Goal: Information Seeking & Learning: Learn about a topic

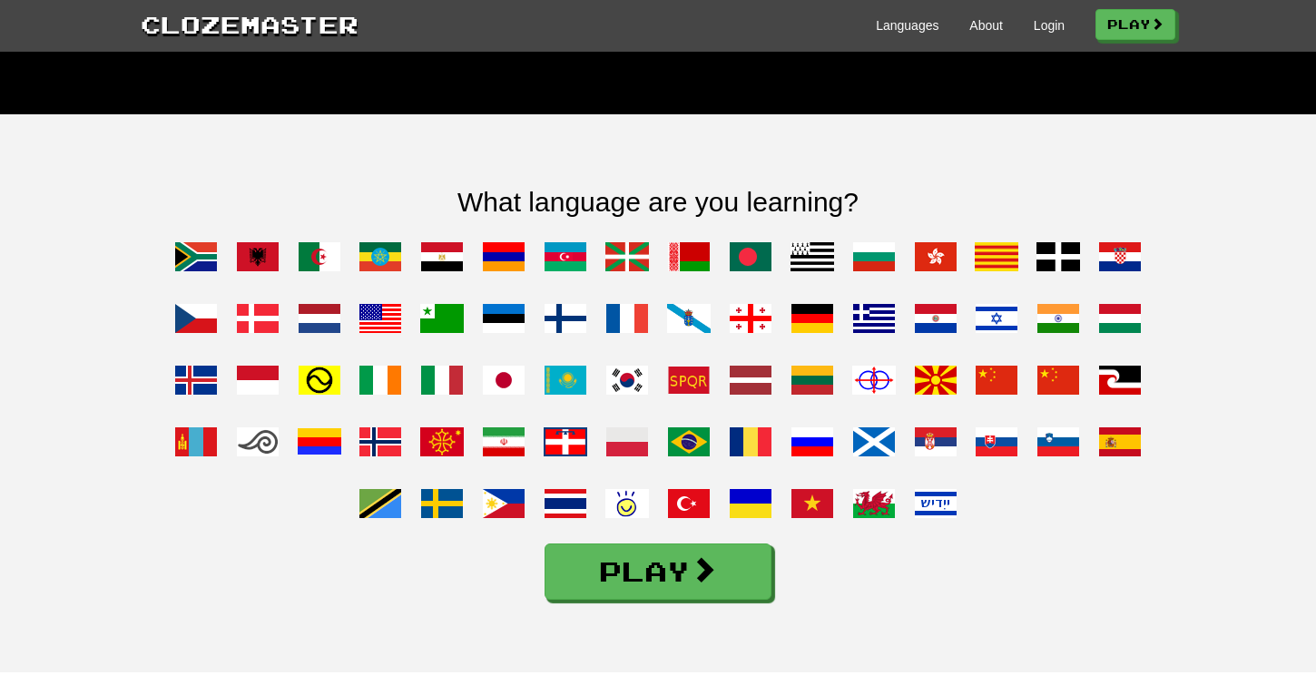
scroll to position [1334, 0]
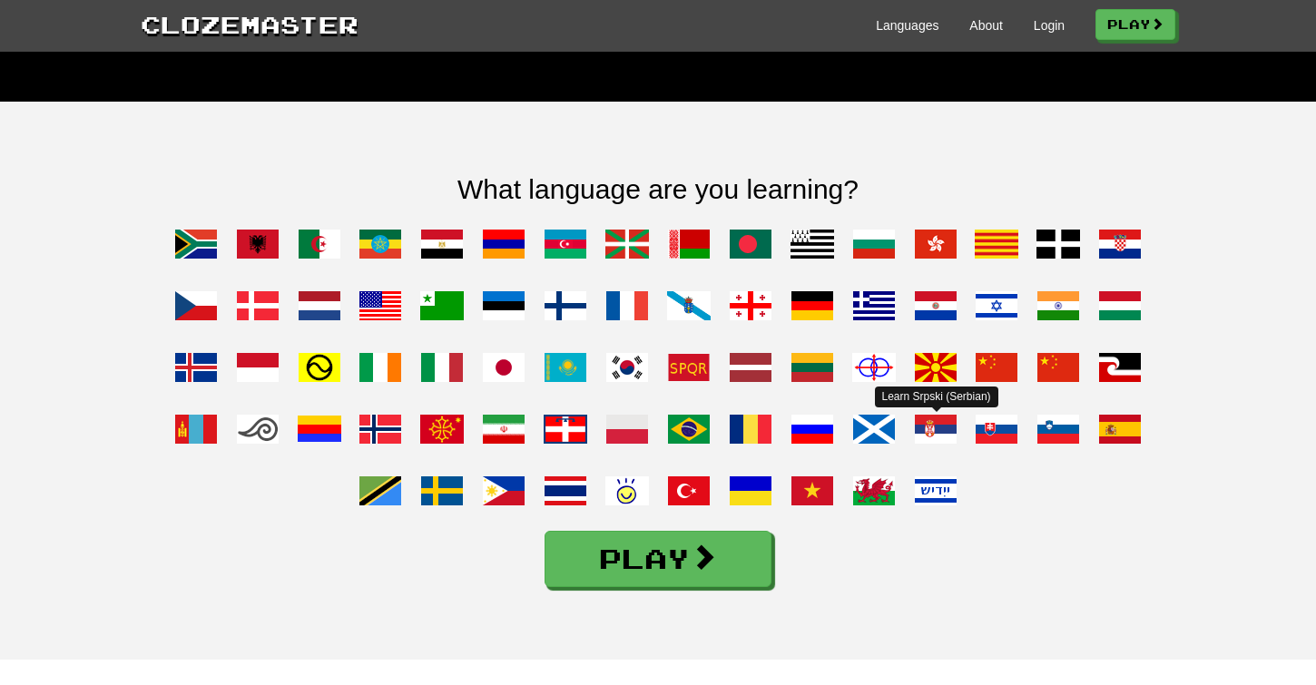
click at [935, 451] on span at bounding box center [936, 429] width 44 height 44
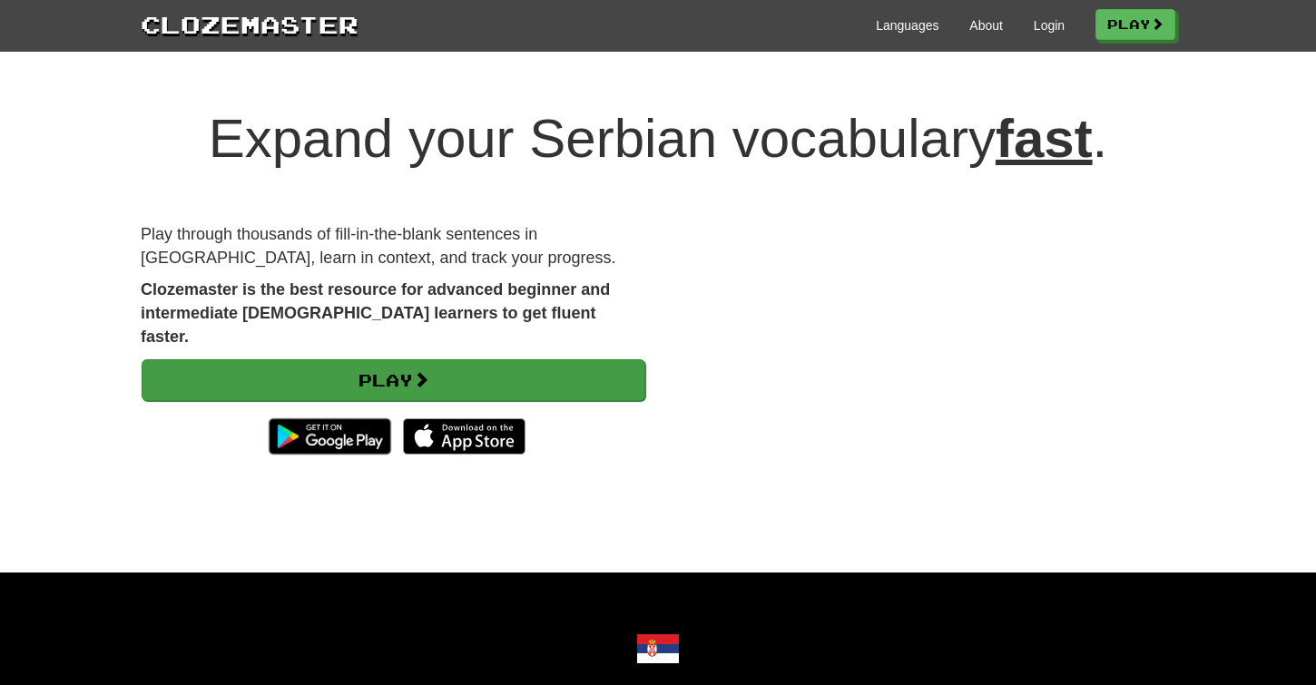
click at [542, 359] on link "Play" at bounding box center [394, 380] width 504 height 42
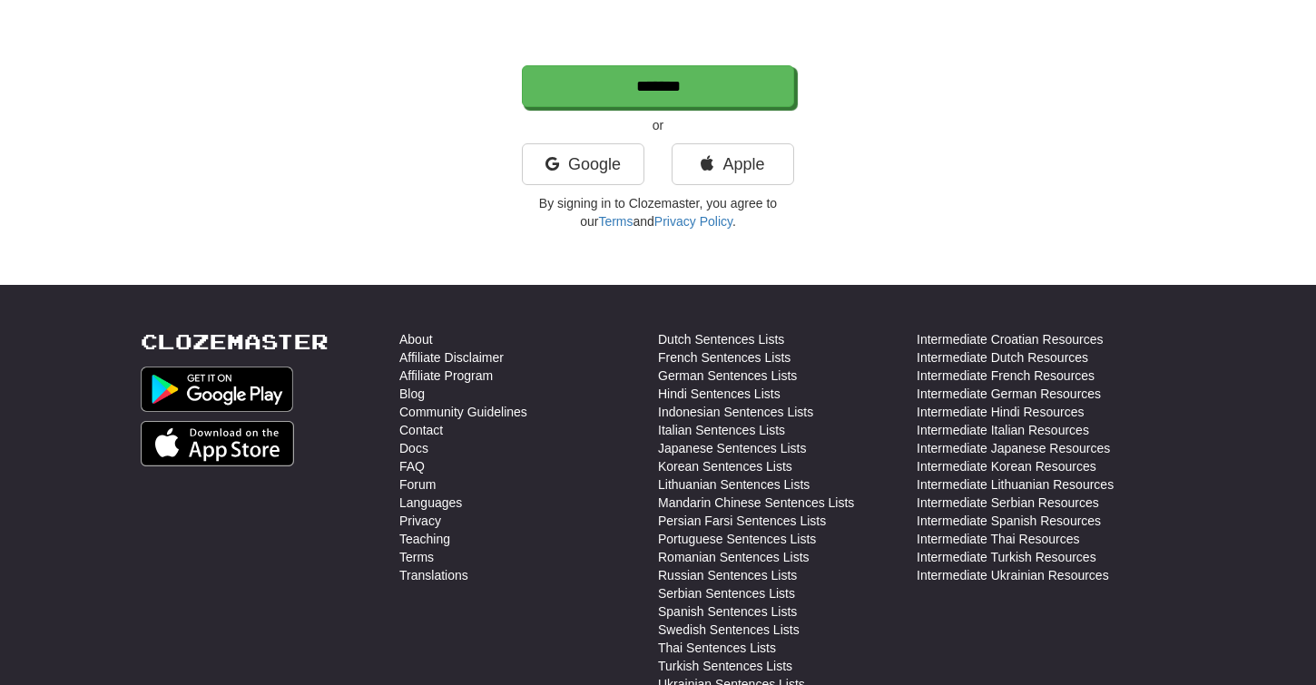
scroll to position [464, 0]
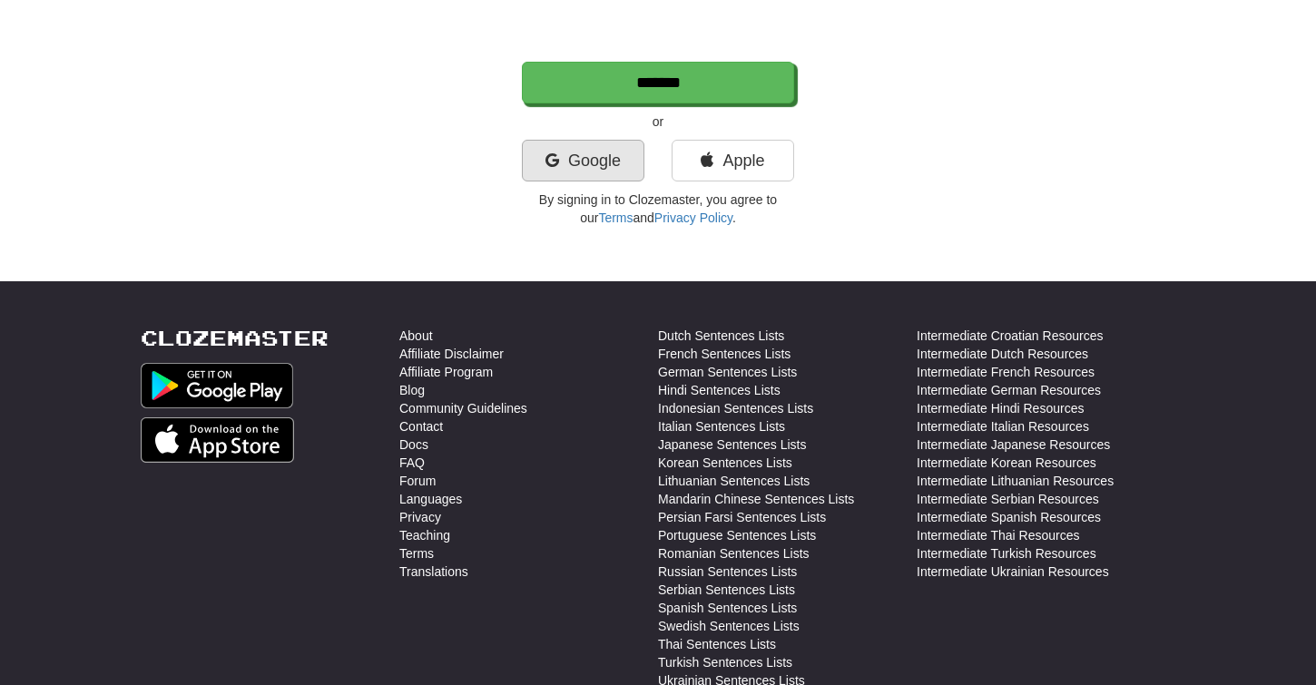
click at [578, 155] on link "Google" at bounding box center [583, 161] width 123 height 42
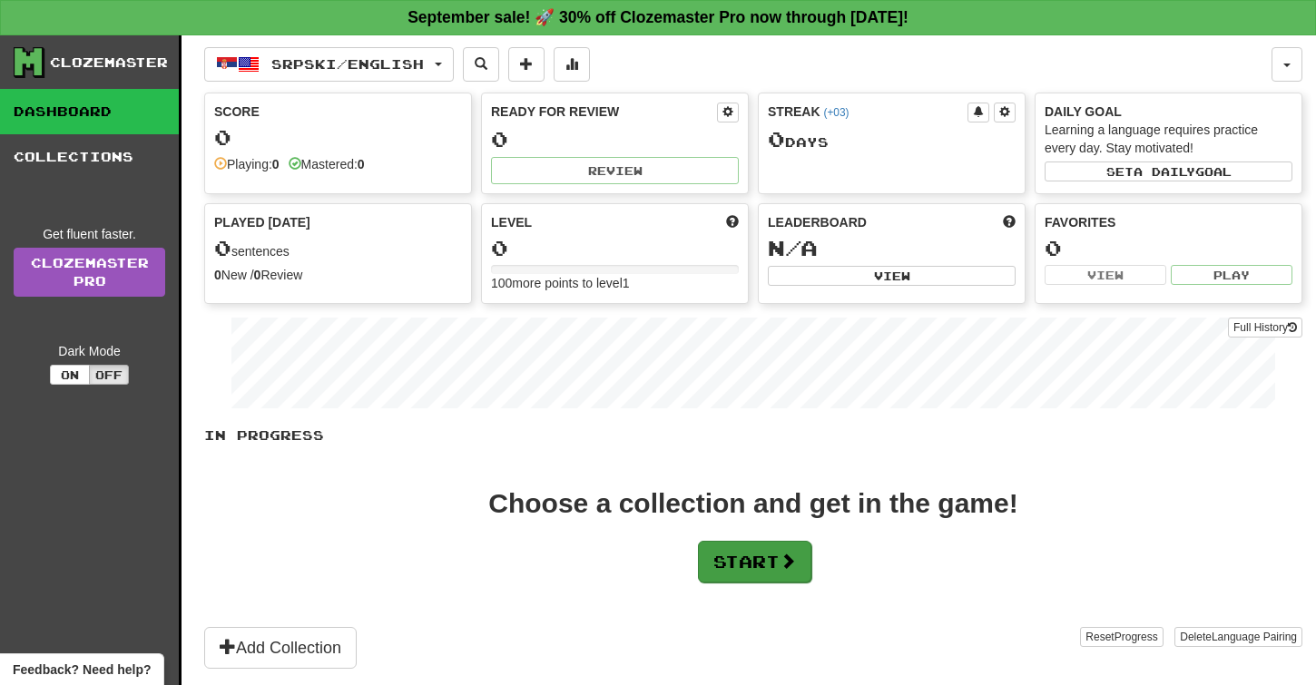
click at [763, 570] on button "Start" at bounding box center [754, 562] width 113 height 42
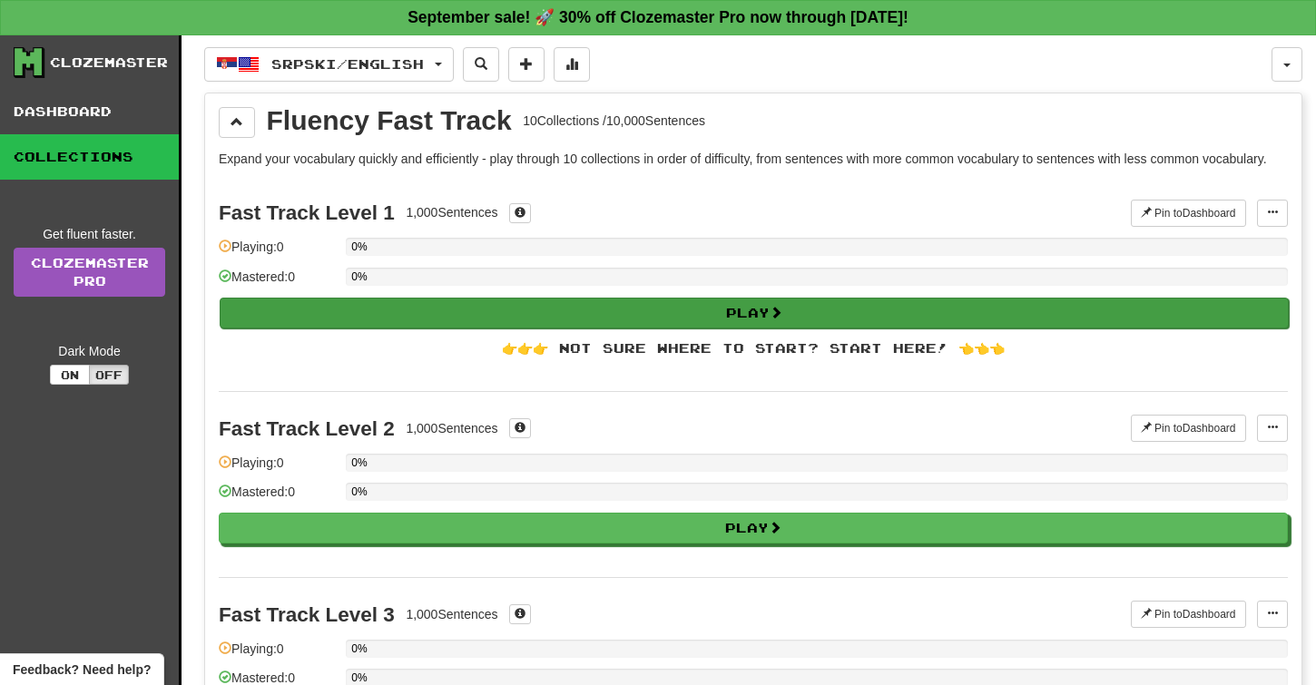
click at [522, 301] on button "Play" at bounding box center [754, 313] width 1069 height 31
select select "**"
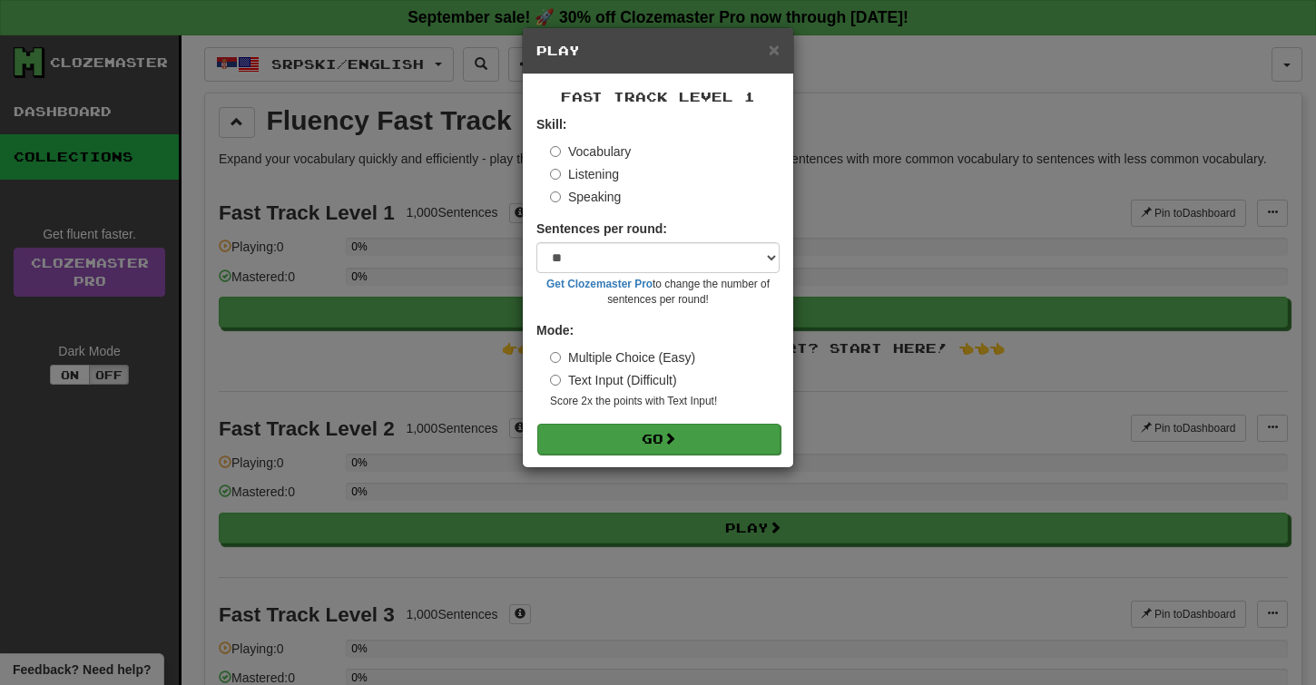
click at [652, 429] on button "Go" at bounding box center [658, 439] width 243 height 31
click at [771, 49] on span "×" at bounding box center [774, 49] width 11 height 21
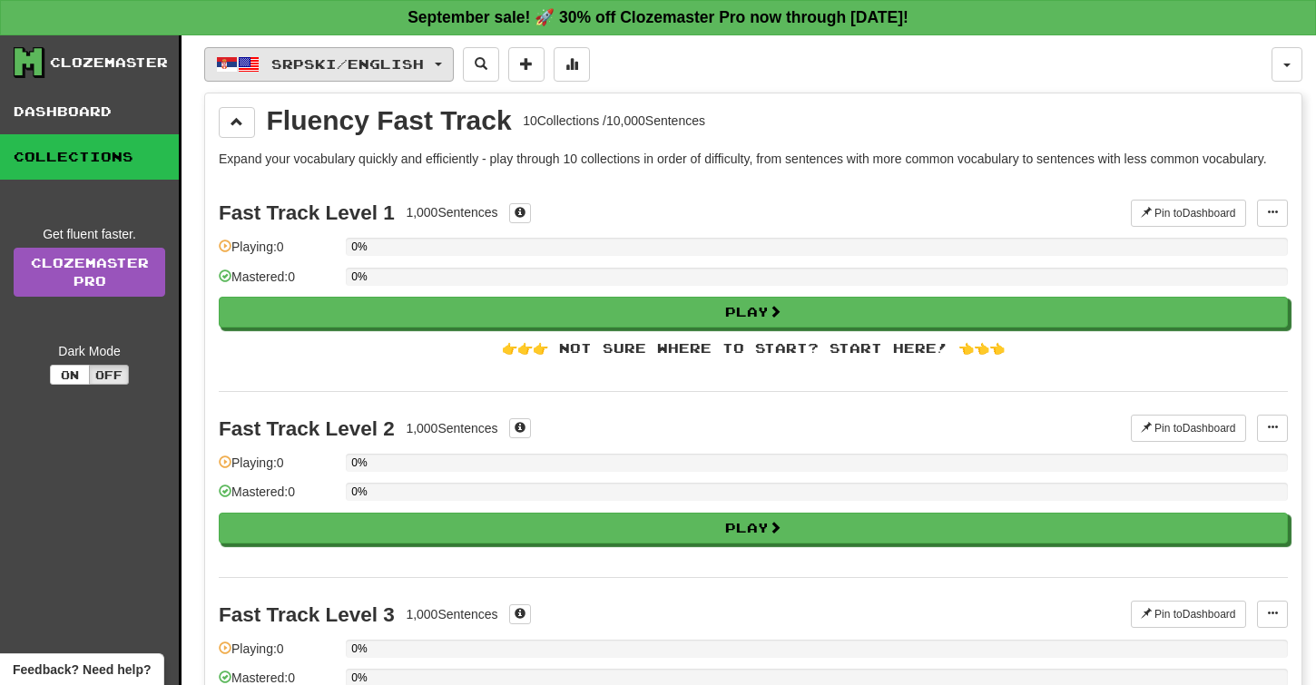
click at [417, 67] on span "Srpski / English" at bounding box center [347, 63] width 152 height 15
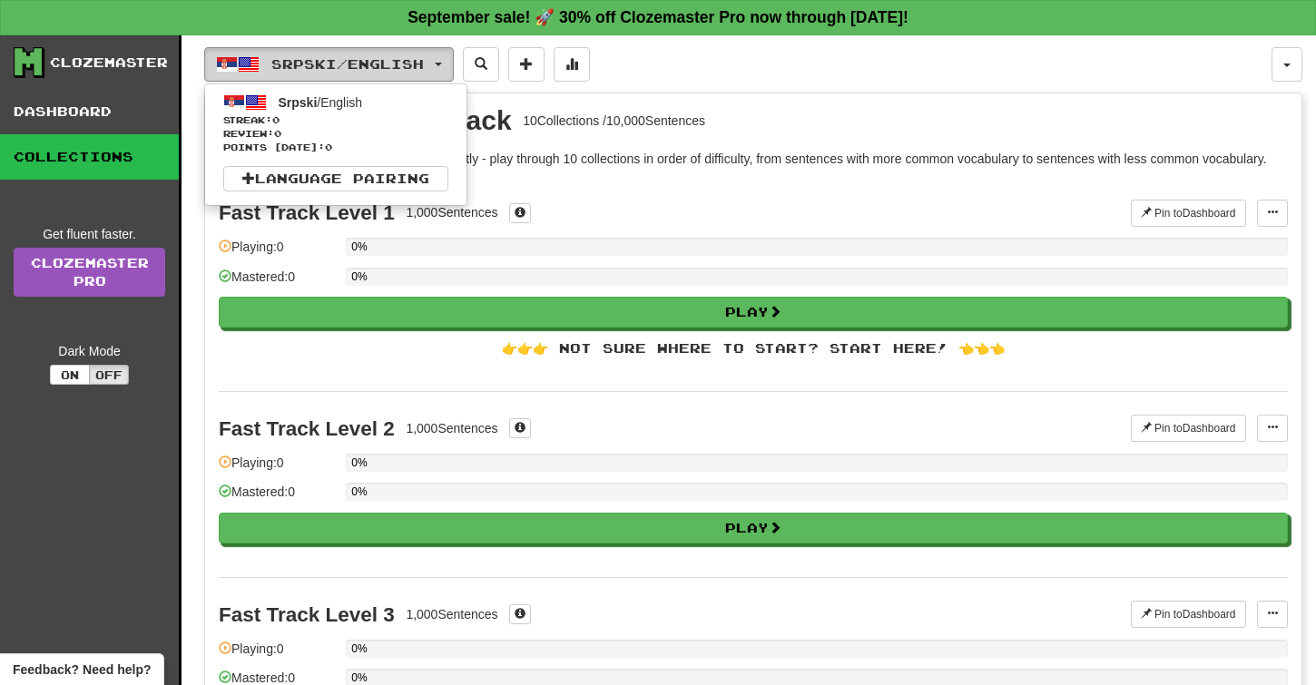
click at [417, 67] on span "Srpski / English" at bounding box center [347, 63] width 152 height 15
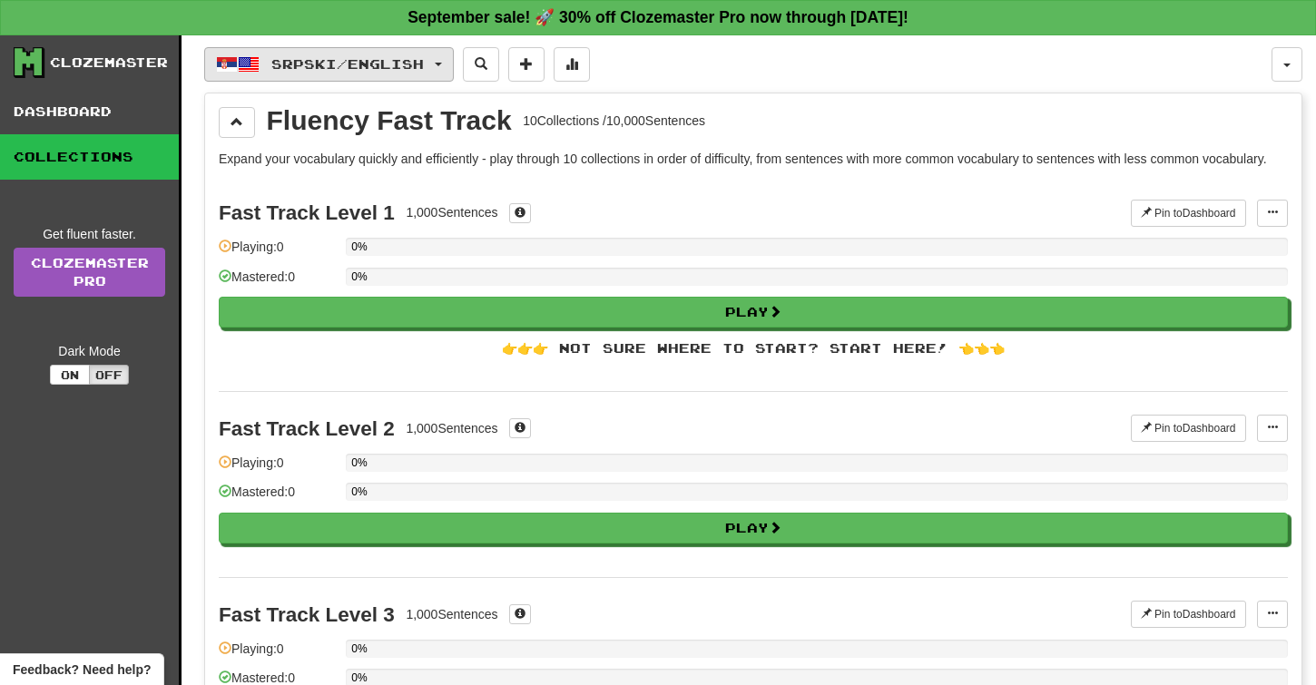
click at [417, 67] on span "Srpski / English" at bounding box center [347, 63] width 152 height 15
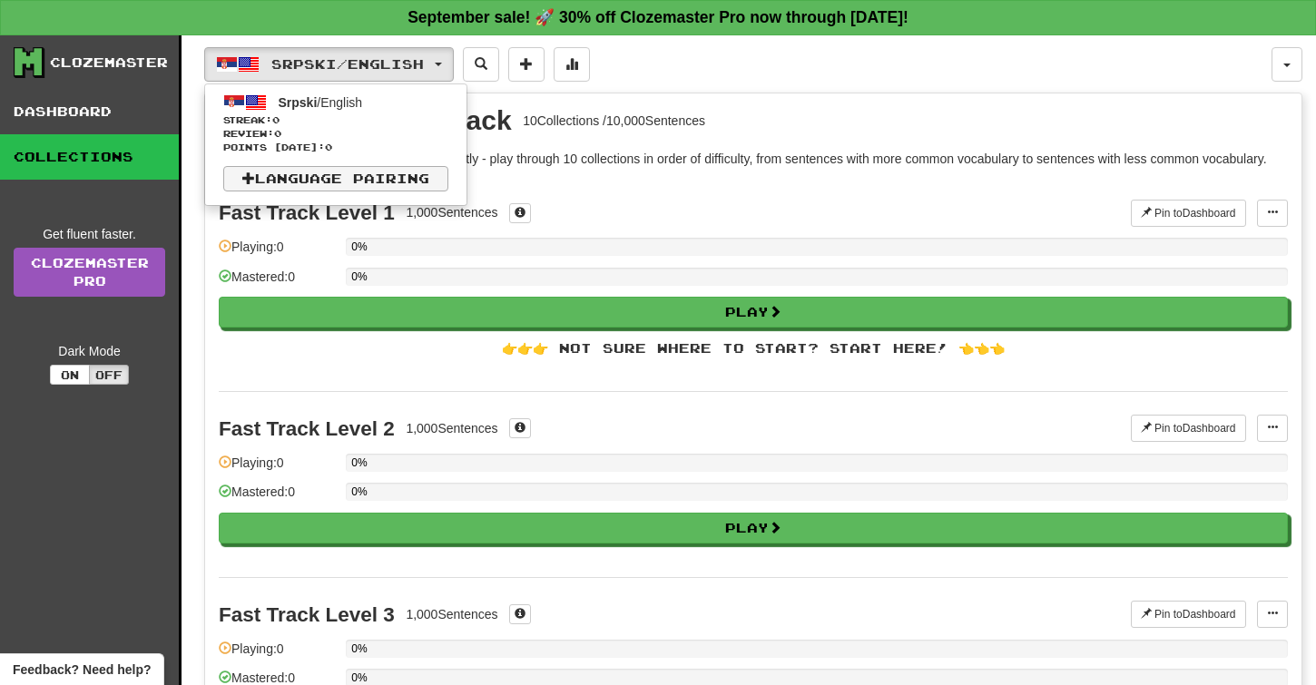
click at [336, 186] on link "Language Pairing" at bounding box center [335, 178] width 225 height 25
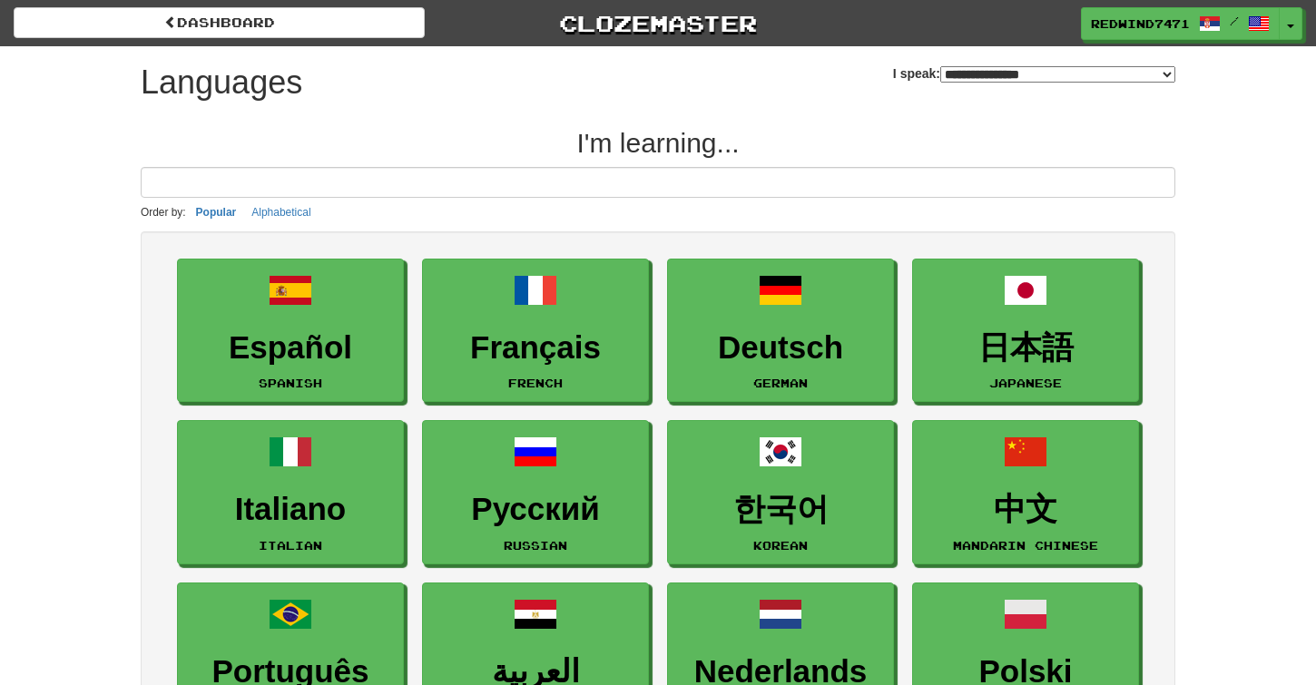
select select "*******"
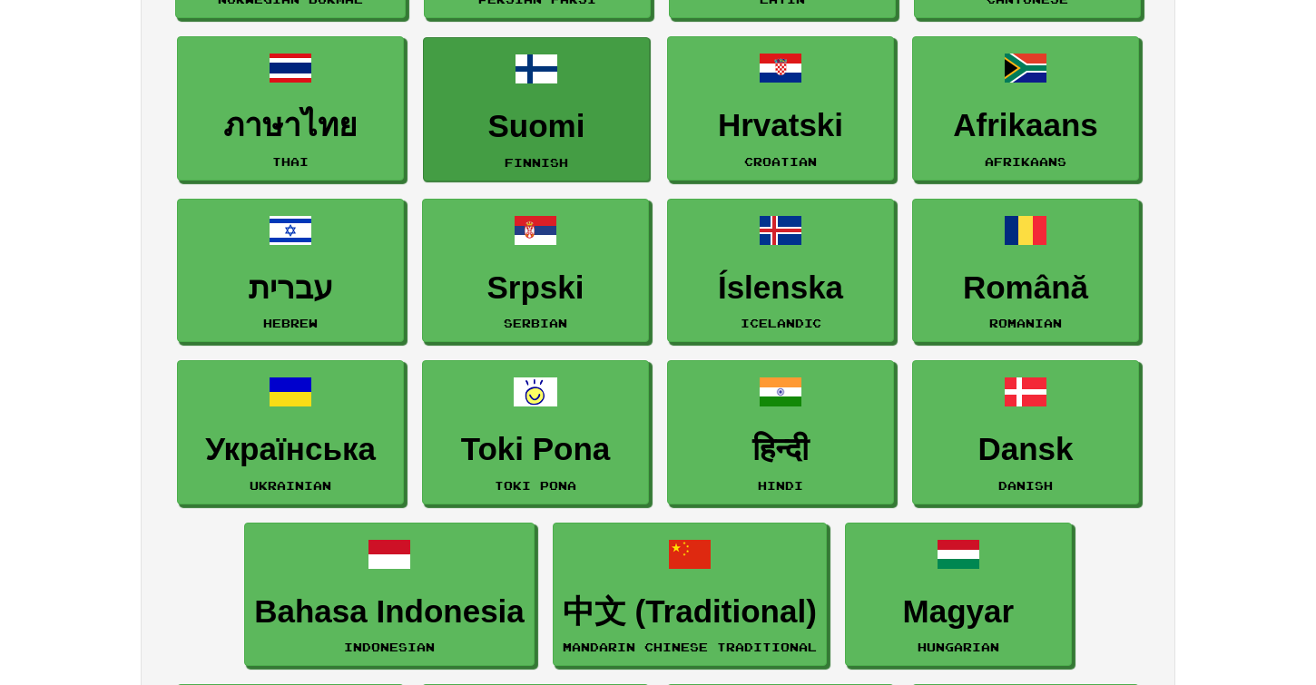
scroll to position [1047, 0]
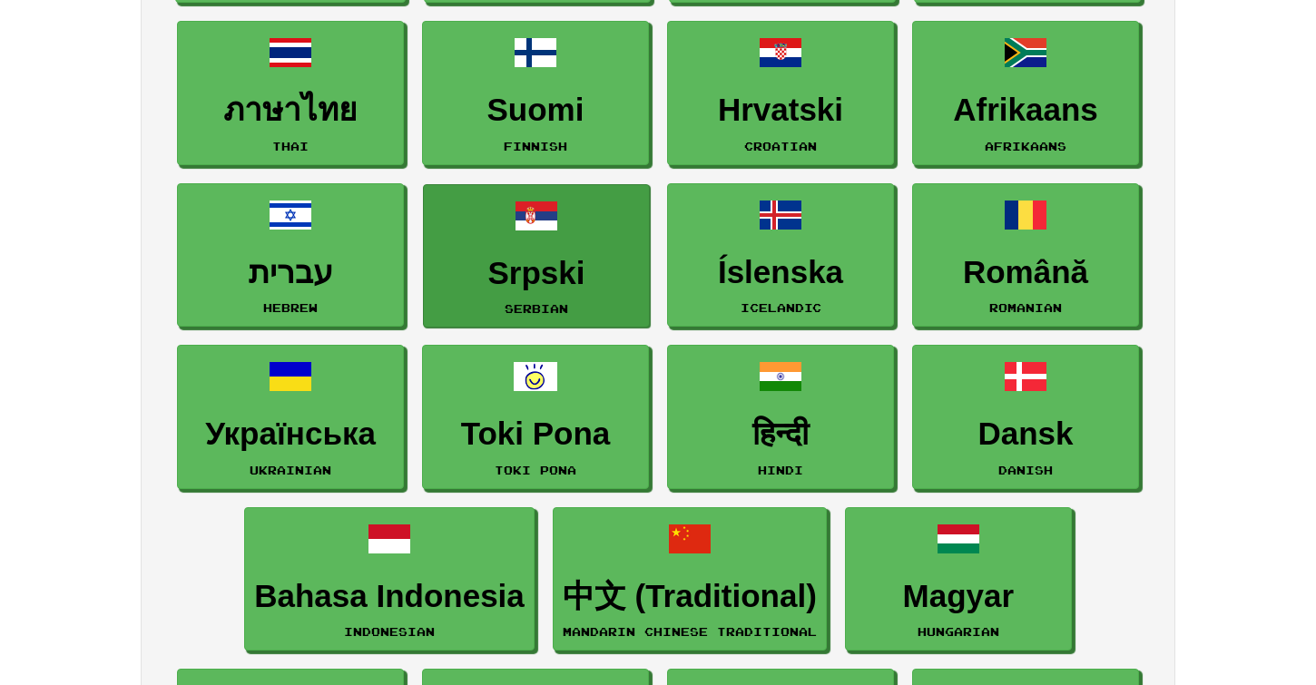
click at [528, 261] on h3 "Srpski" at bounding box center [536, 273] width 207 height 35
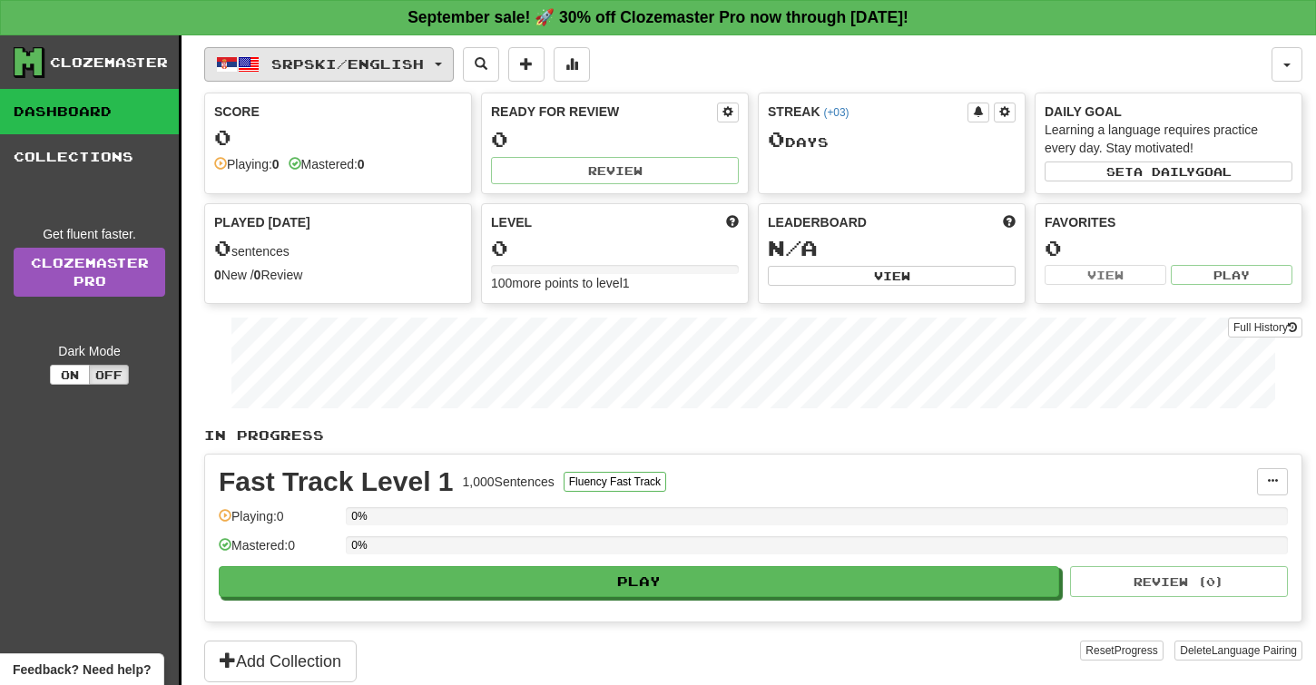
click at [395, 62] on span "Srpski / English" at bounding box center [347, 63] width 152 height 15
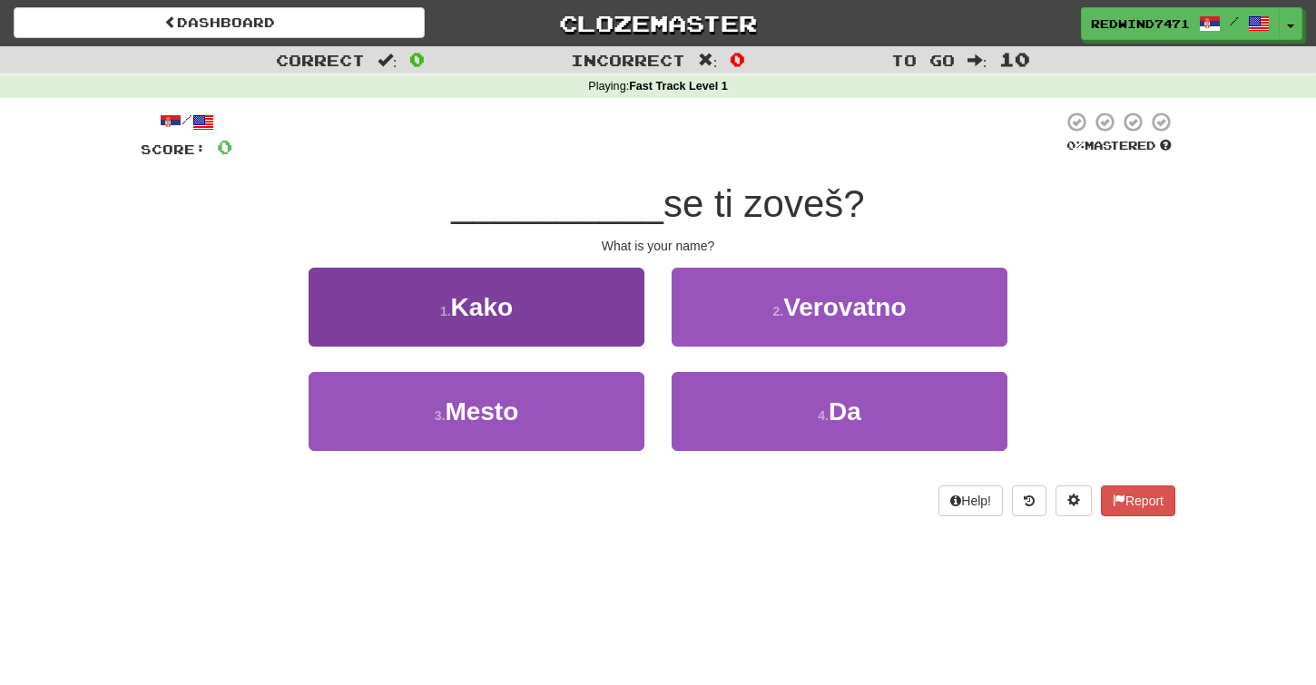
click at [574, 299] on button "1 . Kako" at bounding box center [477, 307] width 336 height 79
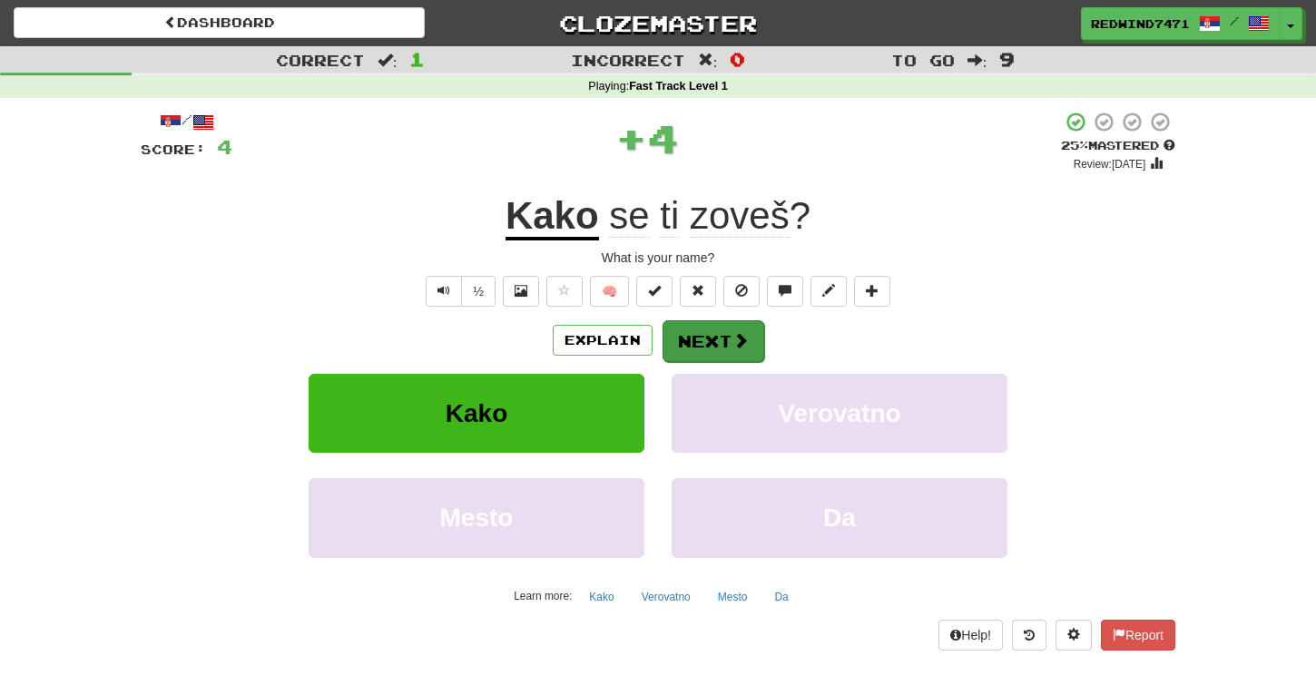
click at [741, 348] on span at bounding box center [740, 340] width 16 height 16
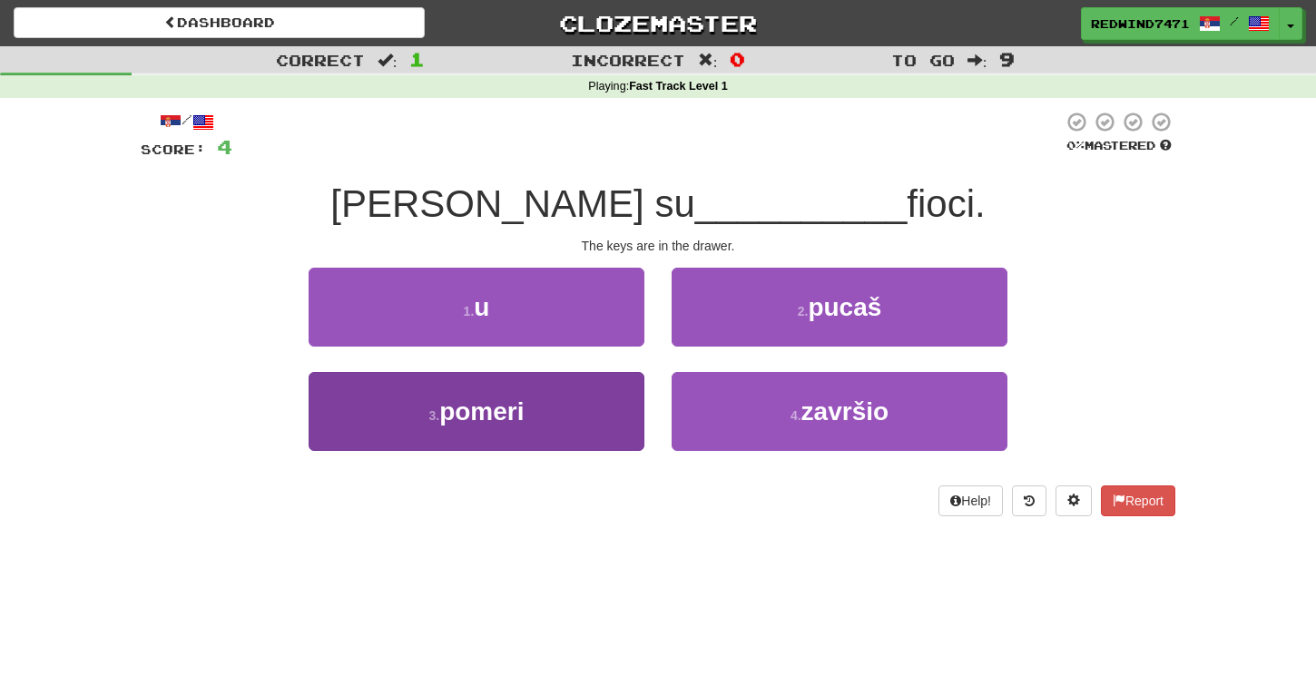
click at [581, 409] on button "3 . pomeri" at bounding box center [477, 411] width 336 height 79
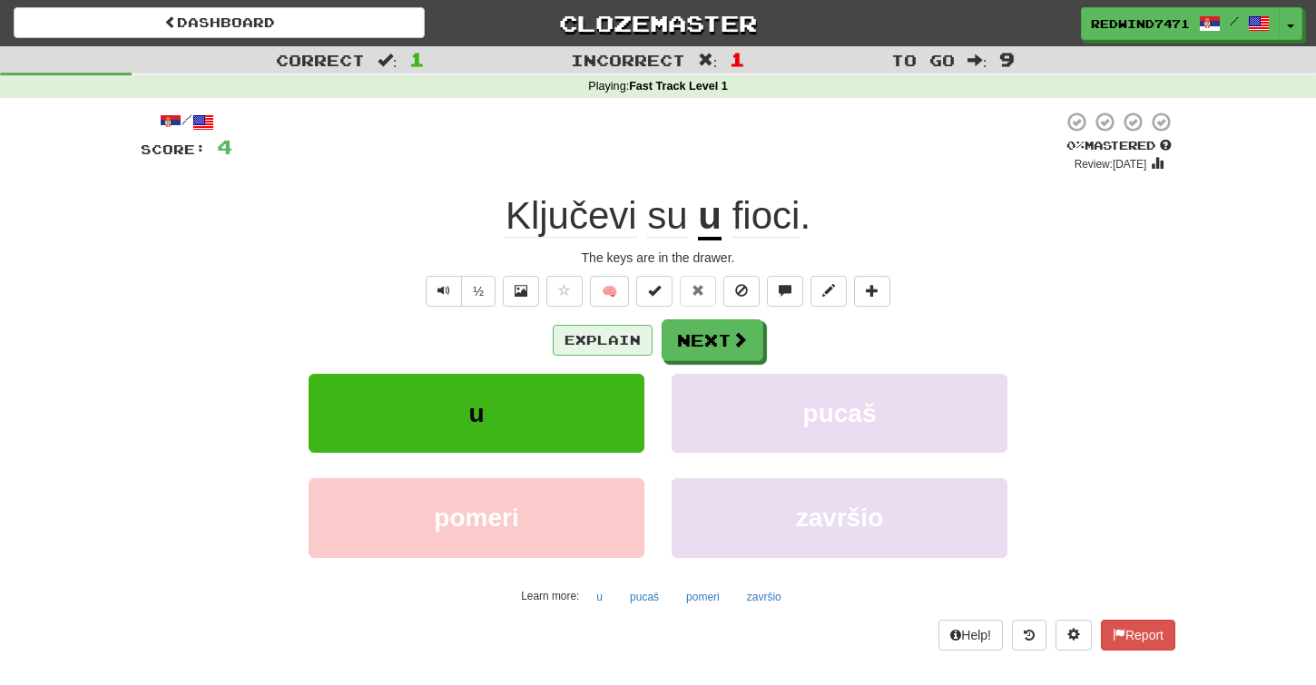
click at [624, 343] on button "Explain" at bounding box center [603, 340] width 100 height 31
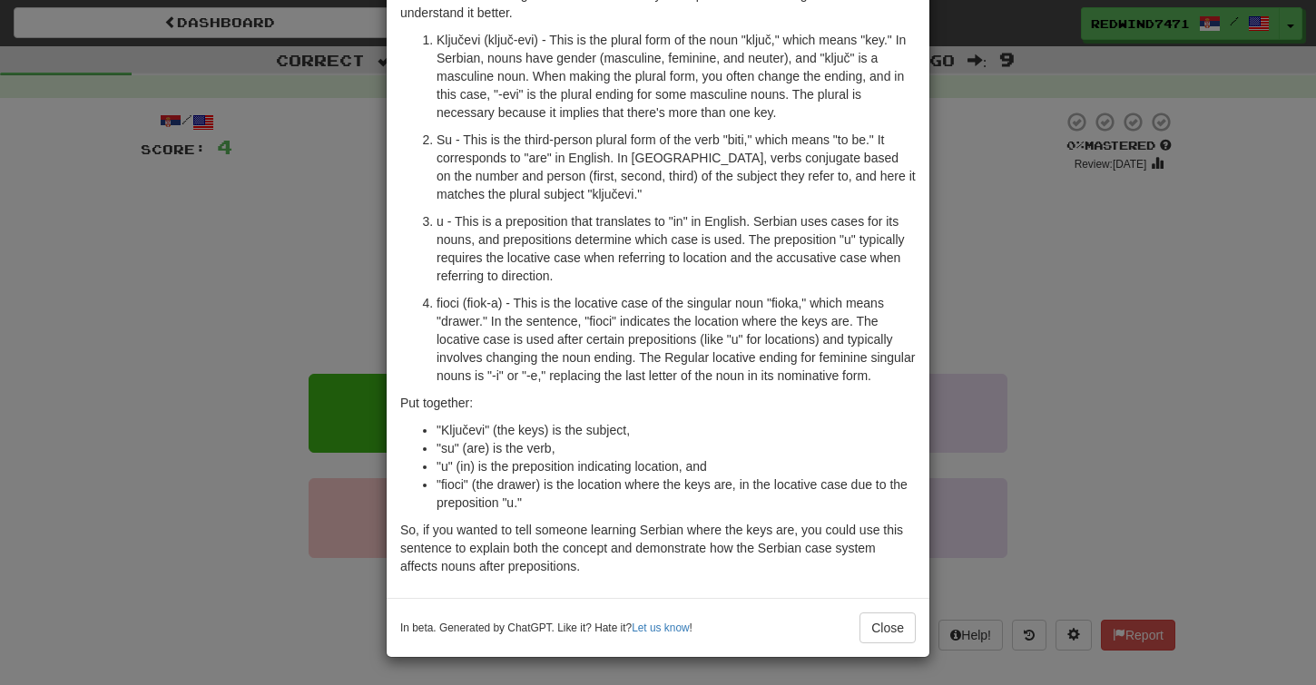
scroll to position [166, 0]
click at [892, 636] on button "Close" at bounding box center [887, 628] width 56 height 31
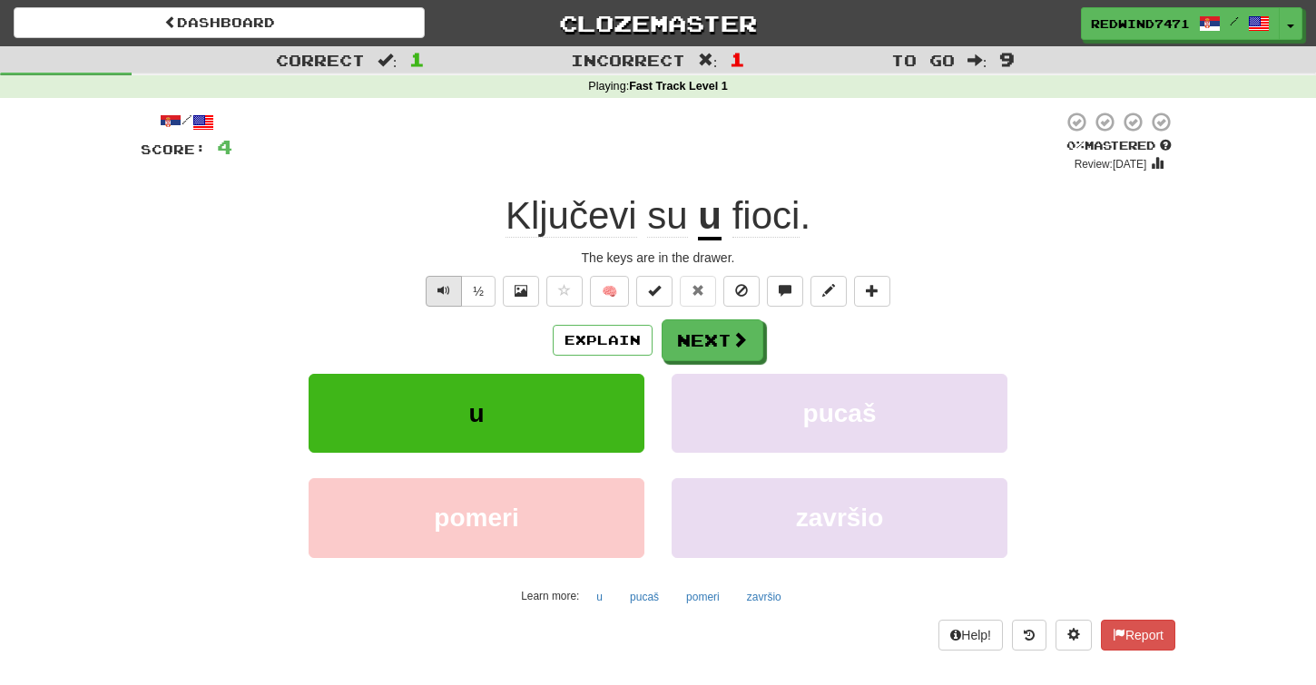
click at [448, 293] on span "Text-to-speech controls" at bounding box center [443, 290] width 13 height 13
click at [694, 326] on button "Next" at bounding box center [713, 341] width 102 height 42
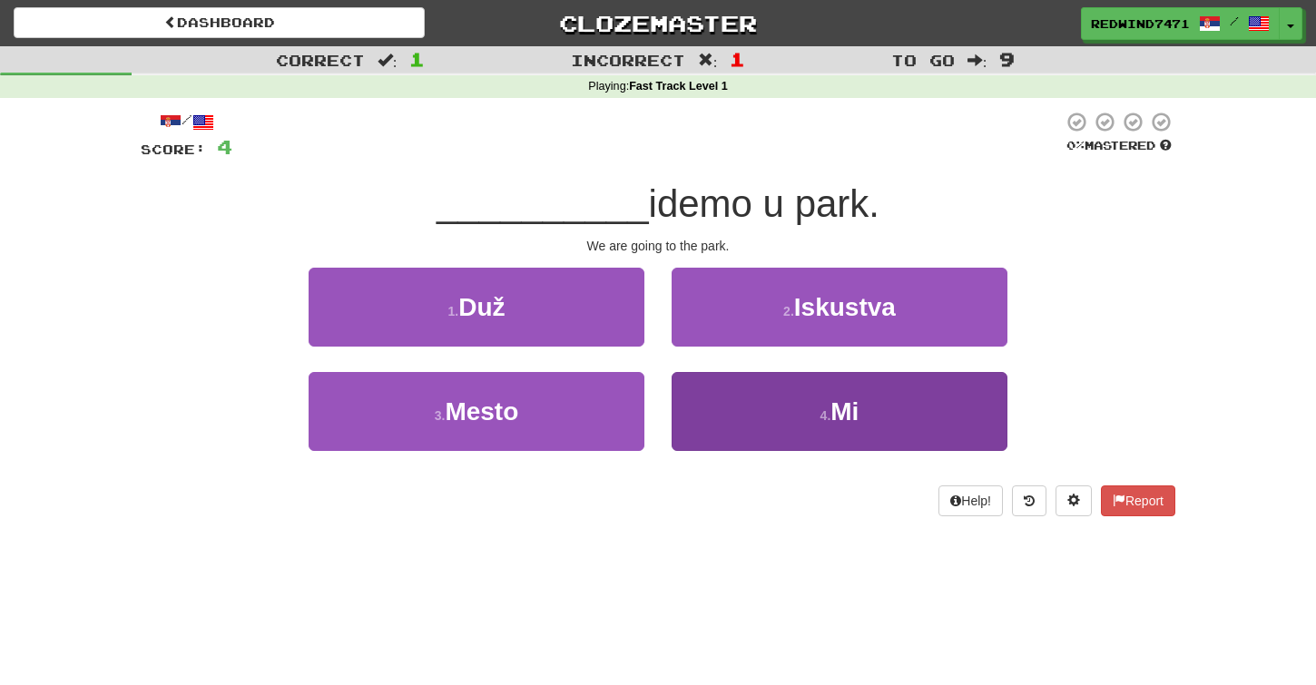
click at [757, 415] on button "4 . Mi" at bounding box center [840, 411] width 336 height 79
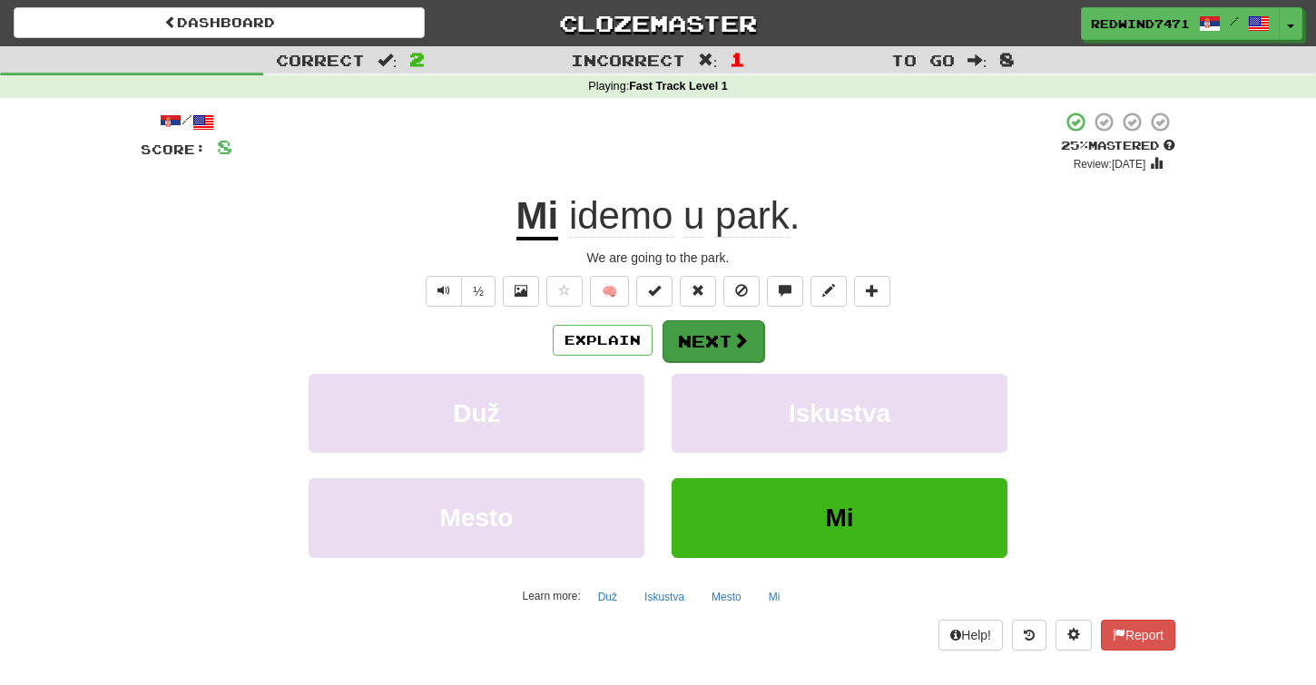
click at [721, 334] on button "Next" at bounding box center [713, 341] width 102 height 42
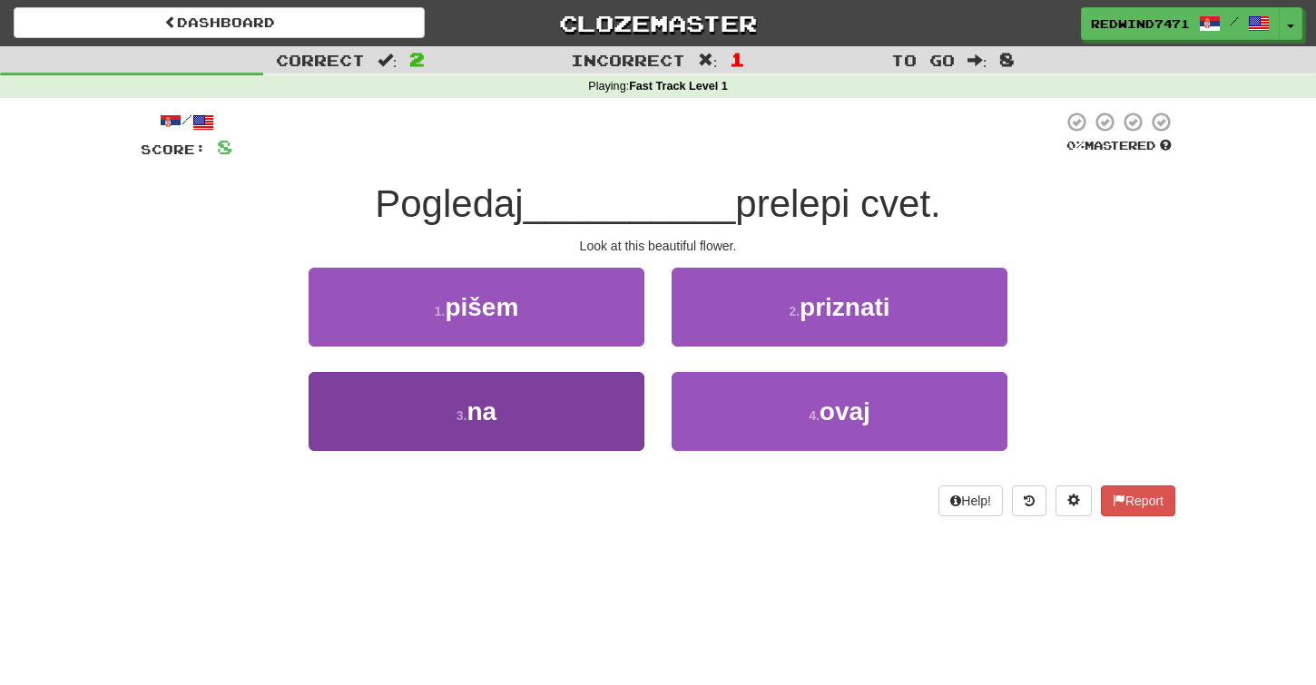
click at [563, 426] on button "3 . na" at bounding box center [477, 411] width 336 height 79
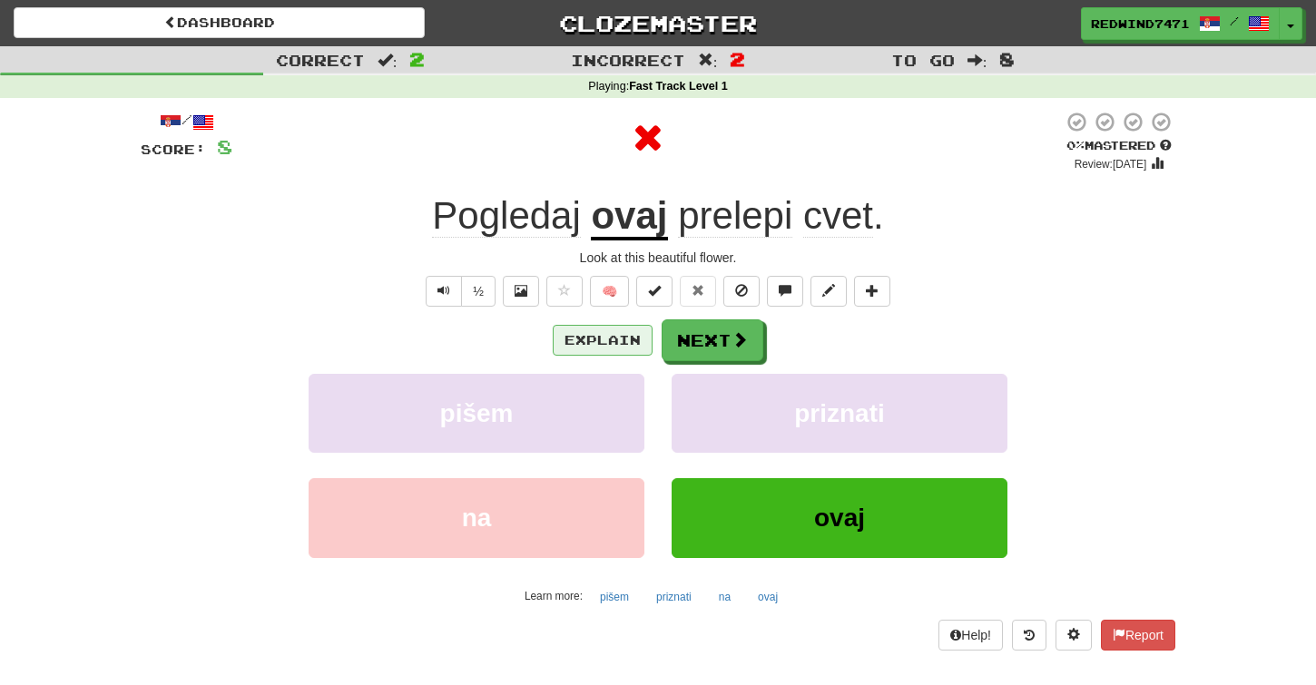
click at [613, 328] on button "Explain" at bounding box center [603, 340] width 100 height 31
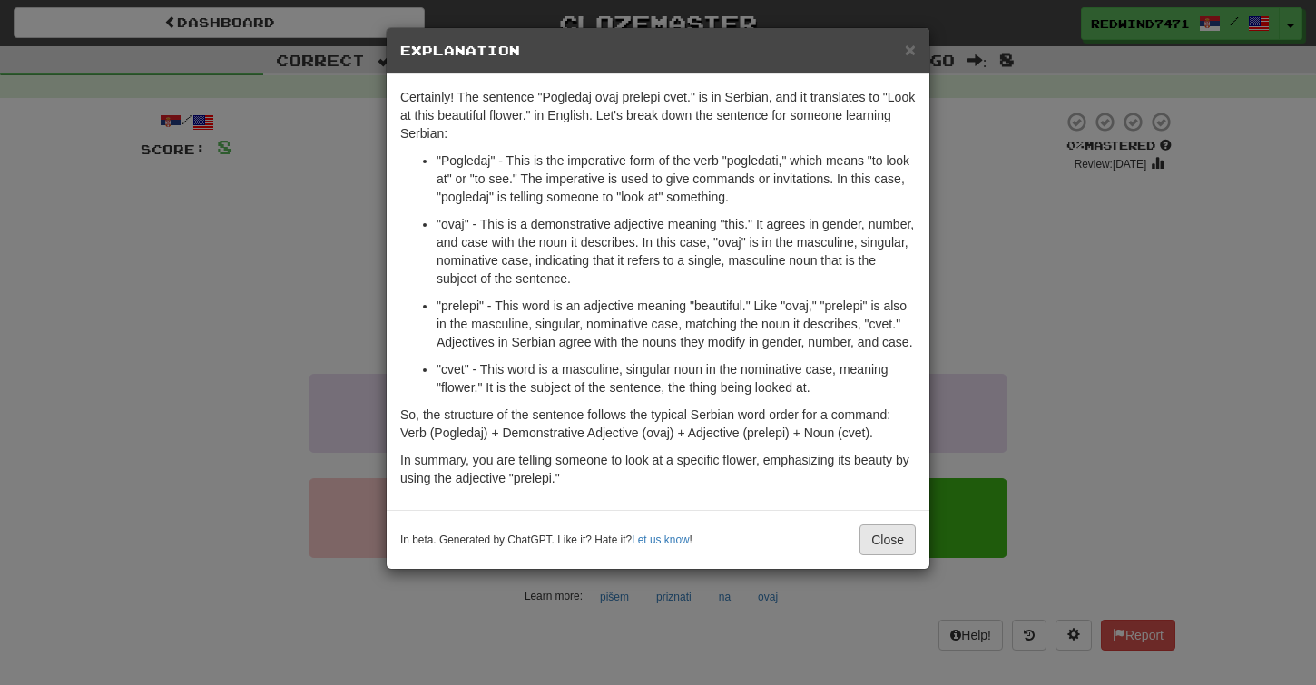
click at [883, 555] on button "Close" at bounding box center [887, 540] width 56 height 31
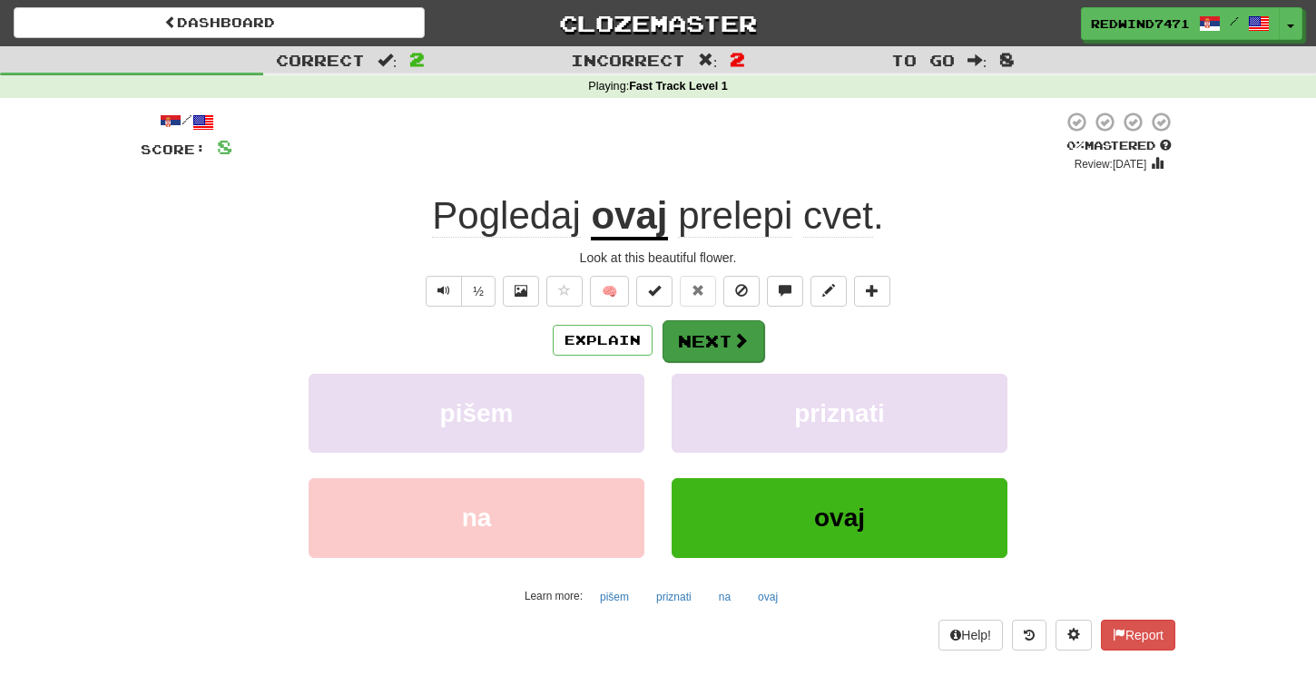
click at [730, 336] on button "Next" at bounding box center [713, 341] width 102 height 42
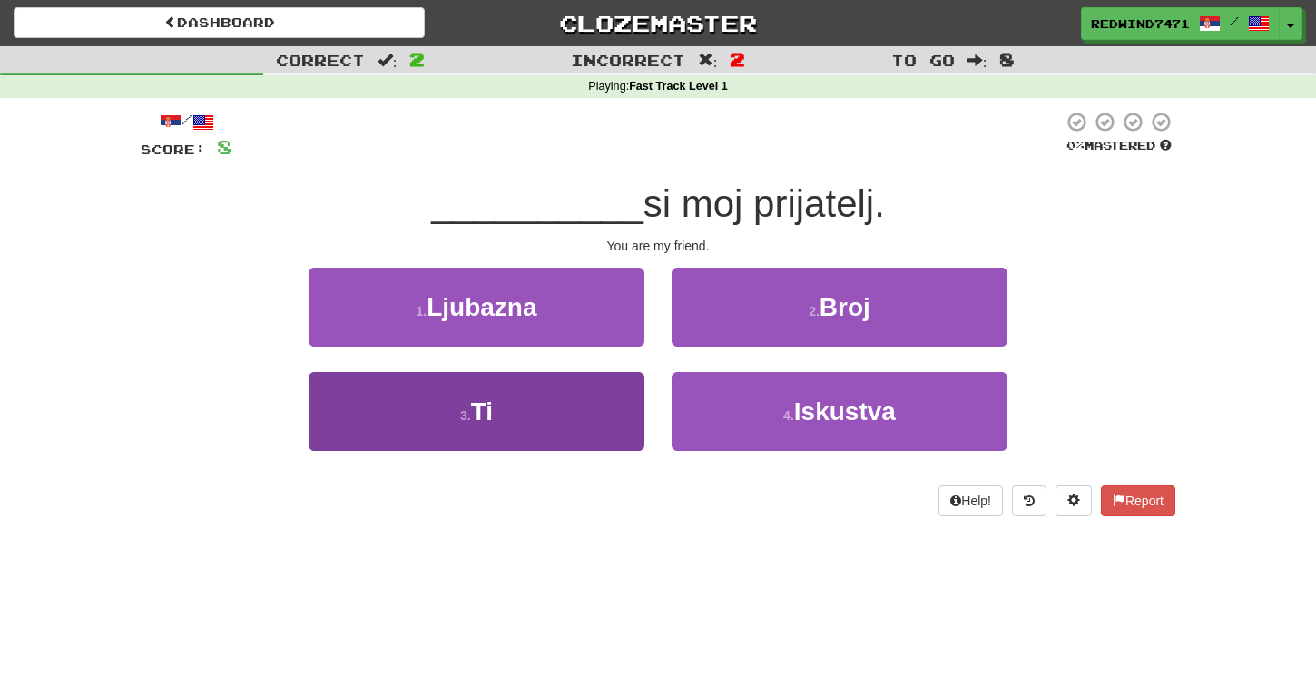
click at [604, 391] on button "3 . Ti" at bounding box center [477, 411] width 336 height 79
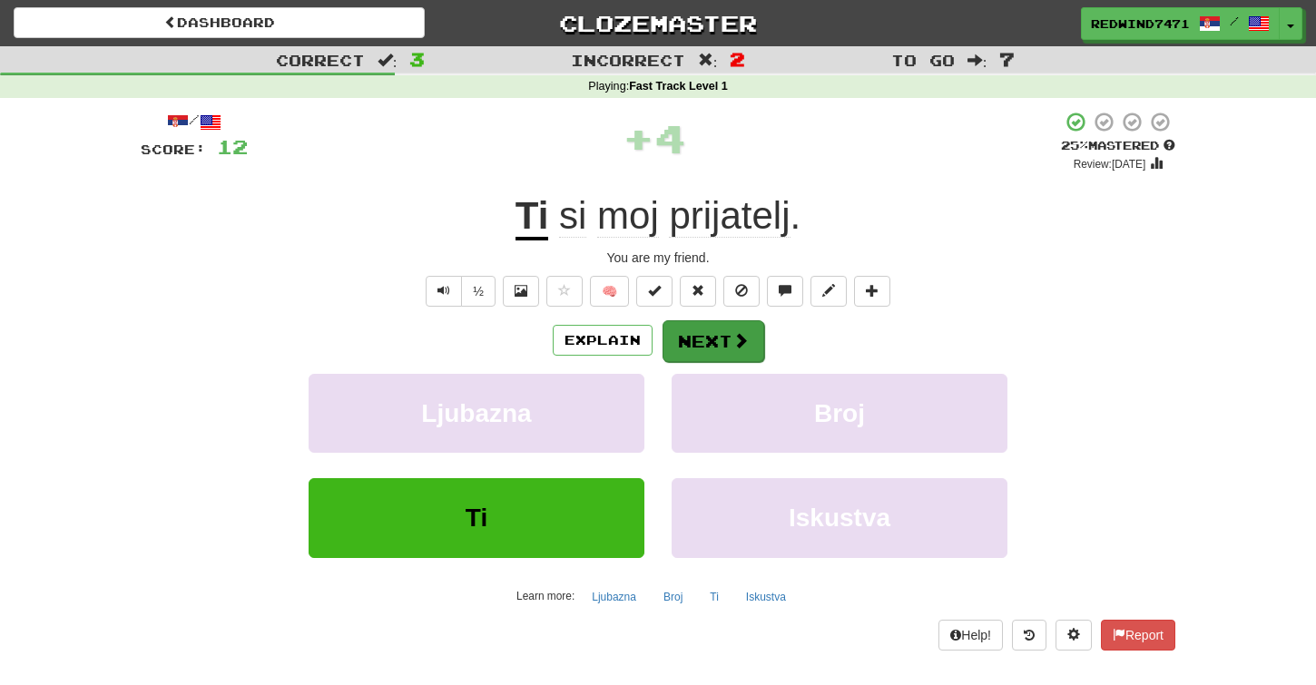
click at [715, 330] on button "Next" at bounding box center [713, 341] width 102 height 42
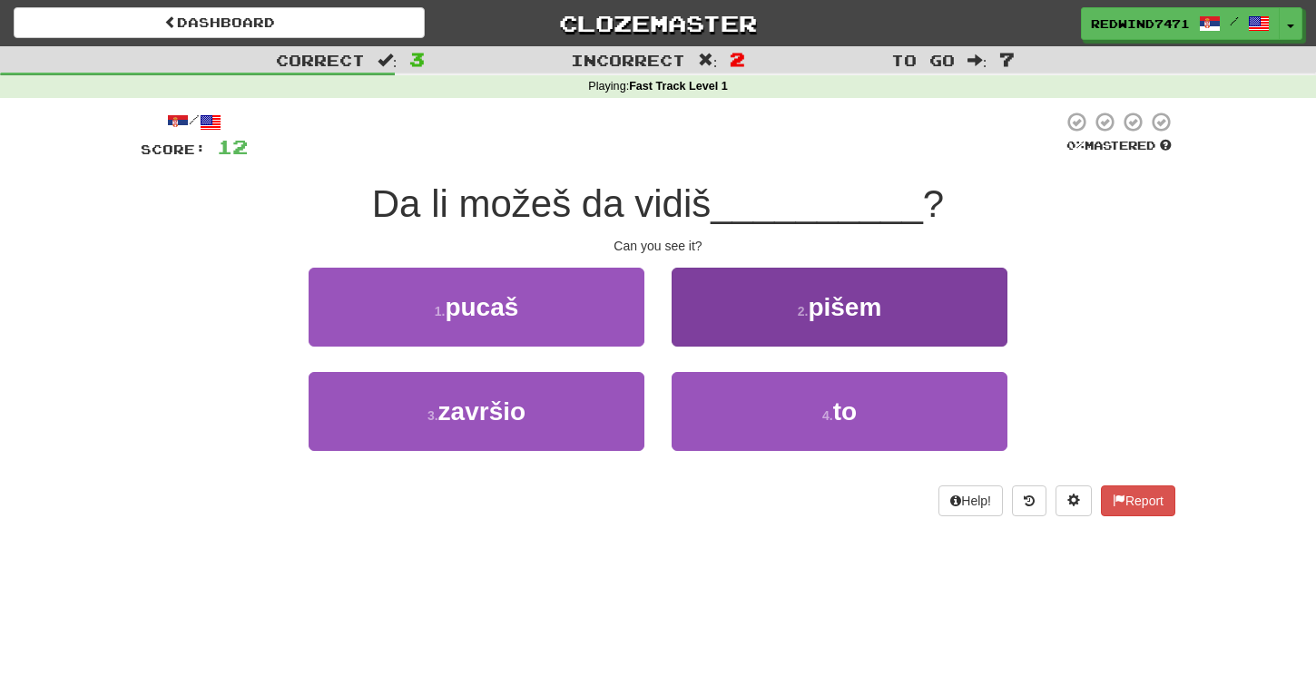
click at [739, 328] on button "2 . pišem" at bounding box center [840, 307] width 336 height 79
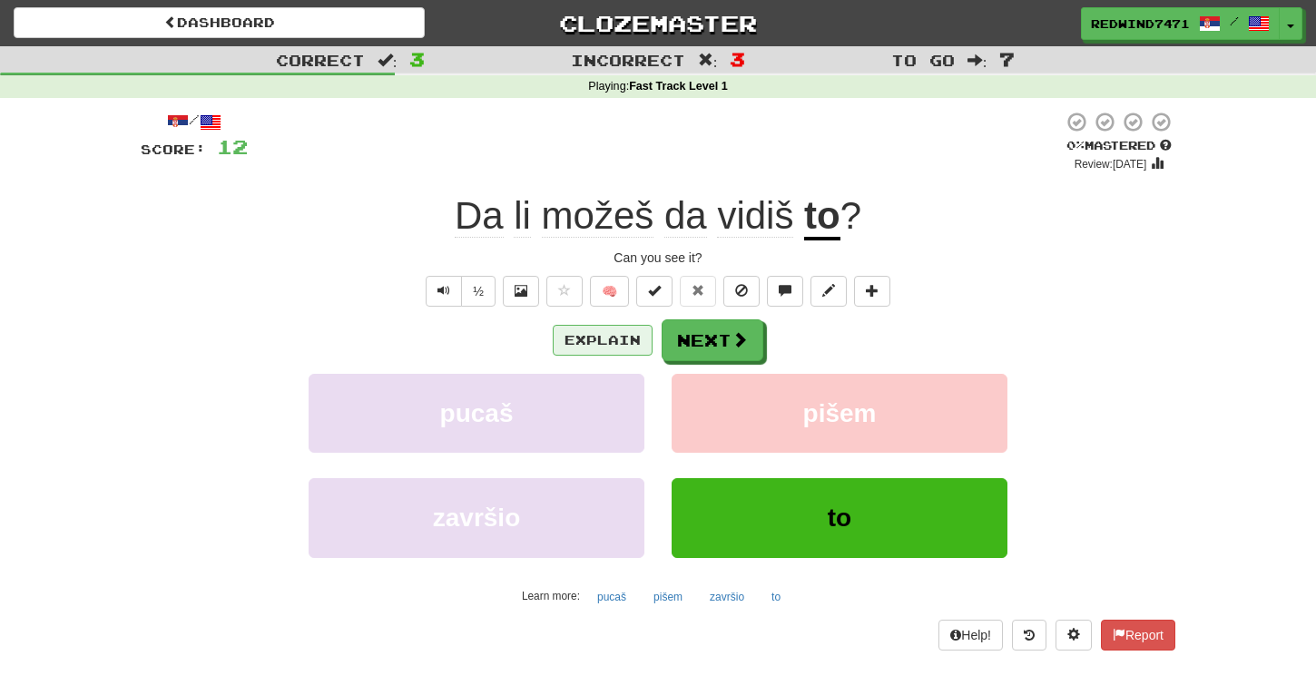
click at [636, 330] on button "Explain" at bounding box center [603, 340] width 100 height 31
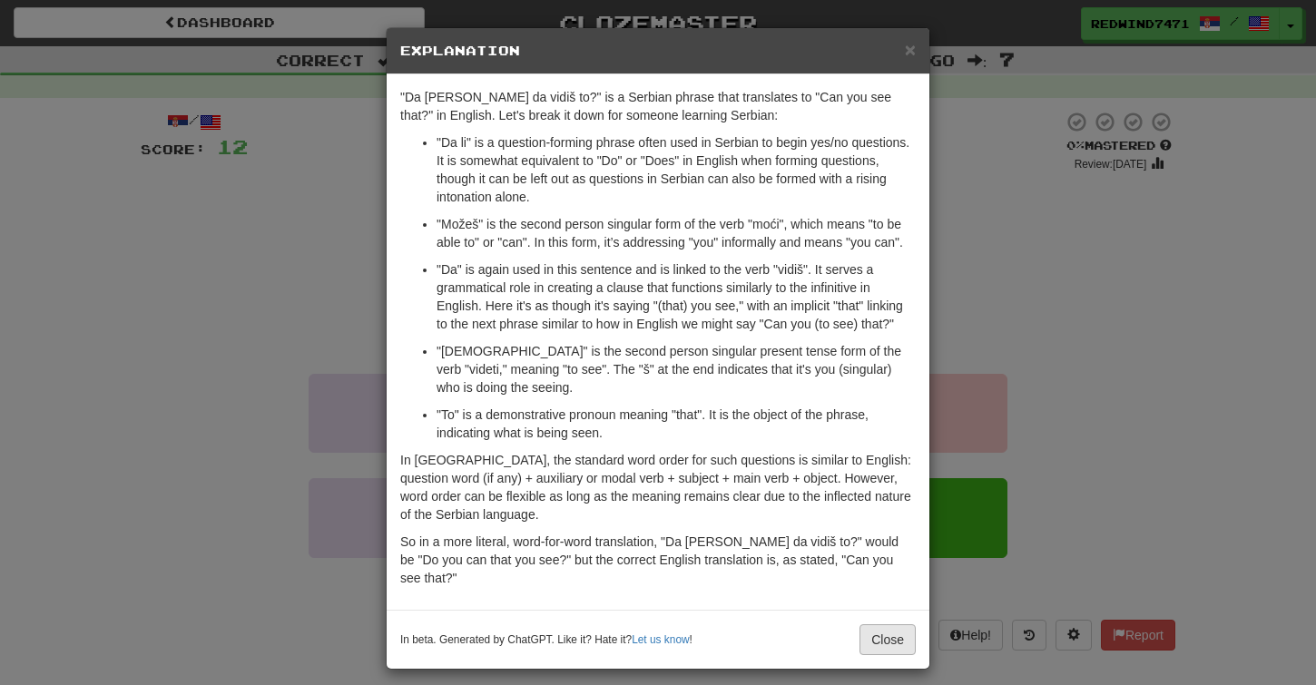
click at [886, 624] on button "Close" at bounding box center [887, 639] width 56 height 31
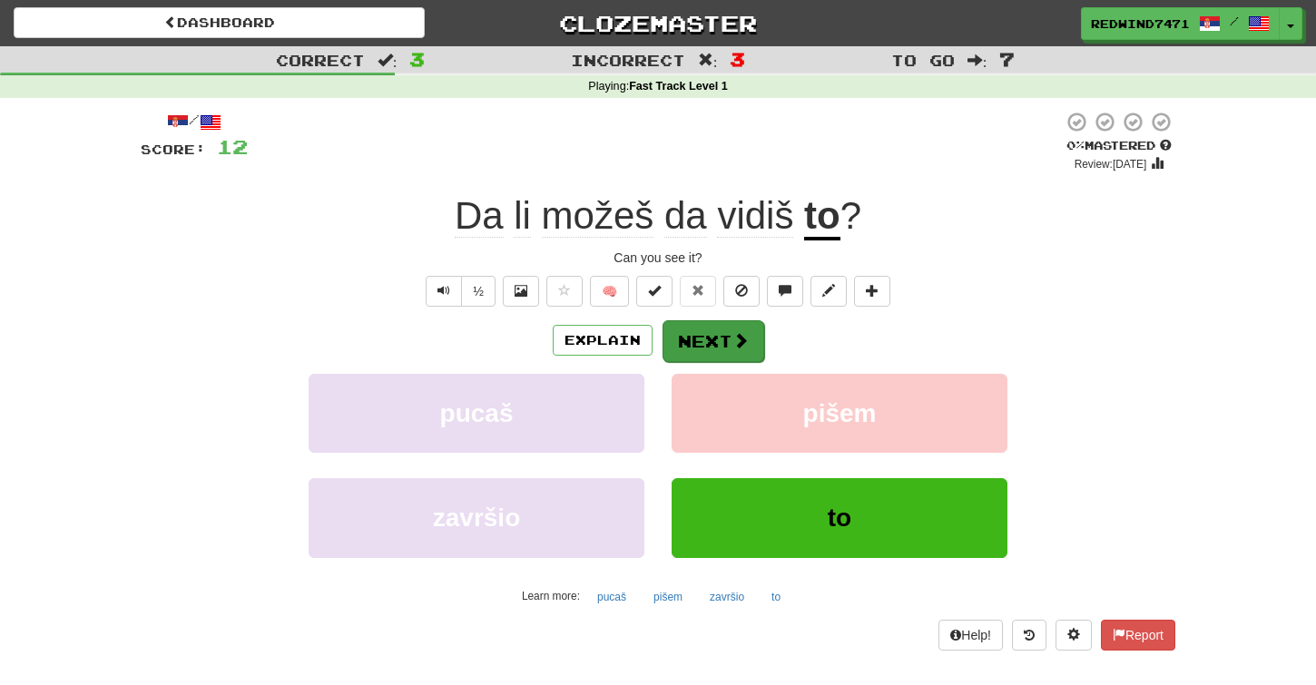
click at [729, 341] on button "Next" at bounding box center [713, 341] width 102 height 42
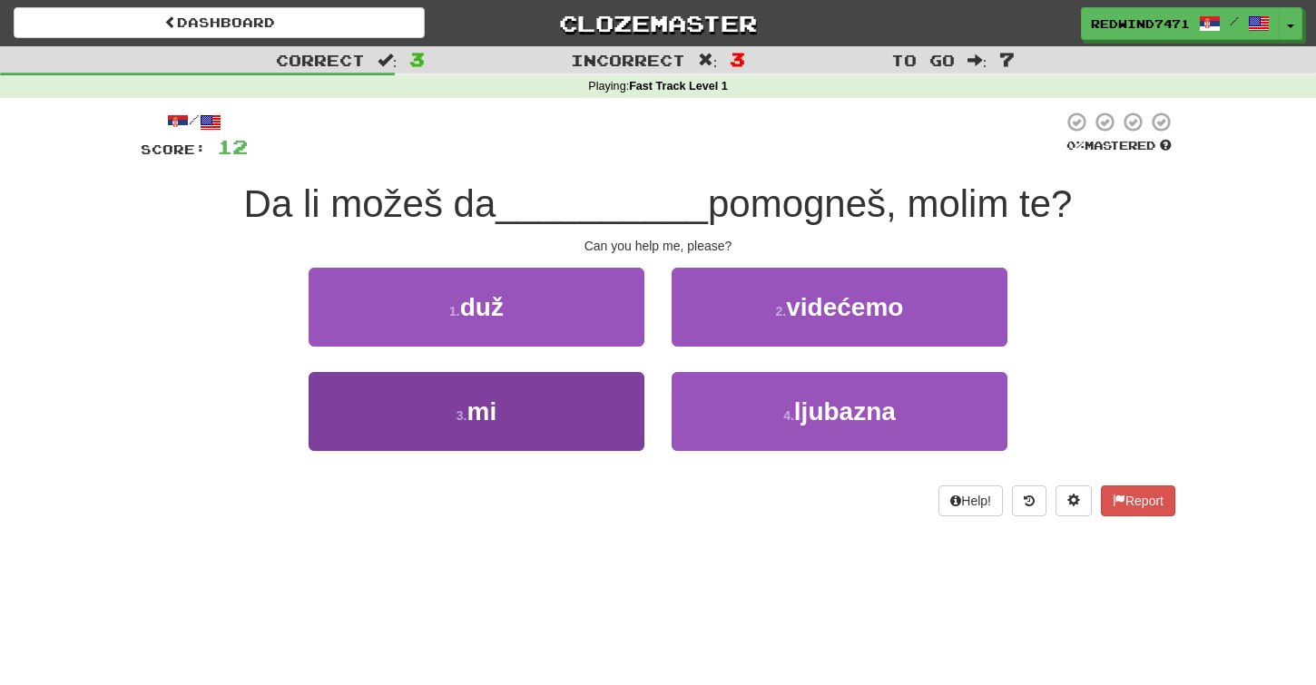
click at [601, 414] on button "3 . mi" at bounding box center [477, 411] width 336 height 79
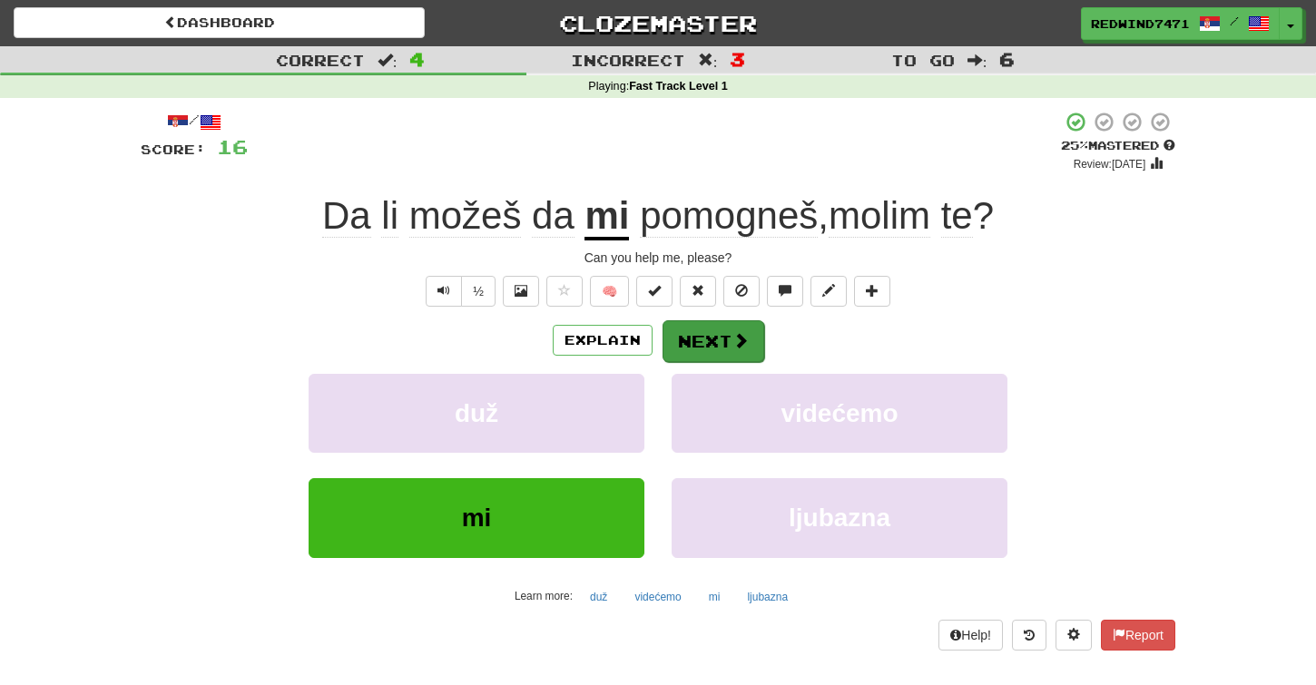
click at [686, 338] on button "Next" at bounding box center [713, 341] width 102 height 42
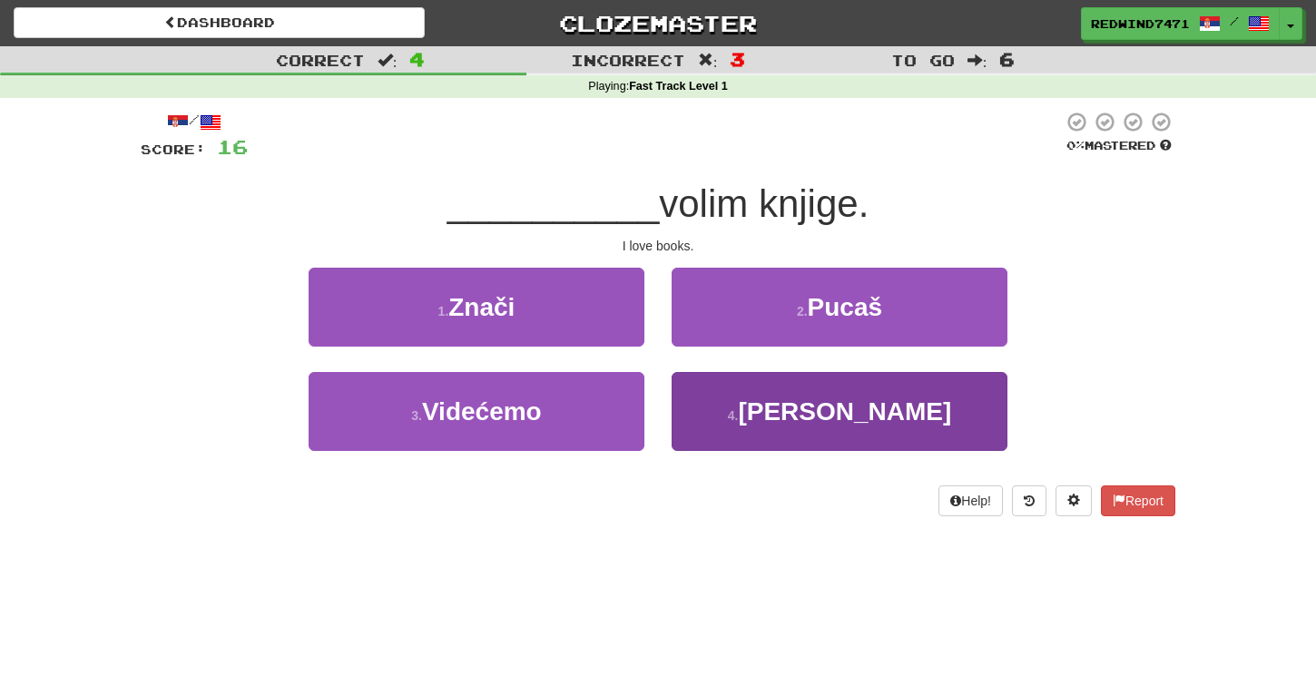
click at [740, 408] on button "4 . Ja" at bounding box center [840, 411] width 336 height 79
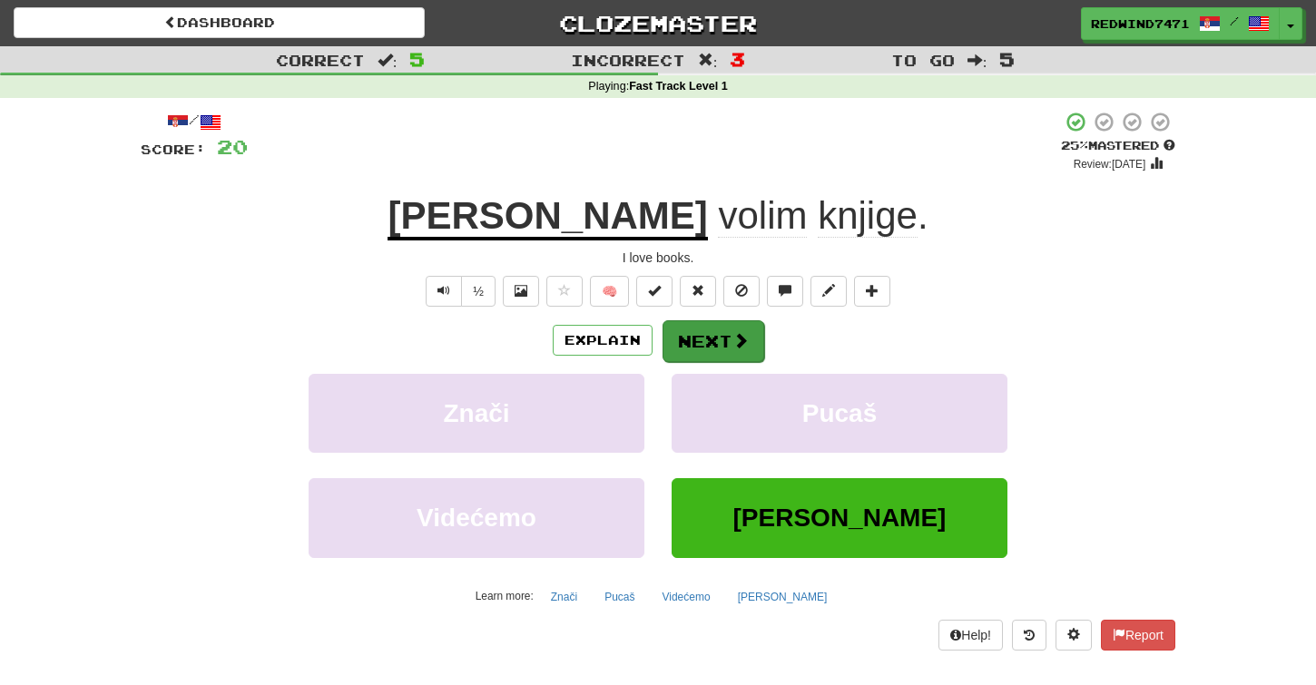
click at [691, 335] on button "Next" at bounding box center [713, 341] width 102 height 42
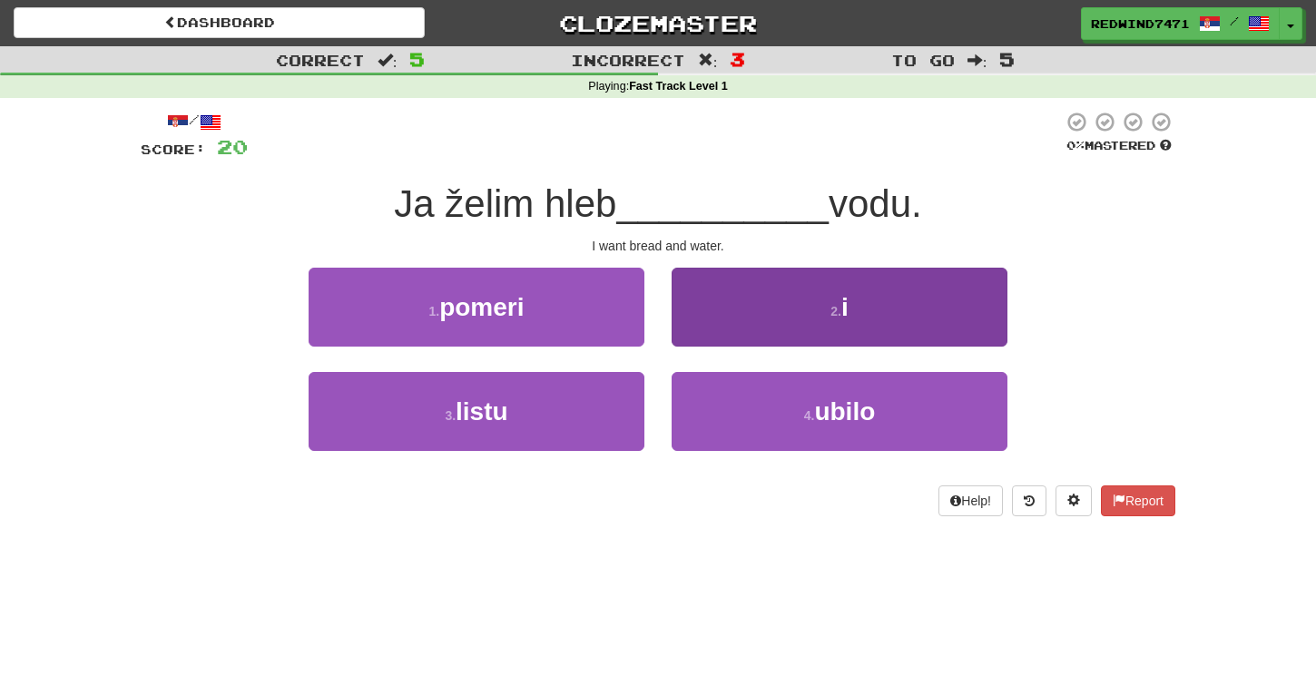
click at [733, 319] on button "2 . i" at bounding box center [840, 307] width 336 height 79
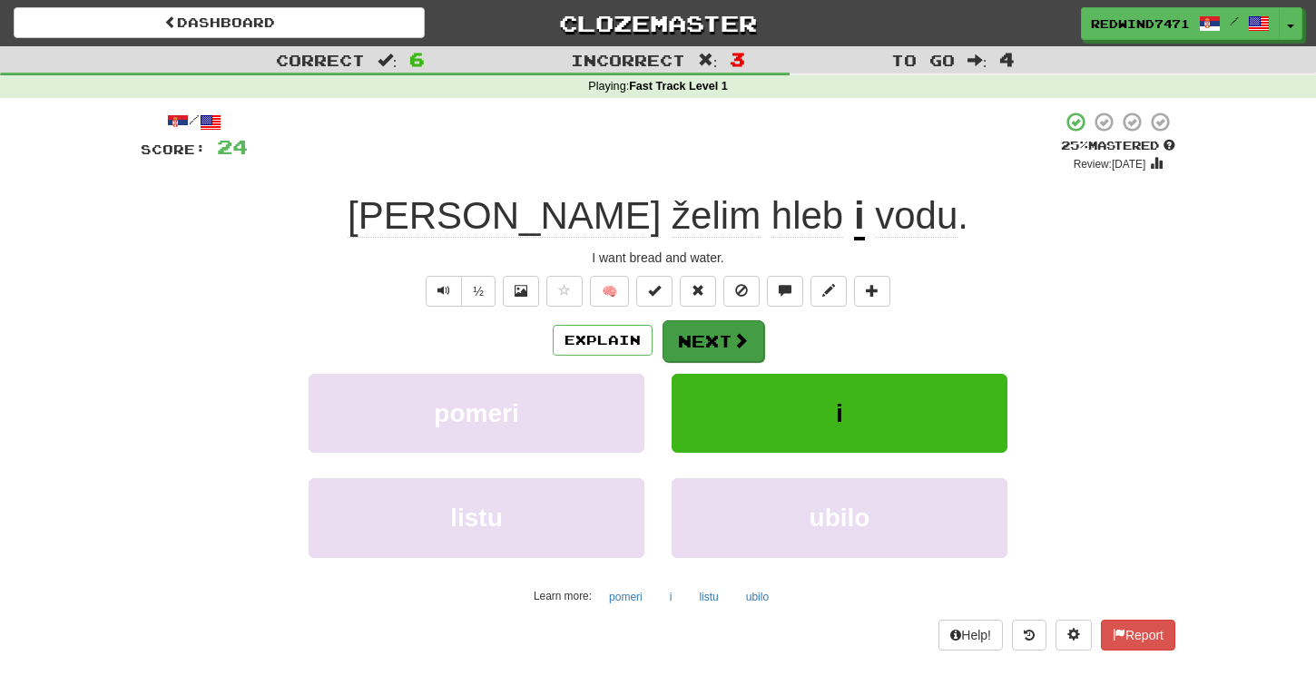
click at [690, 329] on button "Next" at bounding box center [713, 341] width 102 height 42
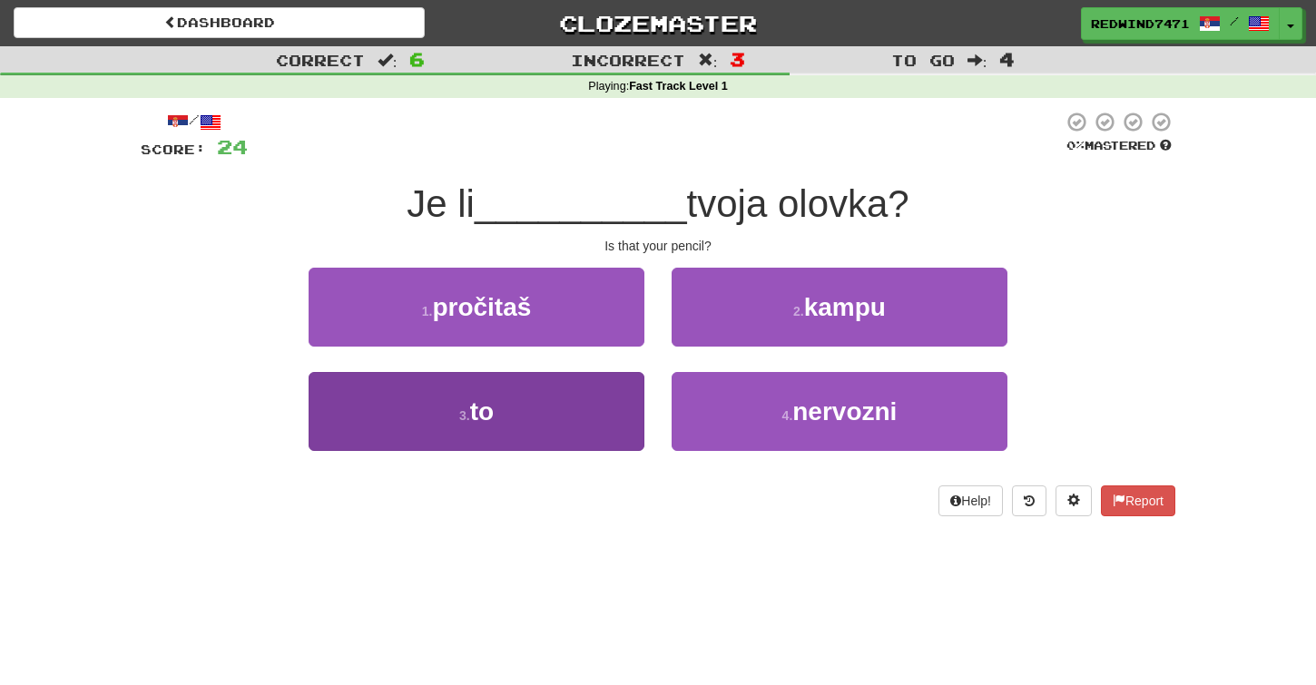
click at [587, 429] on button "3 . to" at bounding box center [477, 411] width 336 height 79
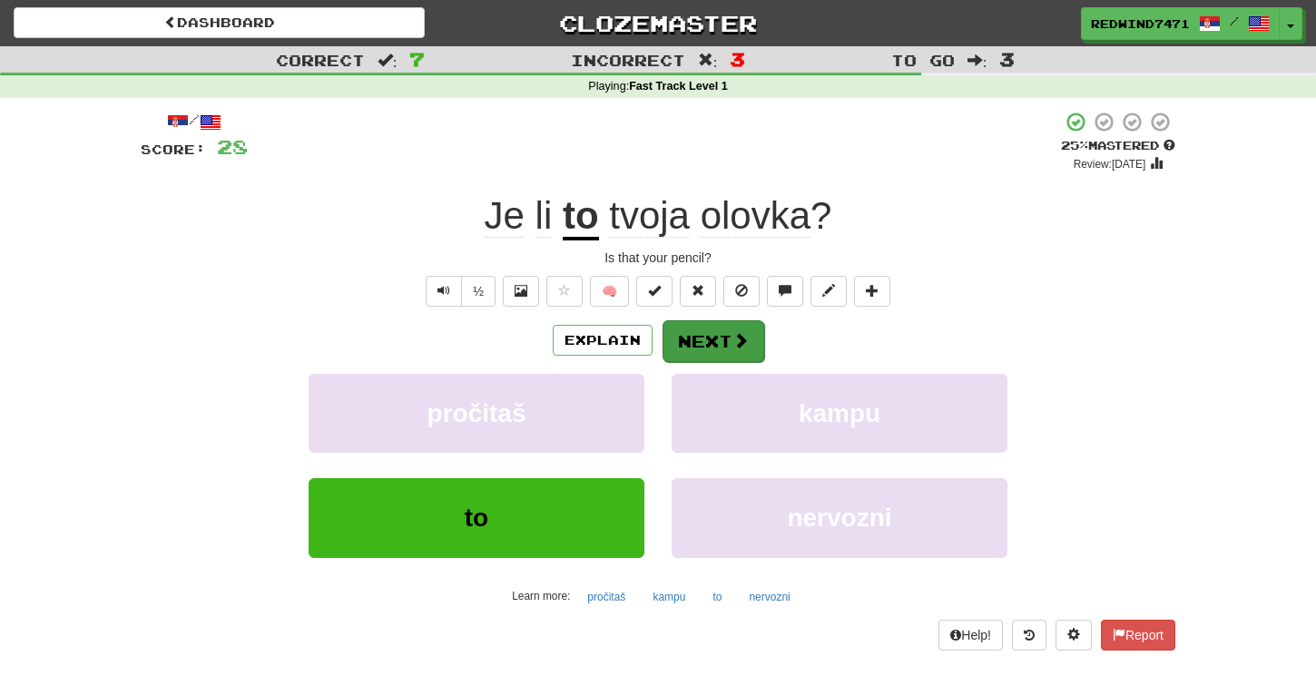
click at [682, 343] on button "Next" at bounding box center [713, 341] width 102 height 42
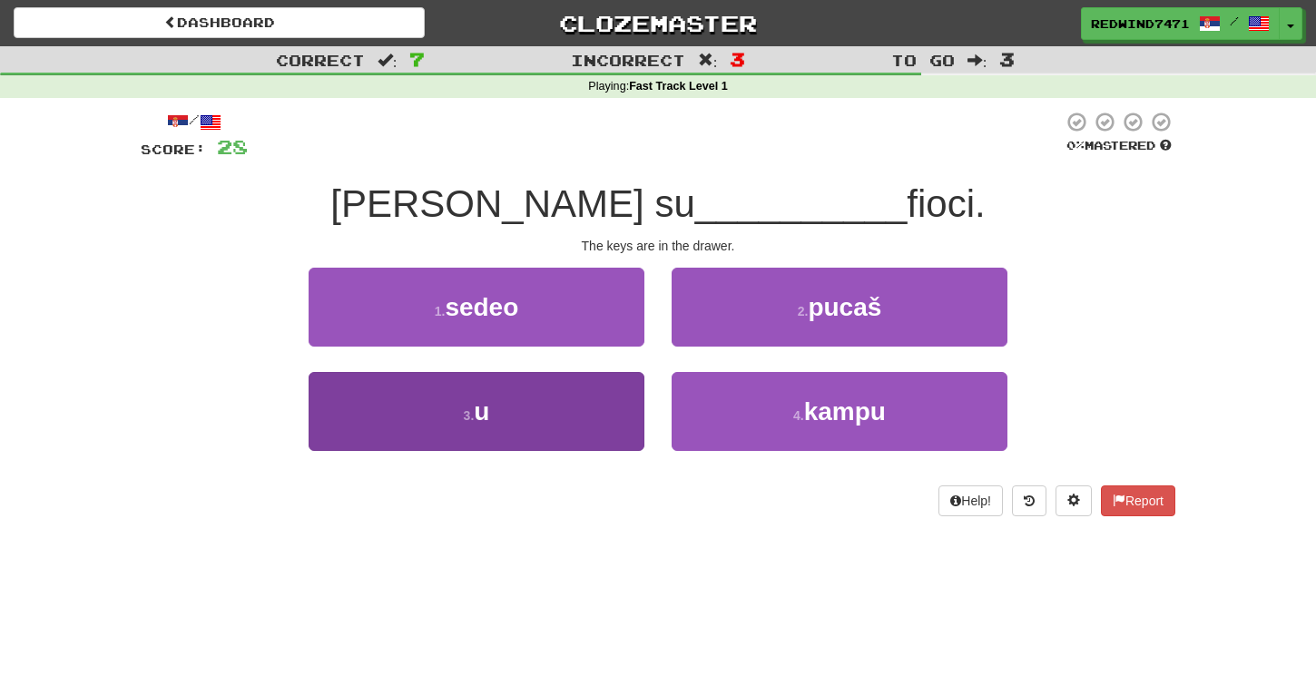
click at [613, 421] on button "3 . u" at bounding box center [477, 411] width 336 height 79
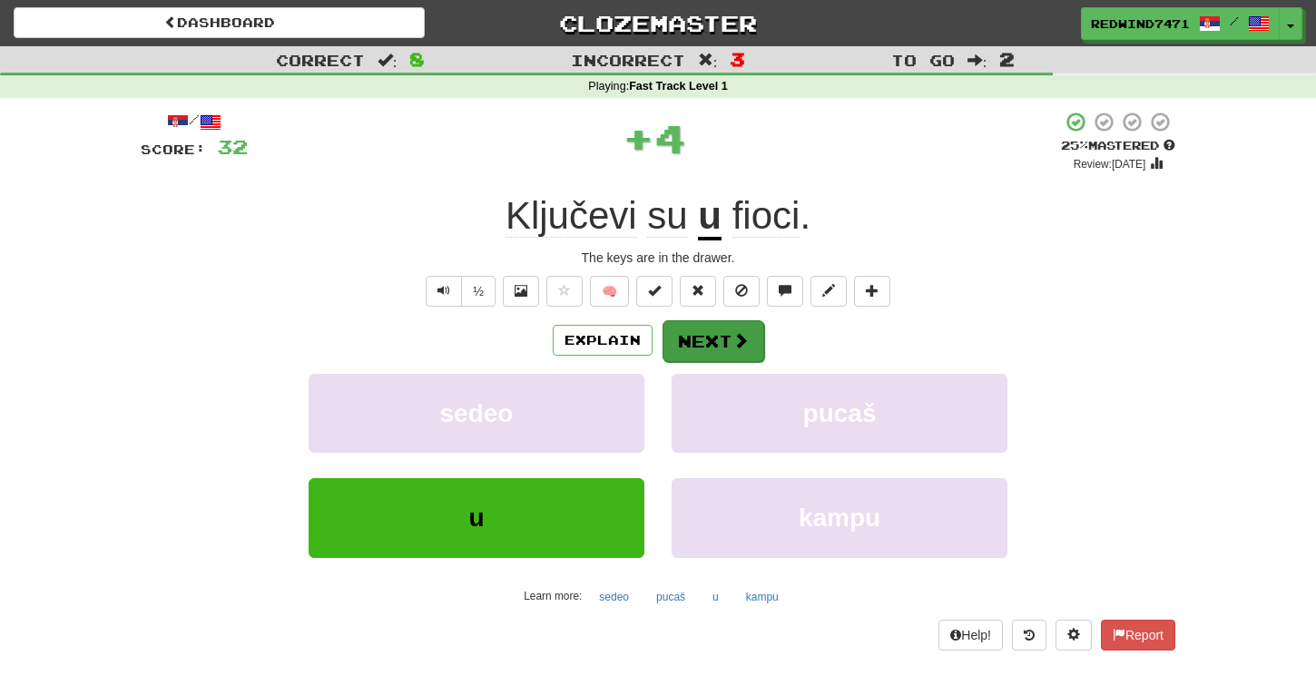
click at [699, 338] on button "Next" at bounding box center [713, 341] width 102 height 42
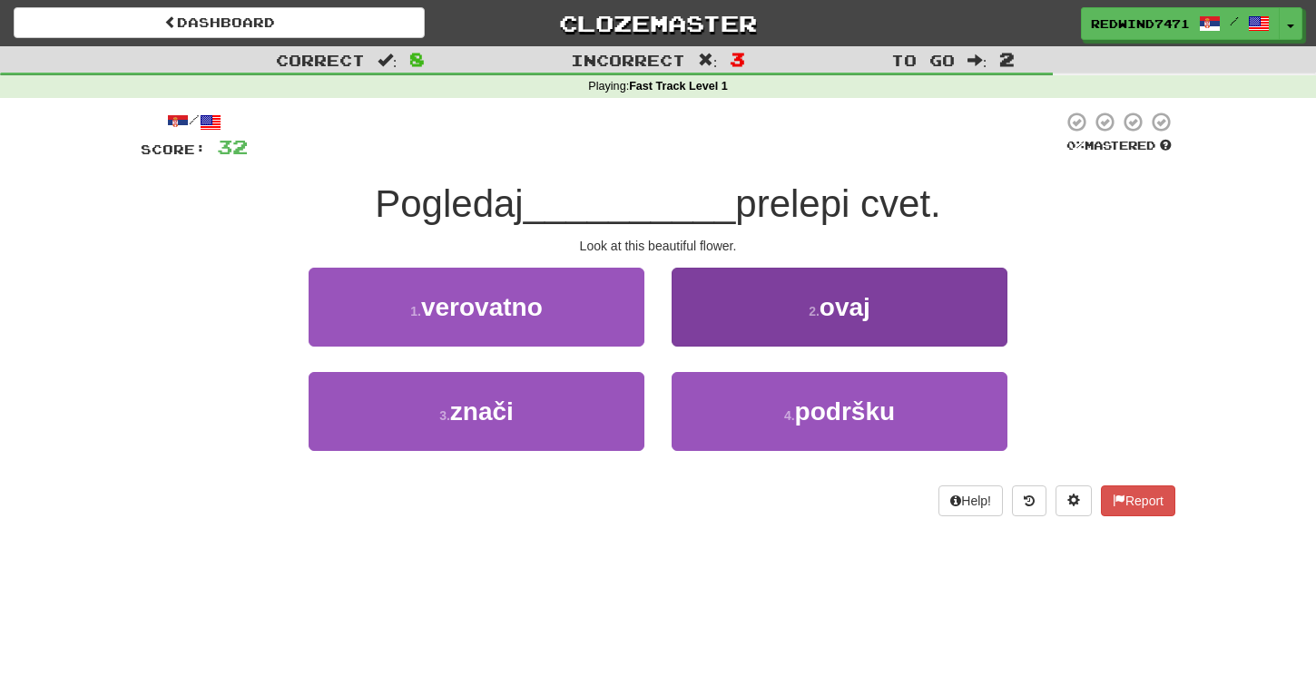
click at [741, 299] on button "2 . ovaj" at bounding box center [840, 307] width 336 height 79
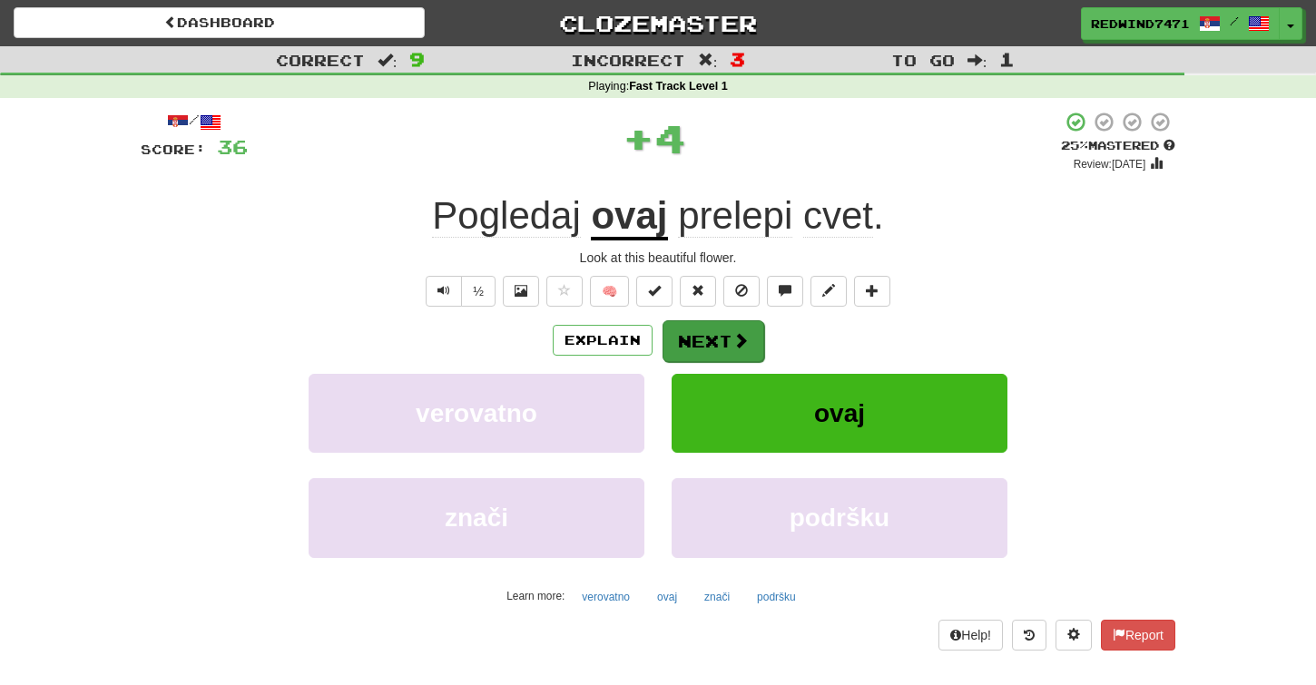
click at [702, 354] on button "Next" at bounding box center [713, 341] width 102 height 42
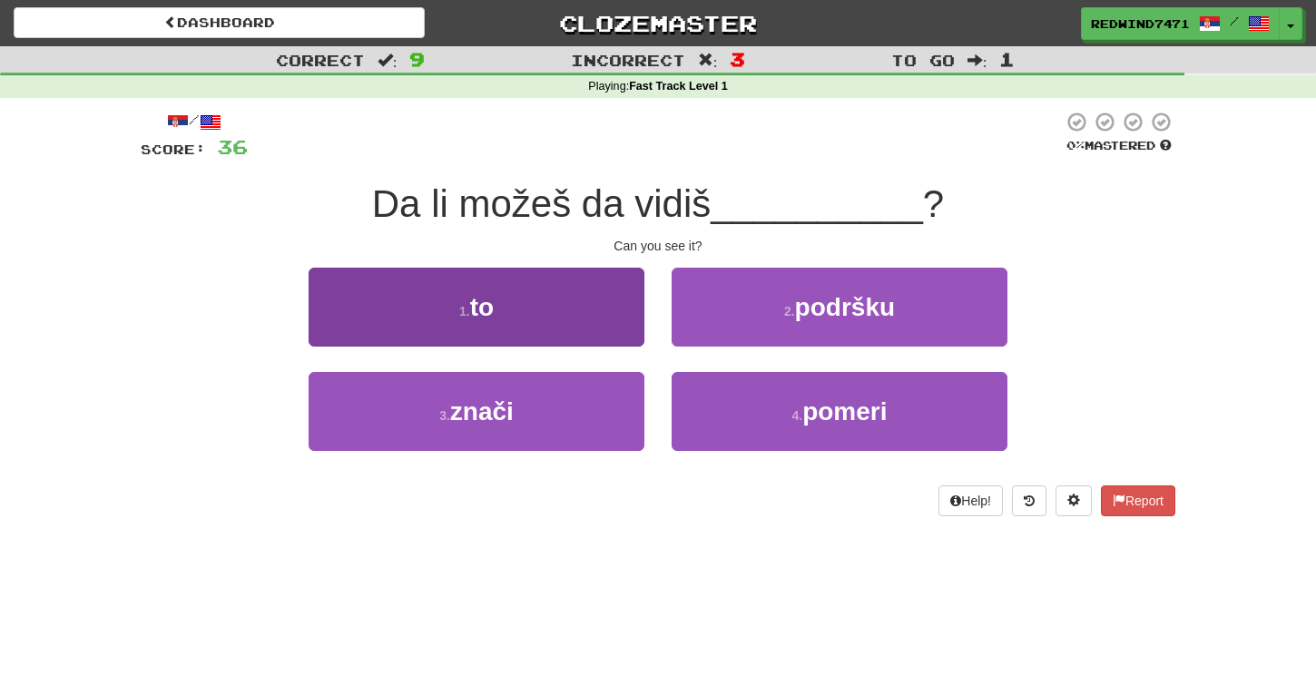
click at [594, 294] on button "1 . to" at bounding box center [477, 307] width 336 height 79
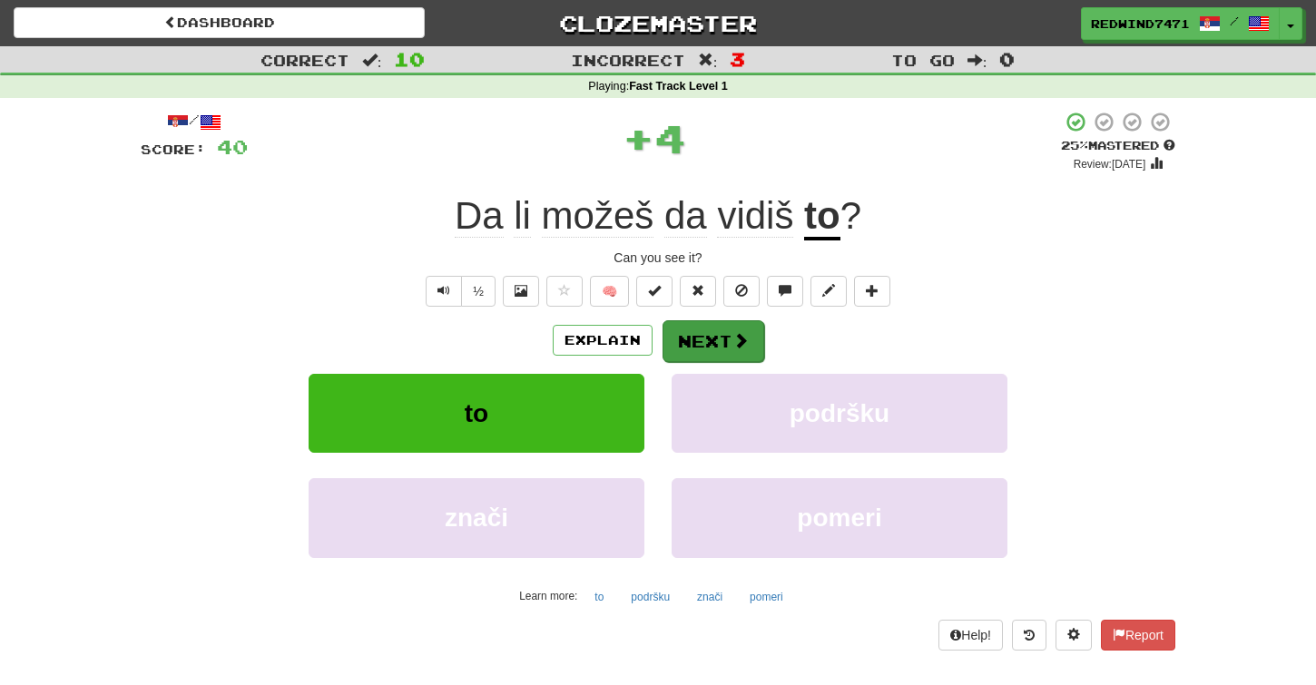
click at [712, 337] on button "Next" at bounding box center [713, 341] width 102 height 42
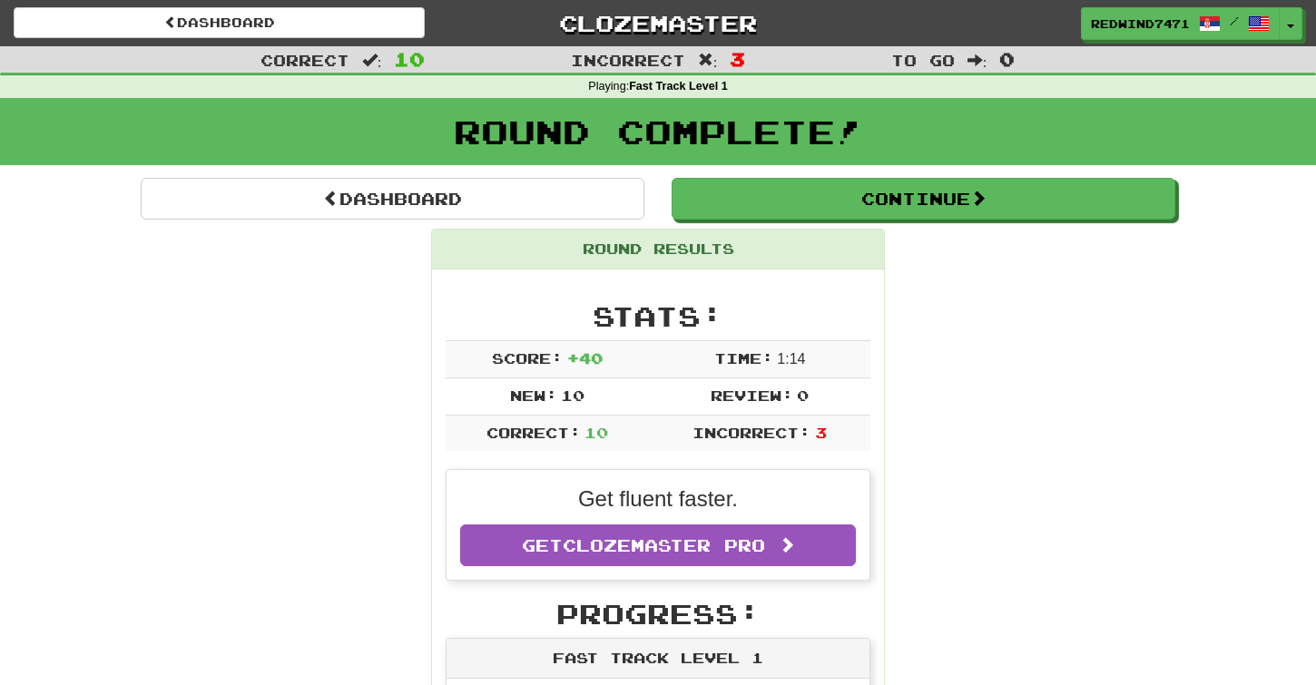
scroll to position [38, 0]
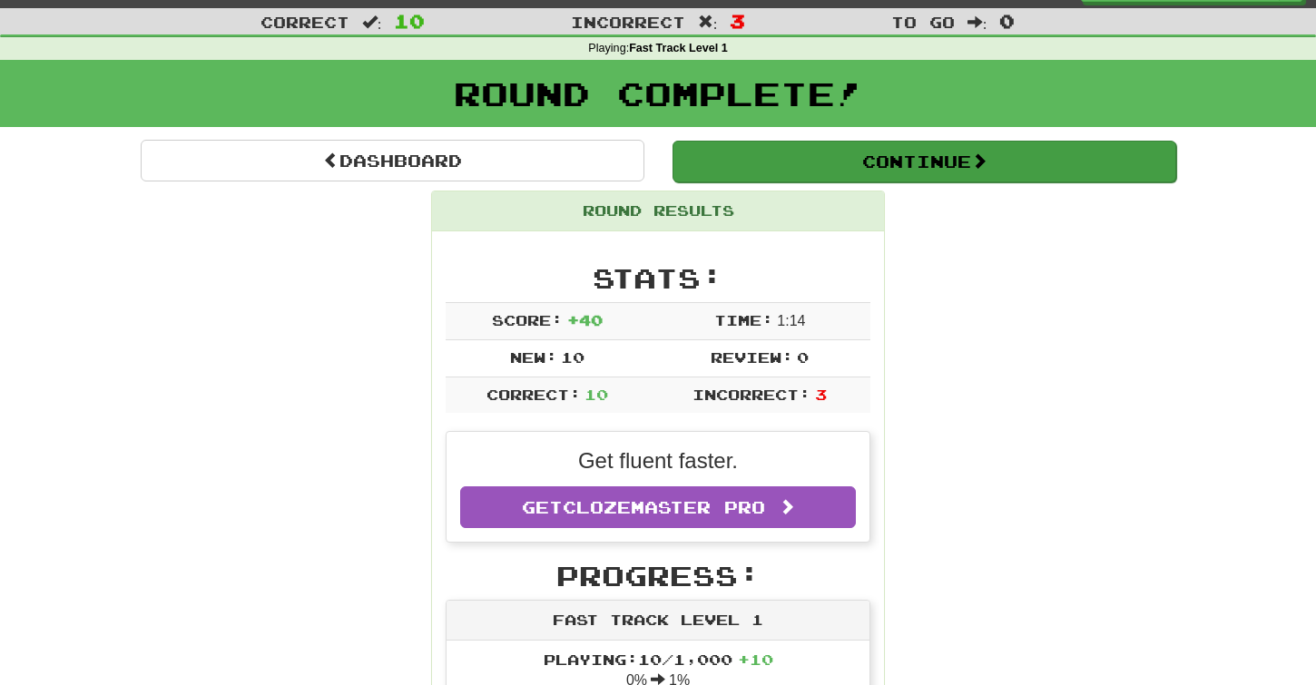
click at [842, 156] on button "Continue" at bounding box center [924, 162] width 504 height 42
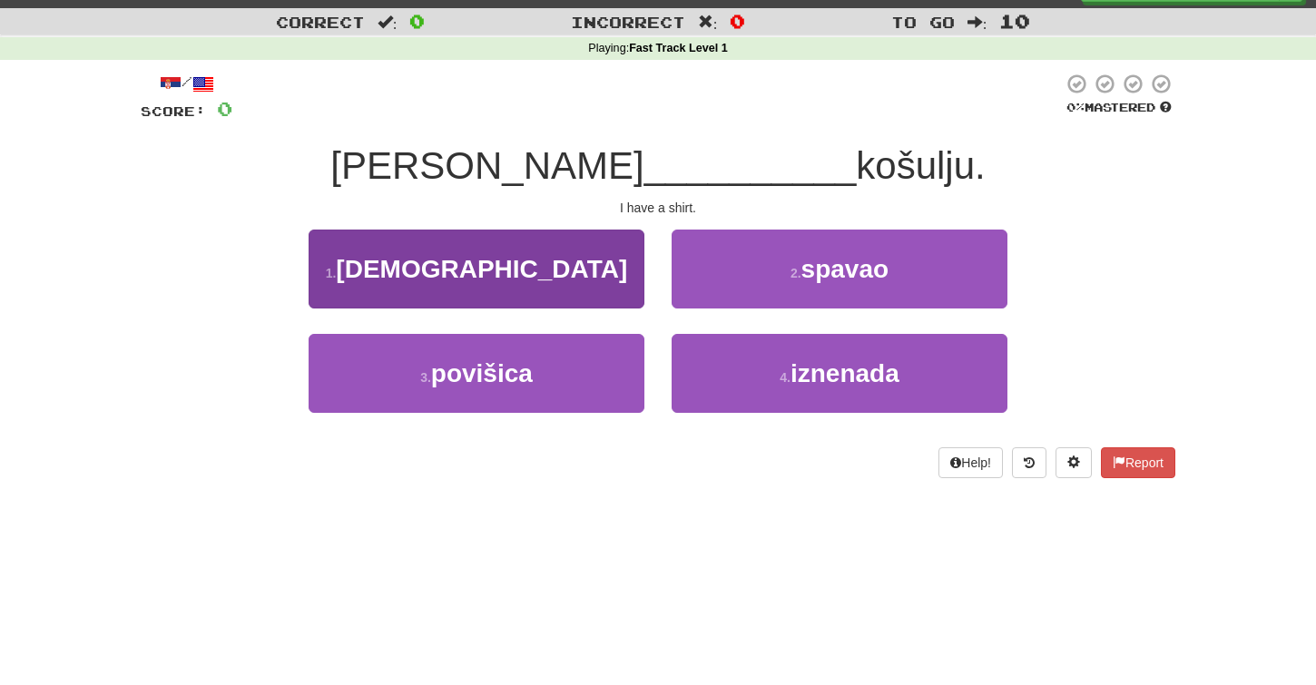
click at [615, 260] on button "1 . imam" at bounding box center [477, 269] width 336 height 79
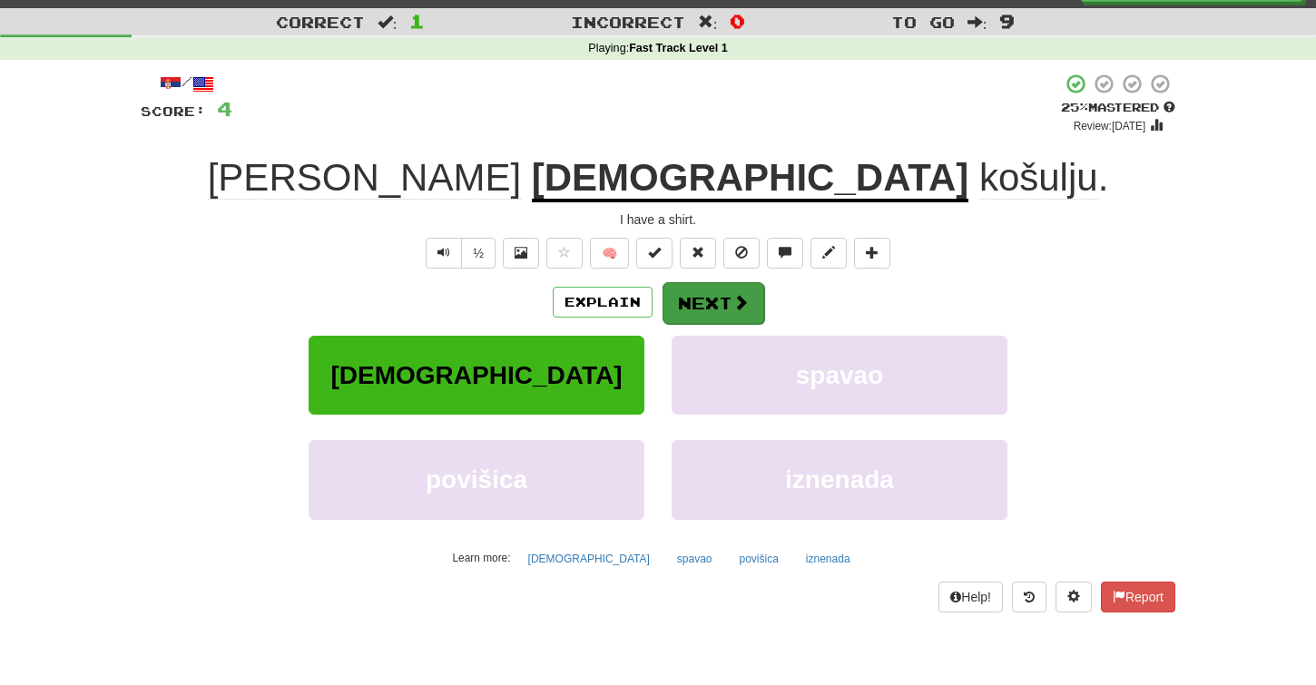
click at [699, 298] on button "Next" at bounding box center [713, 303] width 102 height 42
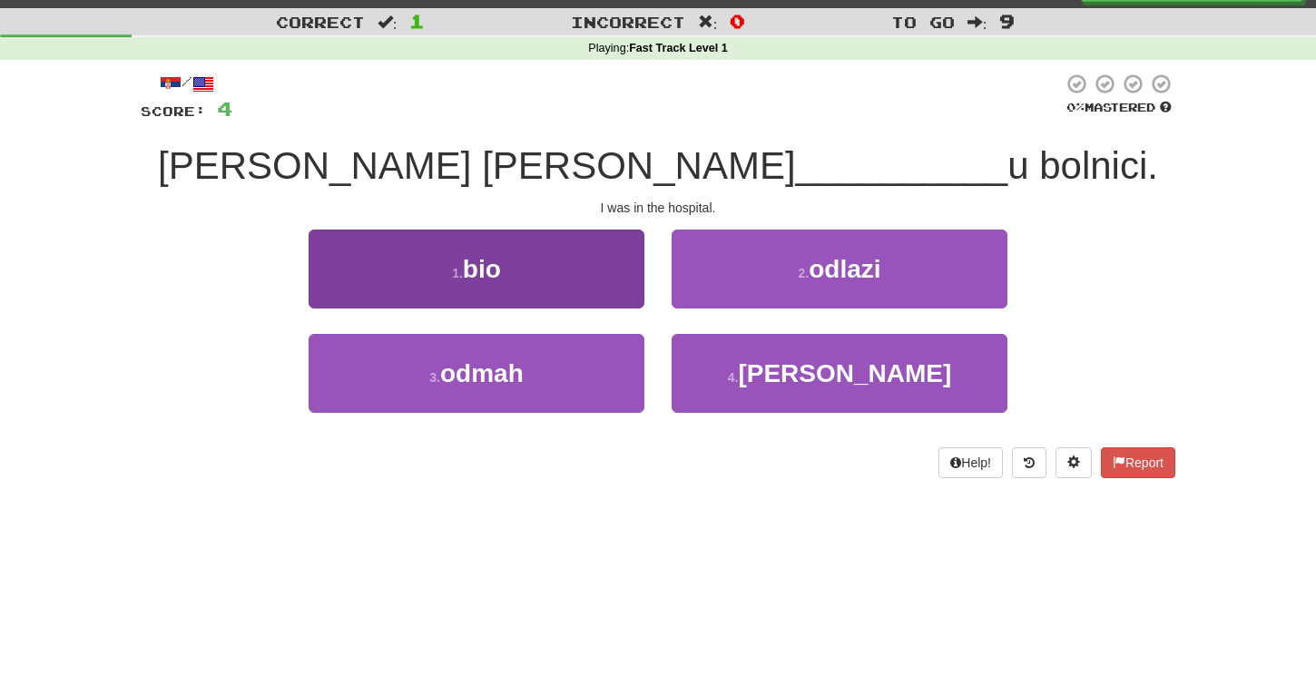
click at [620, 290] on button "1 . bio" at bounding box center [477, 269] width 336 height 79
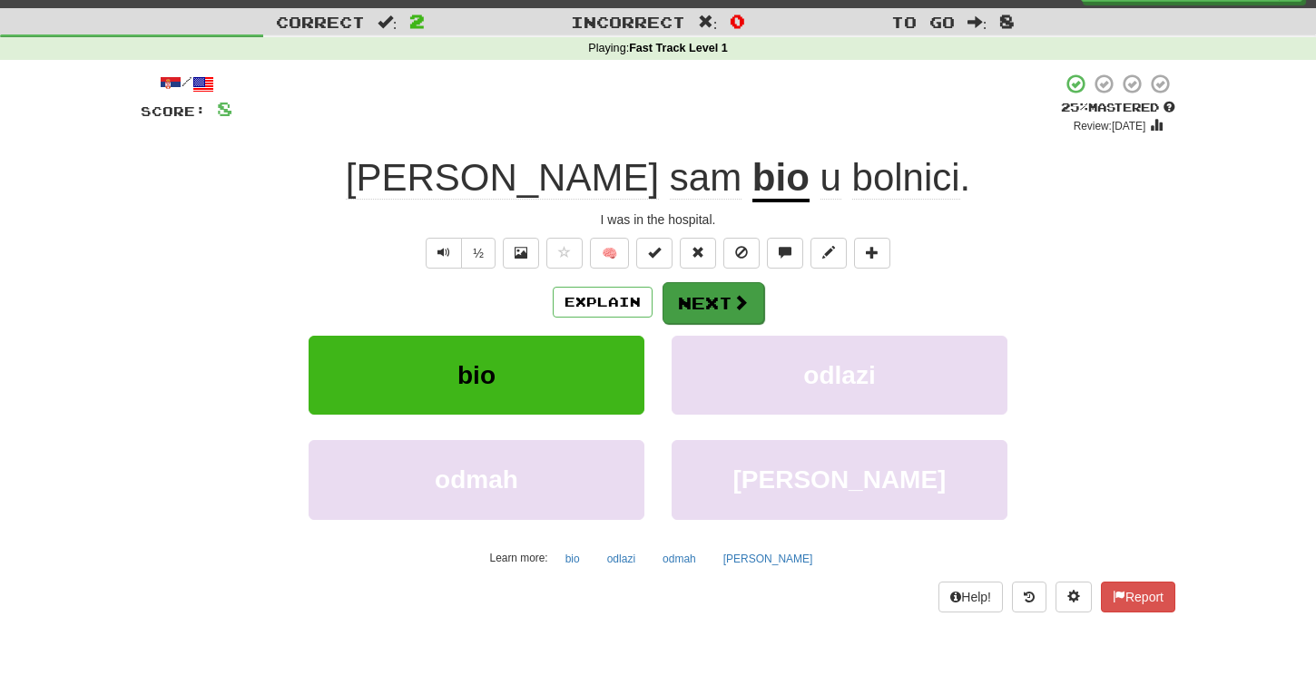
click at [697, 286] on button "Next" at bounding box center [713, 303] width 102 height 42
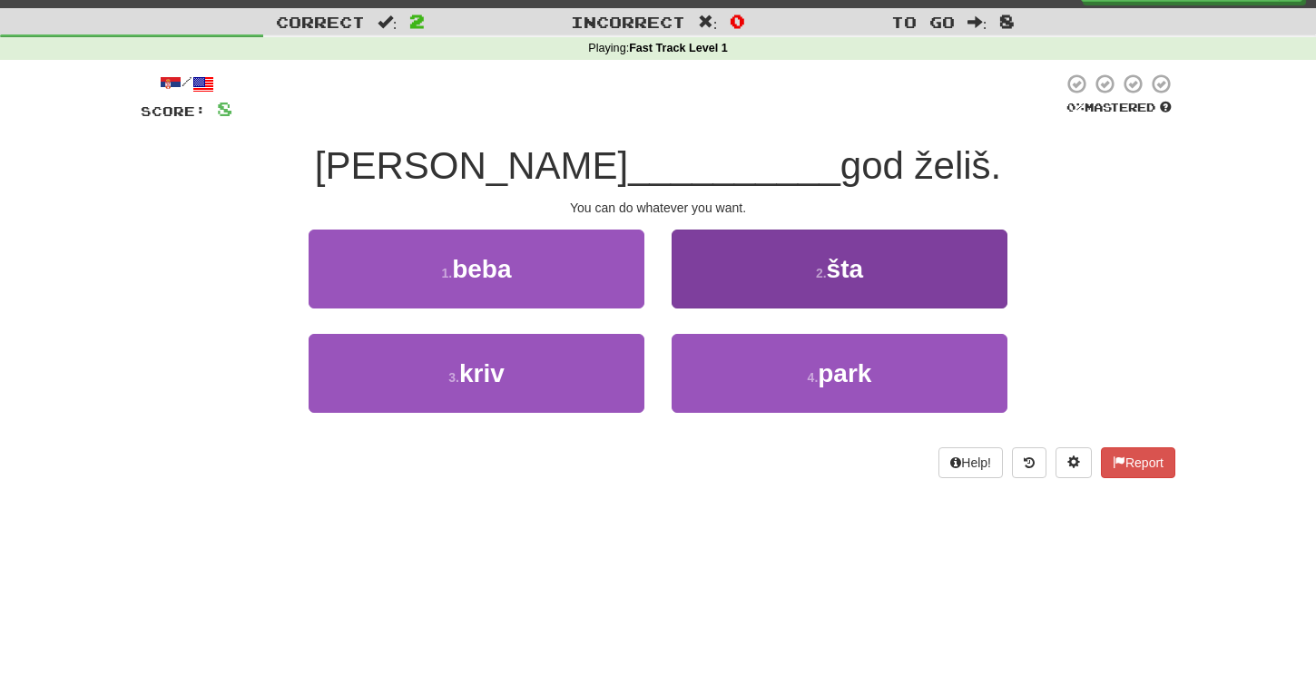
click at [730, 278] on button "2 . šta" at bounding box center [840, 269] width 336 height 79
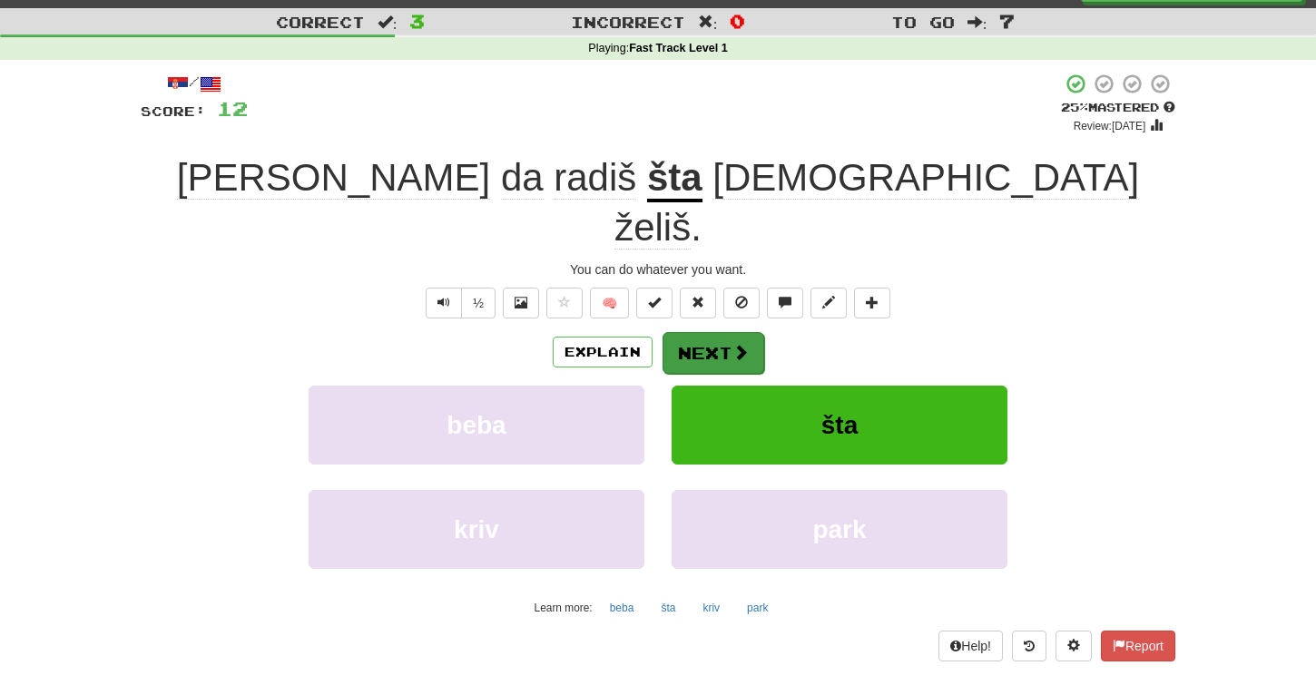
click at [706, 332] on button "Next" at bounding box center [713, 353] width 102 height 42
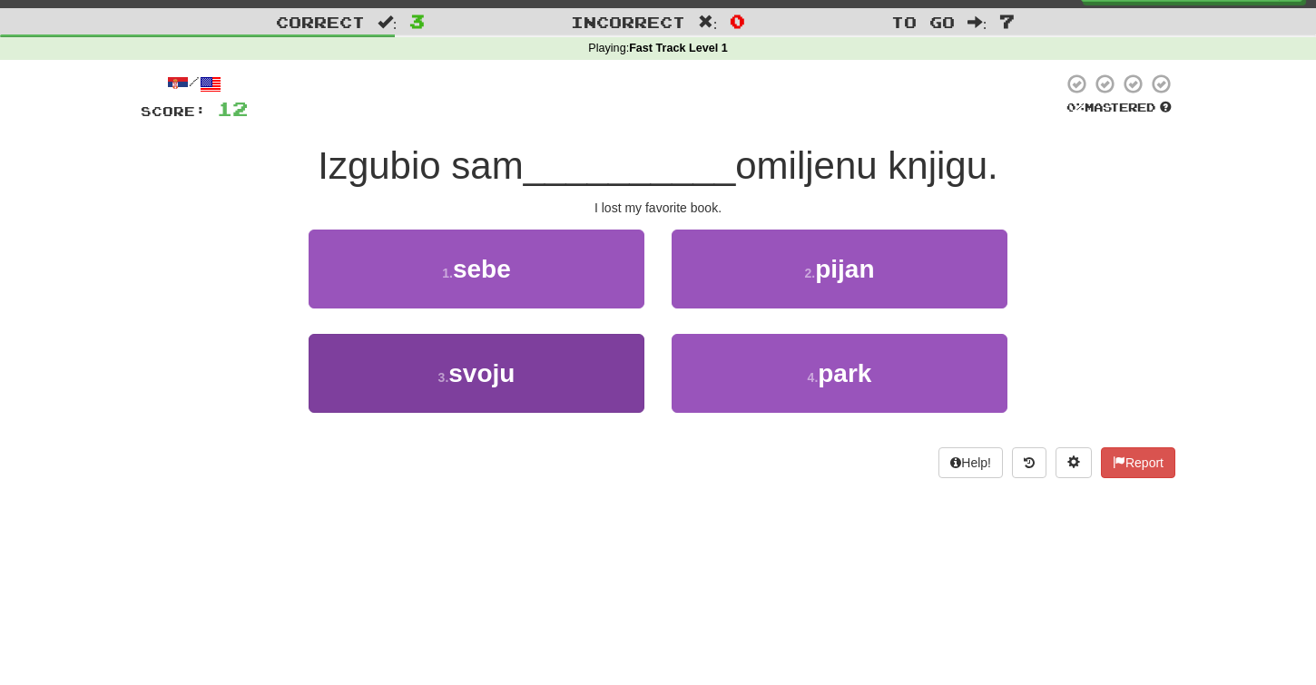
click at [627, 362] on button "3 . svoju" at bounding box center [477, 373] width 336 height 79
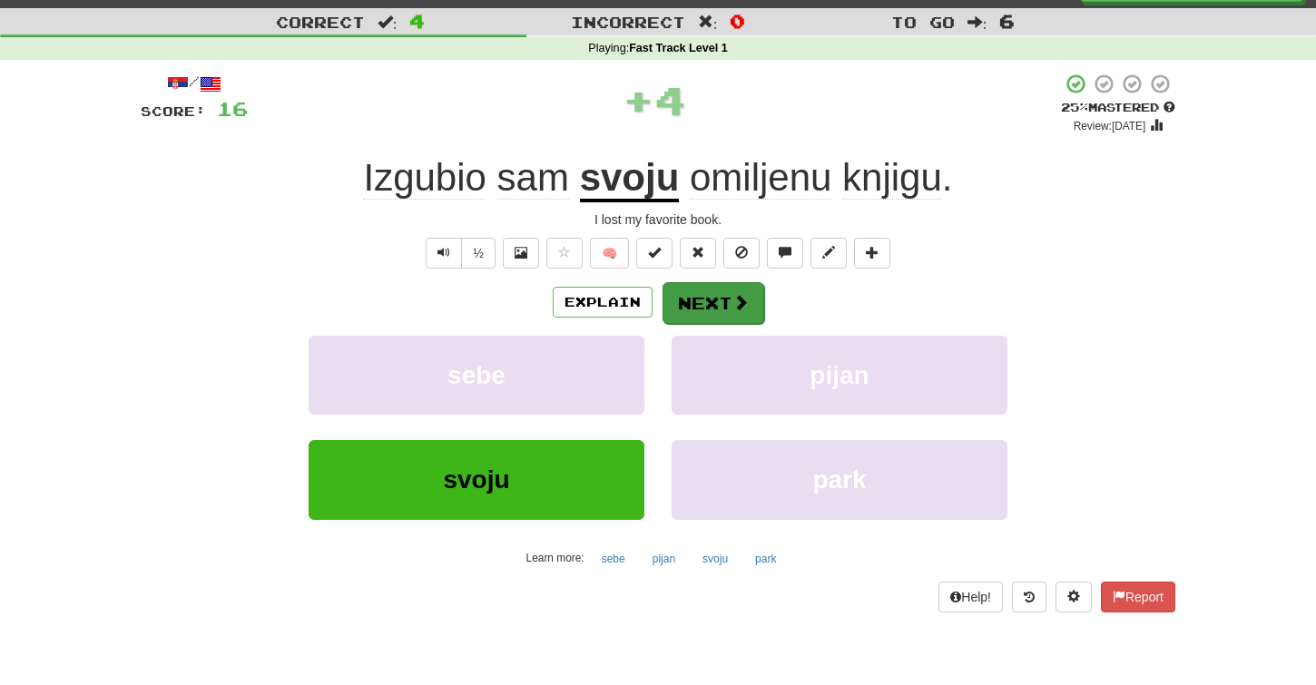
click at [711, 286] on button "Next" at bounding box center [713, 303] width 102 height 42
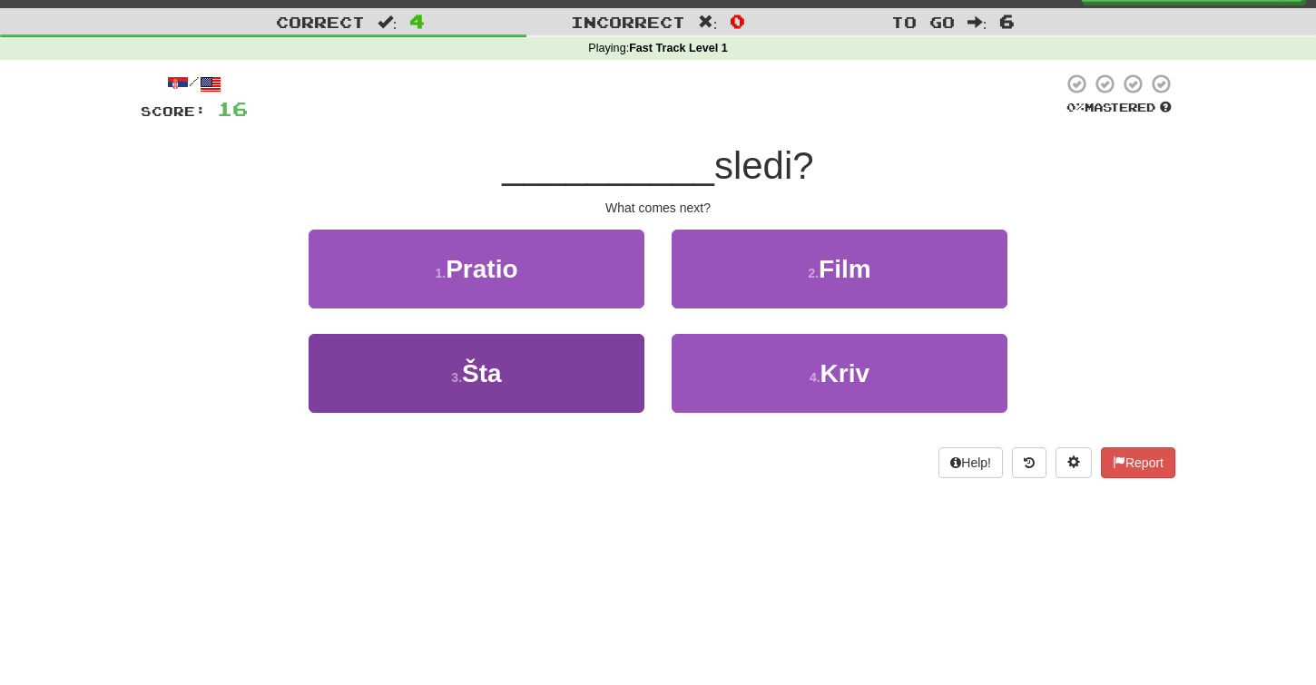
click at [617, 349] on button "3 . Šta" at bounding box center [477, 373] width 336 height 79
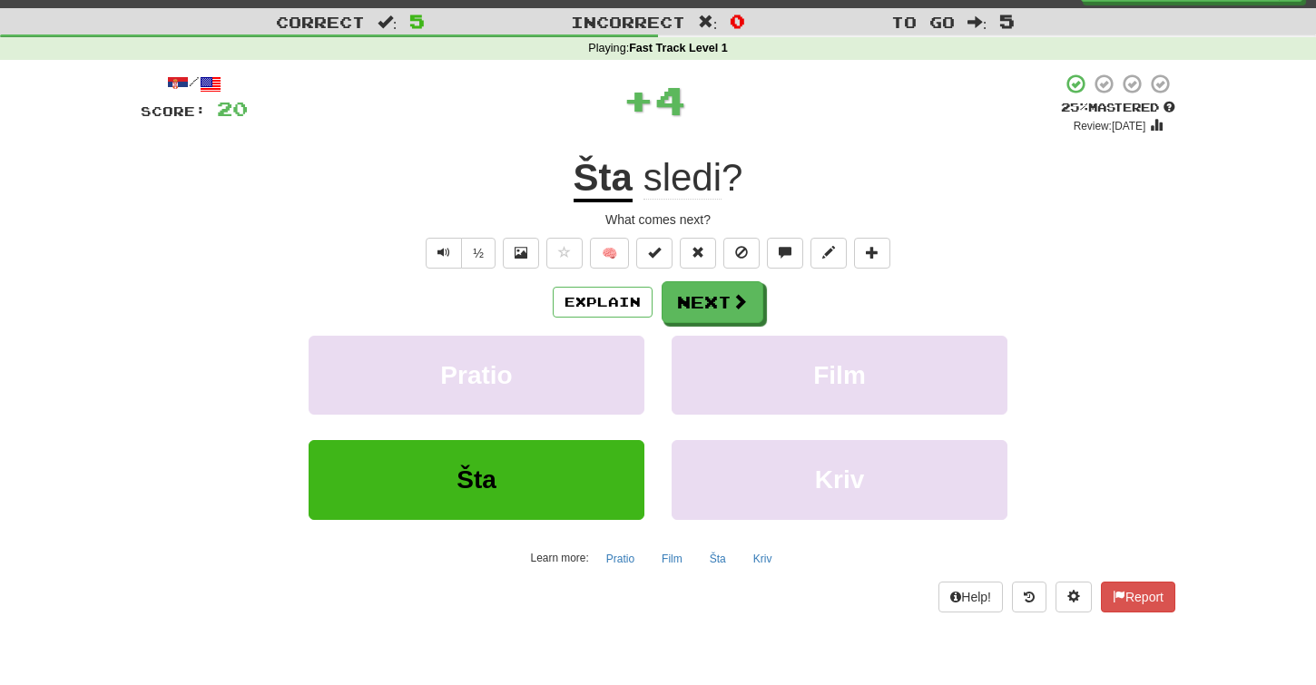
click at [662, 332] on div "Explain Next Pratio Film Šta Kriv Learn more: Pratio Film Šta Kriv" at bounding box center [658, 426] width 1035 height 291
click at [692, 295] on button "Next" at bounding box center [713, 303] width 102 height 42
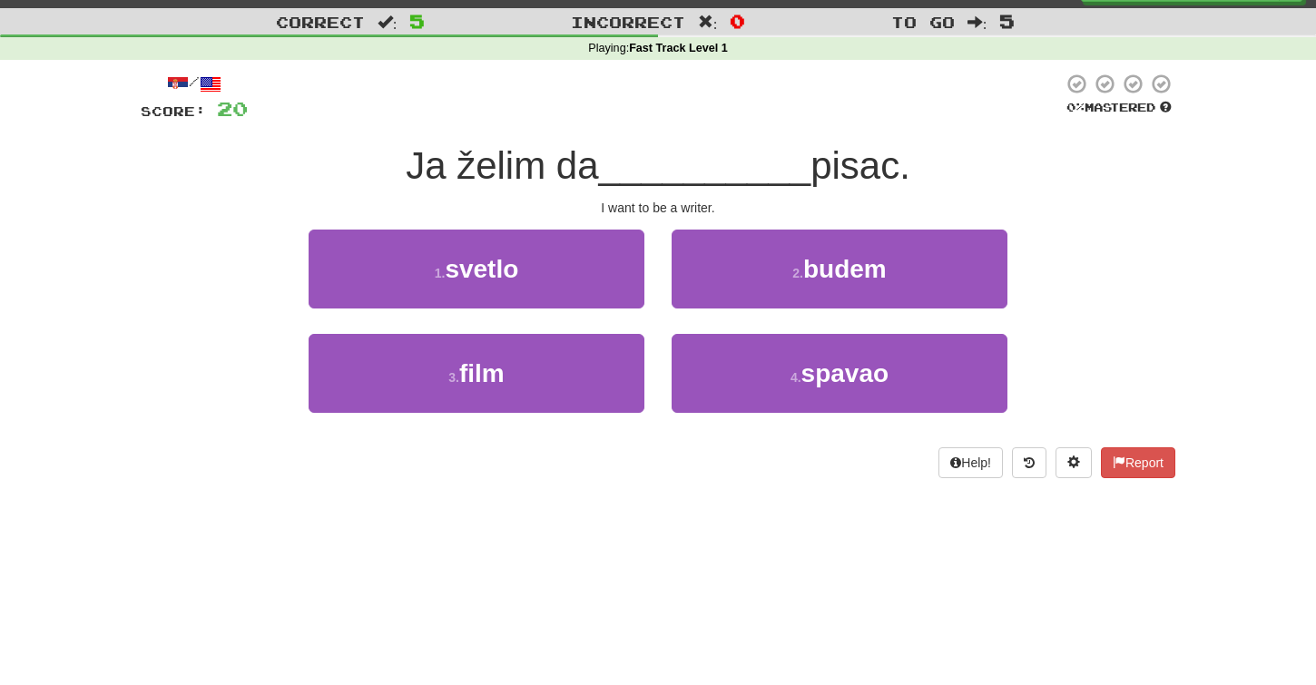
click at [692, 295] on button "2 . budem" at bounding box center [840, 269] width 336 height 79
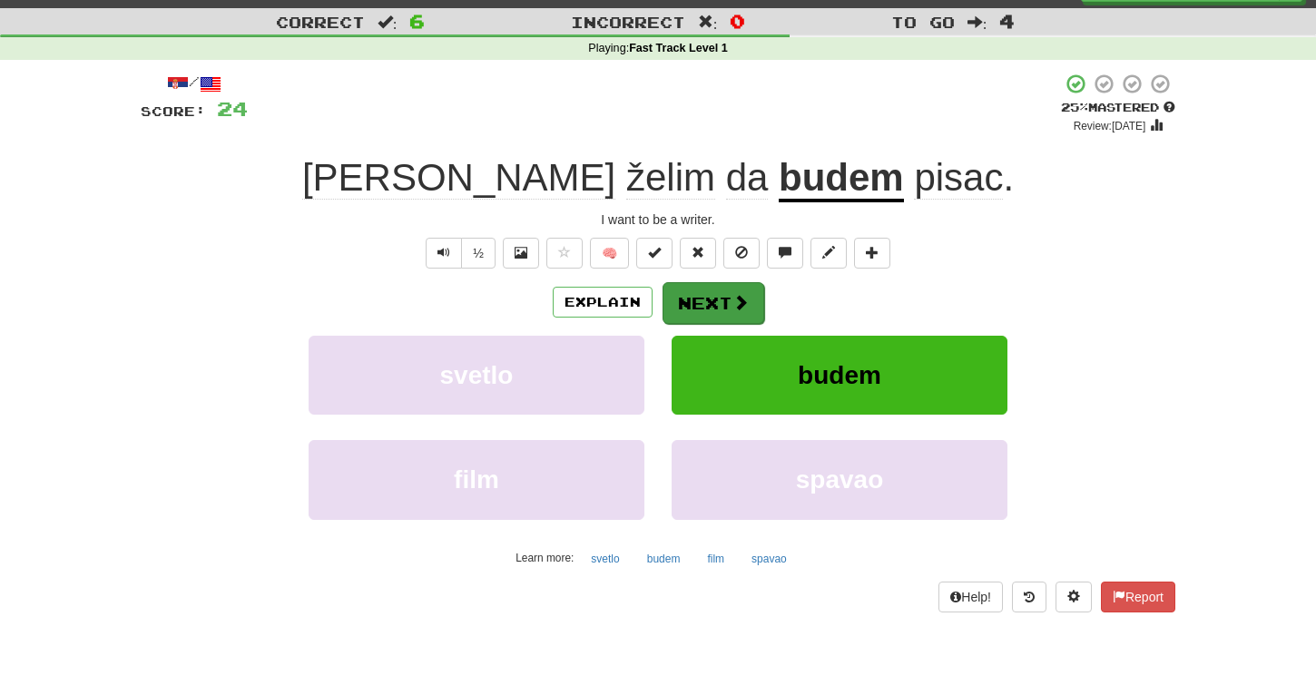
click at [689, 318] on button "Next" at bounding box center [713, 303] width 102 height 42
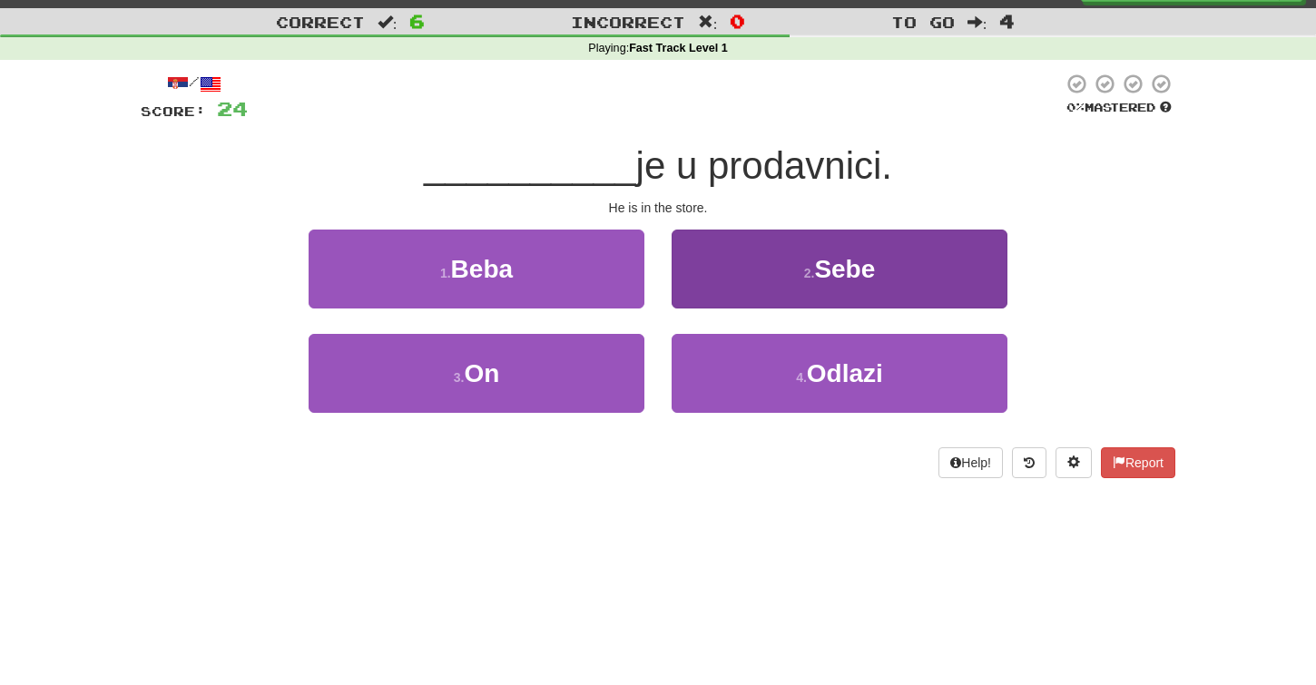
click at [752, 274] on button "2 . Sebe" at bounding box center [840, 269] width 336 height 79
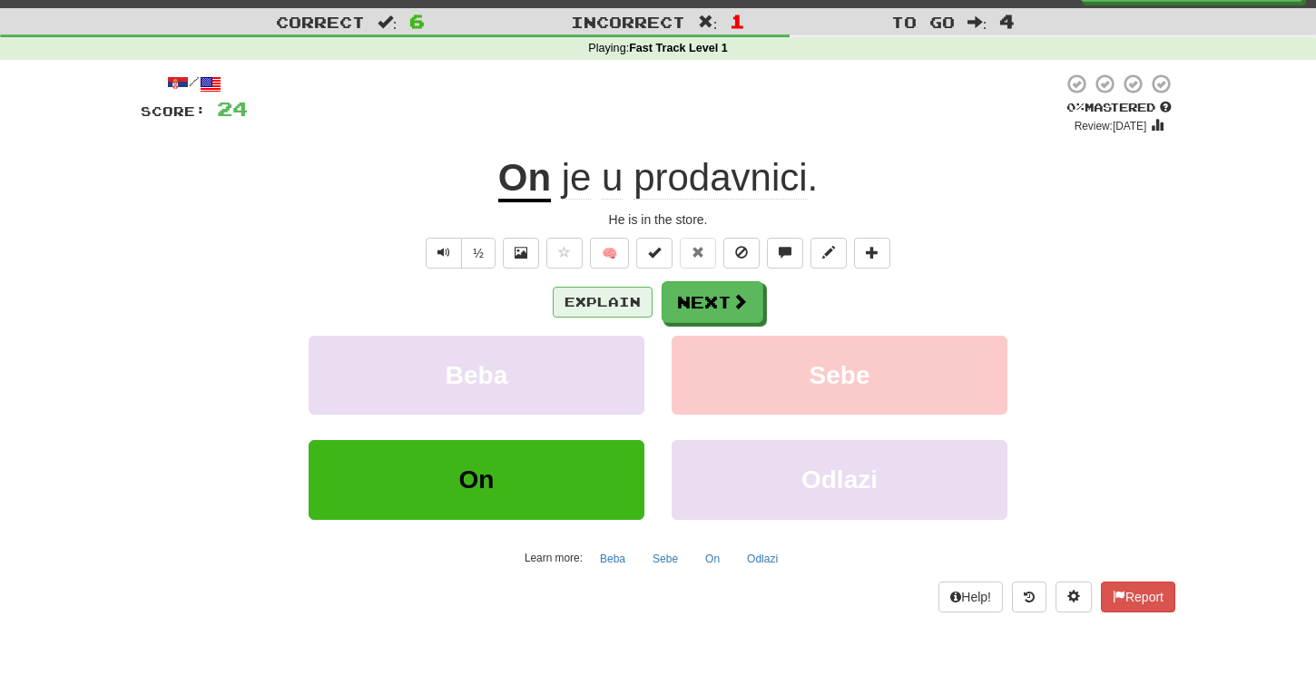
click at [594, 301] on button "Explain" at bounding box center [603, 302] width 100 height 31
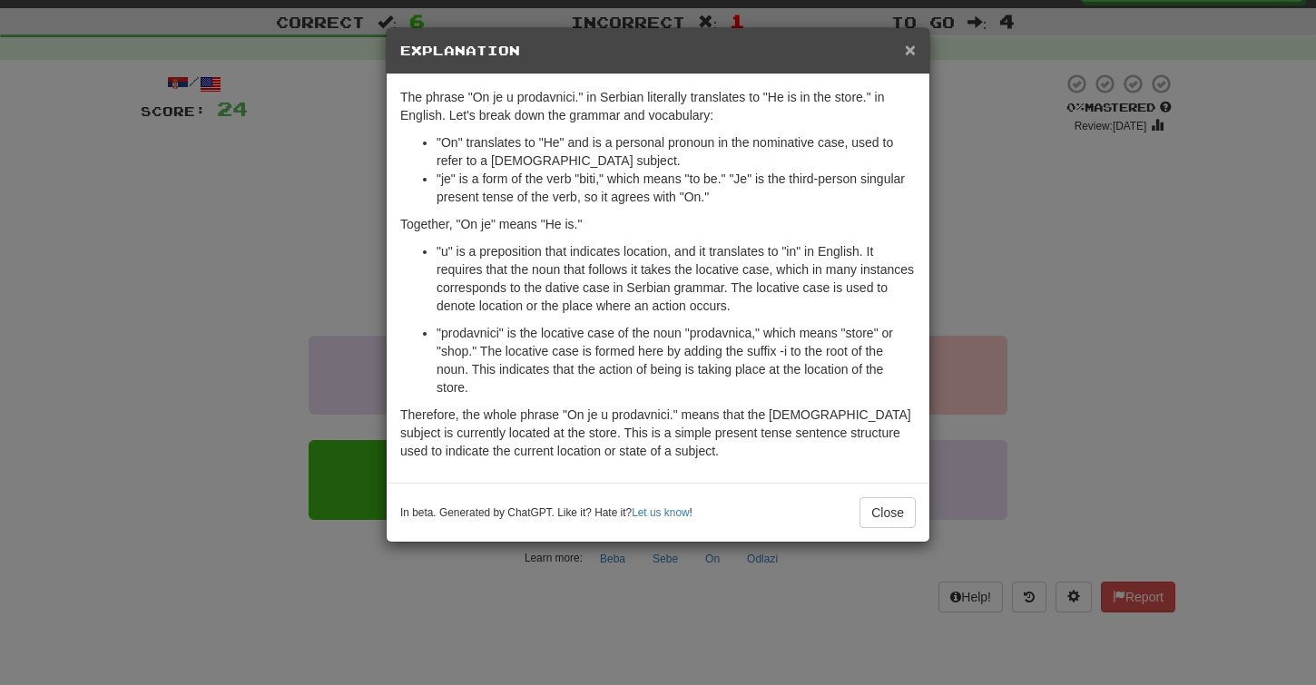
click at [912, 56] on span "×" at bounding box center [910, 49] width 11 height 21
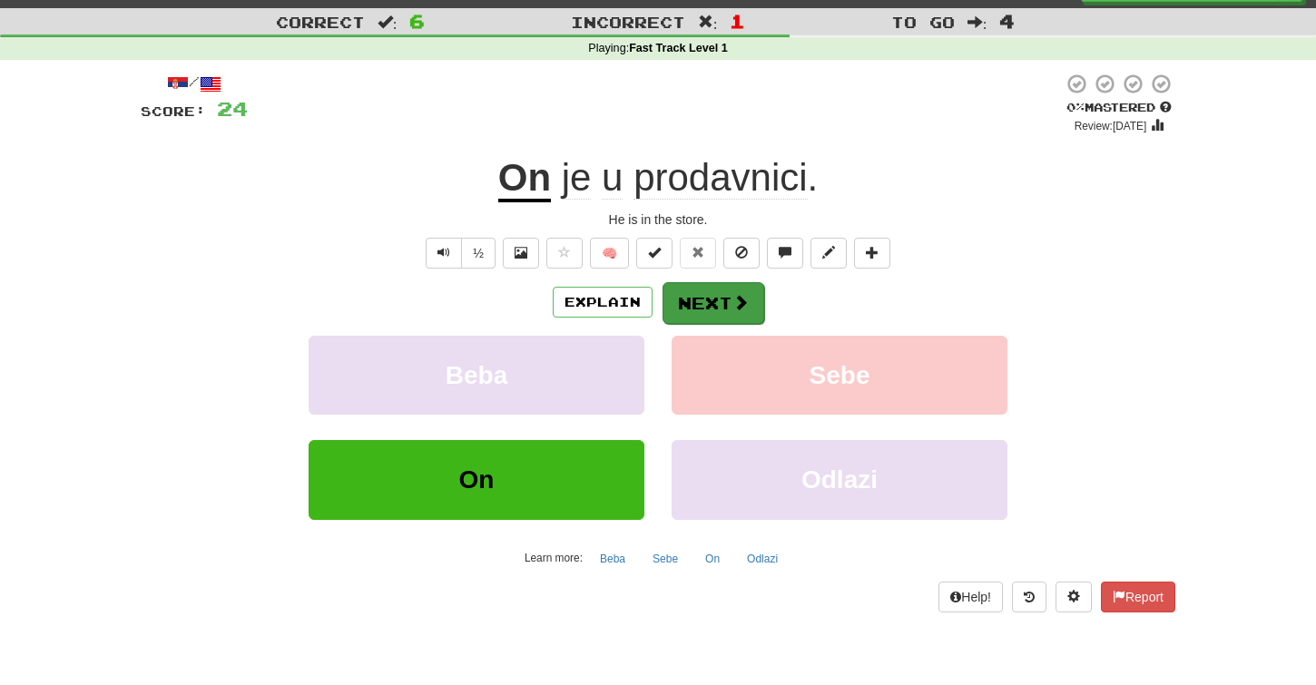
click at [724, 305] on button "Next" at bounding box center [713, 303] width 102 height 42
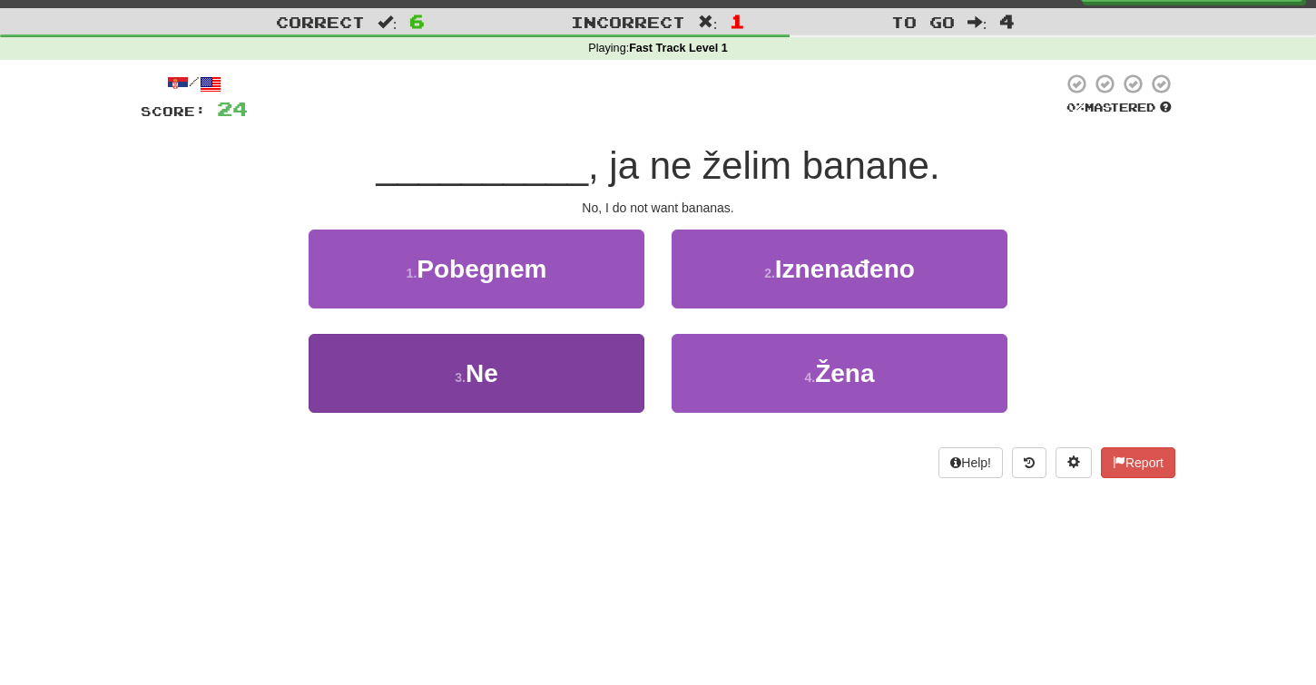
click at [611, 373] on button "3 . Ne" at bounding box center [477, 373] width 336 height 79
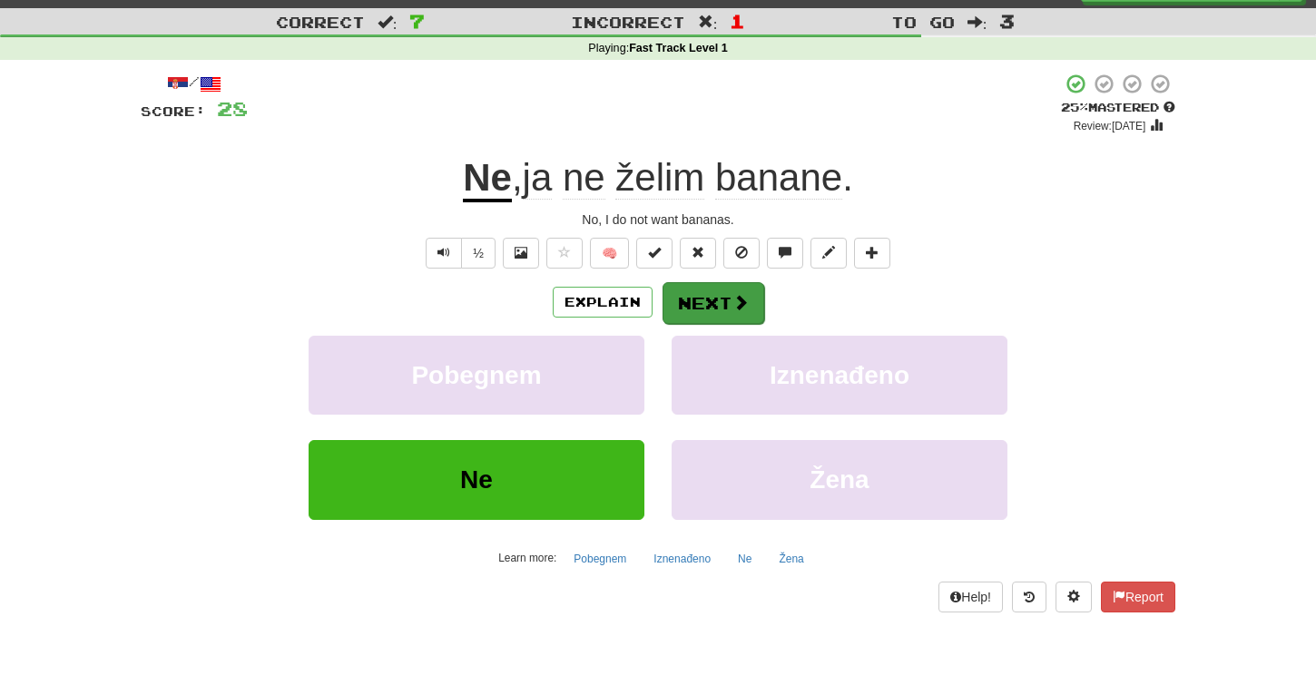
click at [701, 292] on button "Next" at bounding box center [713, 303] width 102 height 42
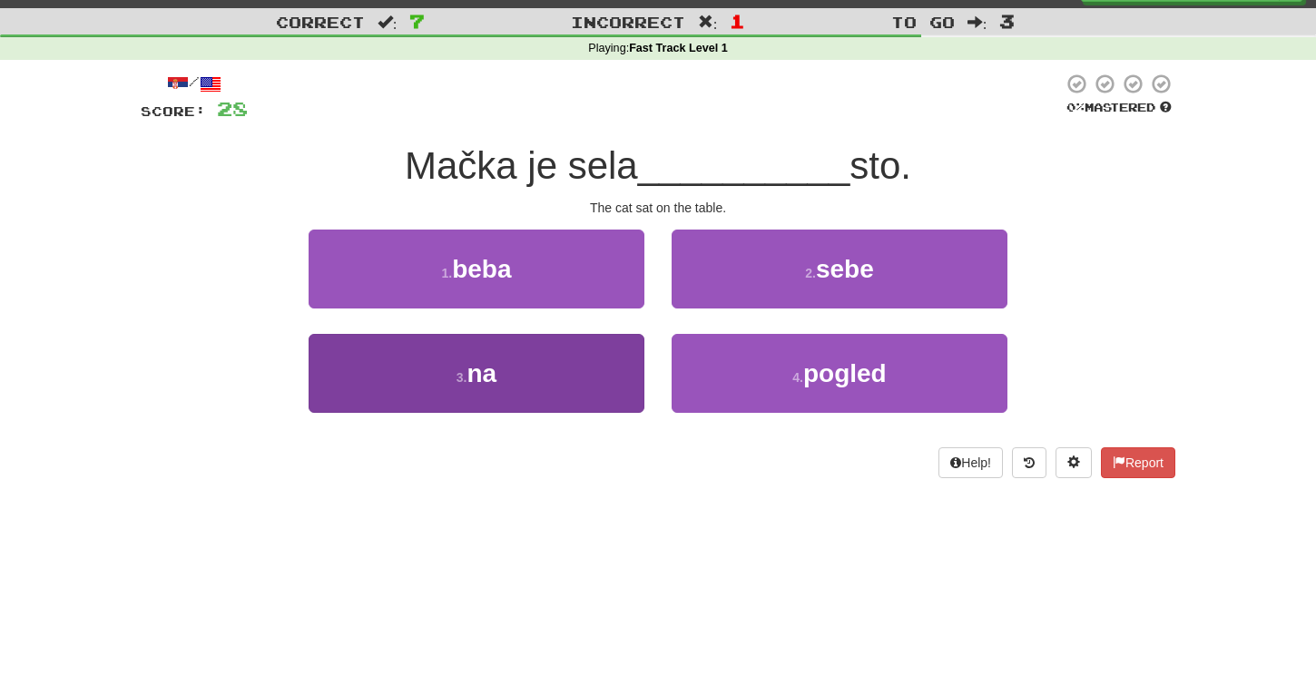
click at [609, 368] on button "3 . na" at bounding box center [477, 373] width 336 height 79
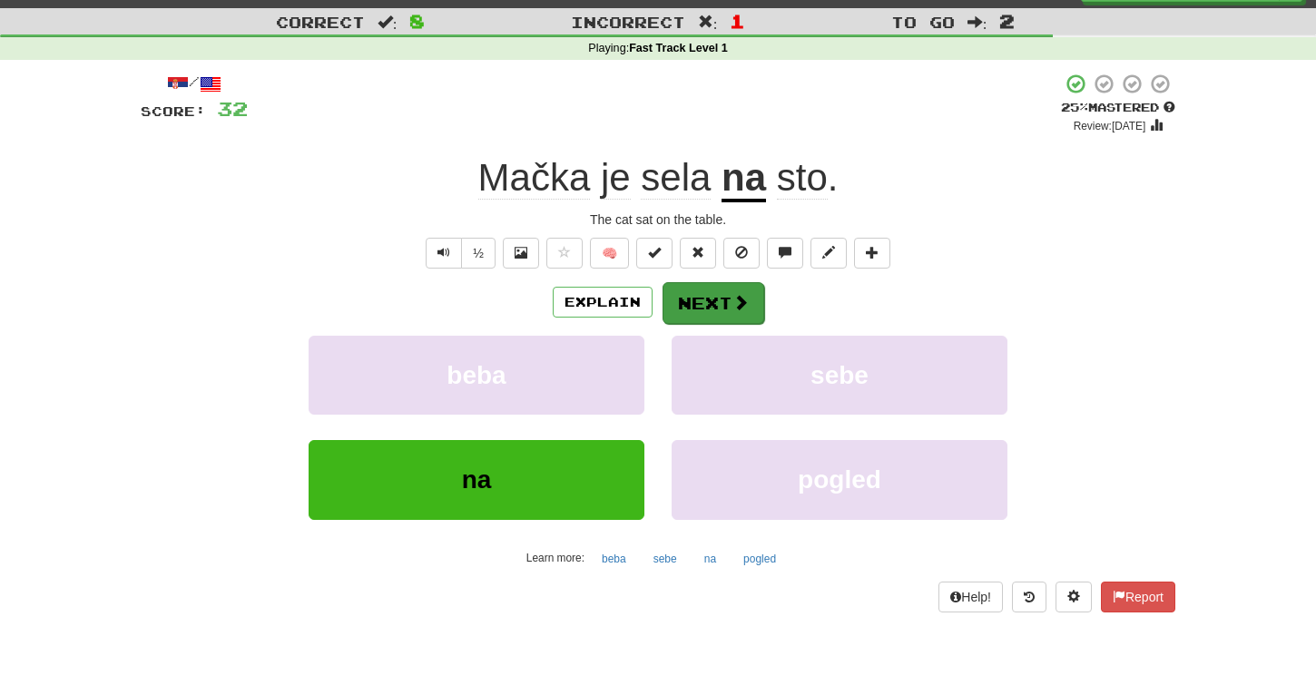
click at [697, 306] on button "Next" at bounding box center [713, 303] width 102 height 42
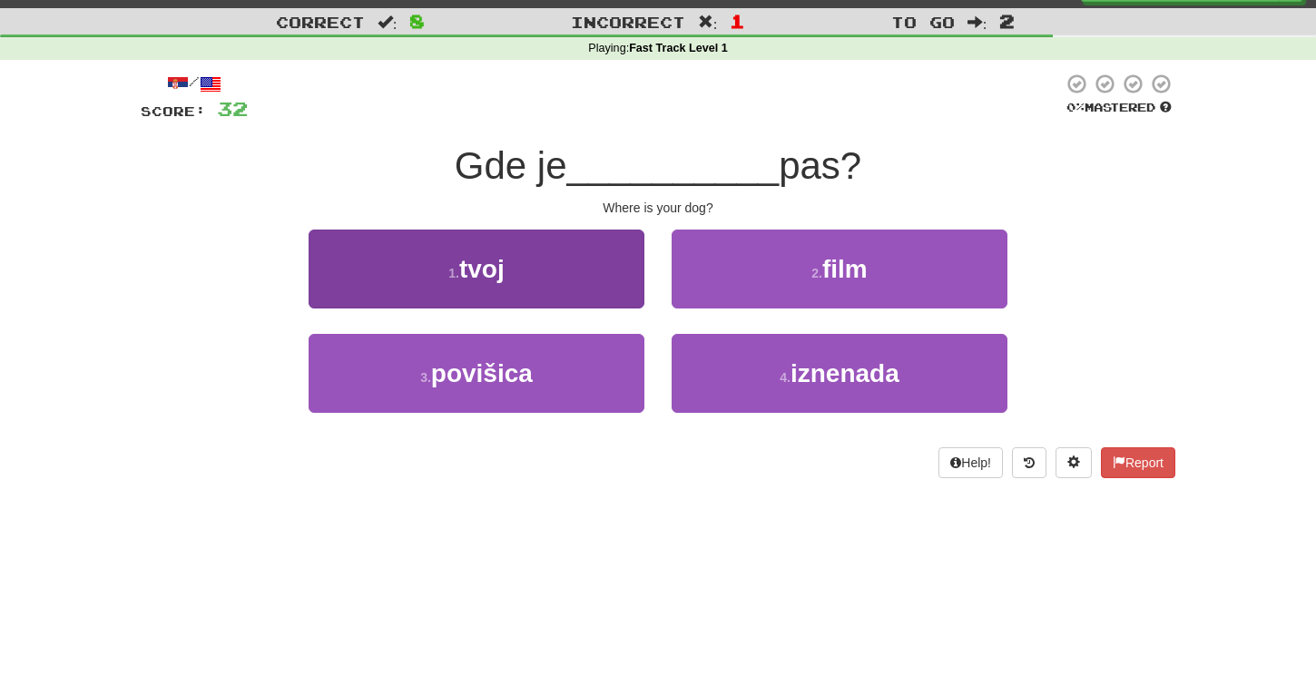
click at [595, 285] on button "1 . tvoj" at bounding box center [477, 269] width 336 height 79
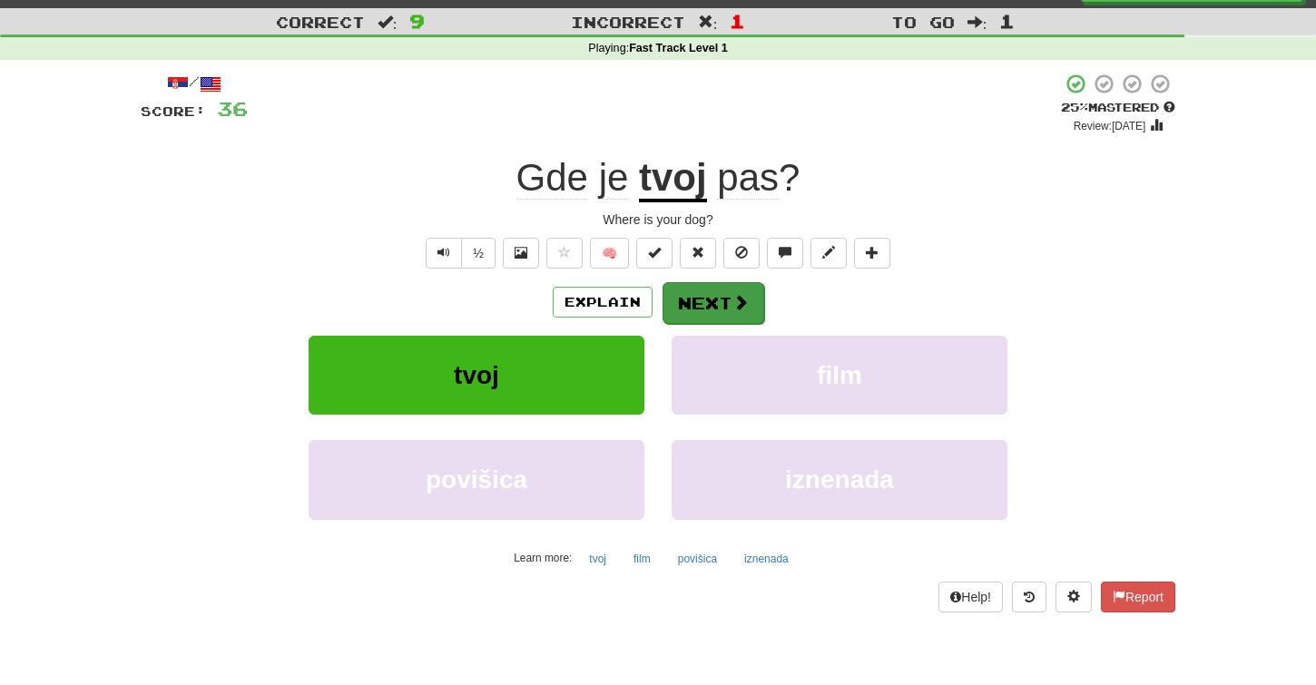
click at [693, 300] on button "Next" at bounding box center [713, 303] width 102 height 42
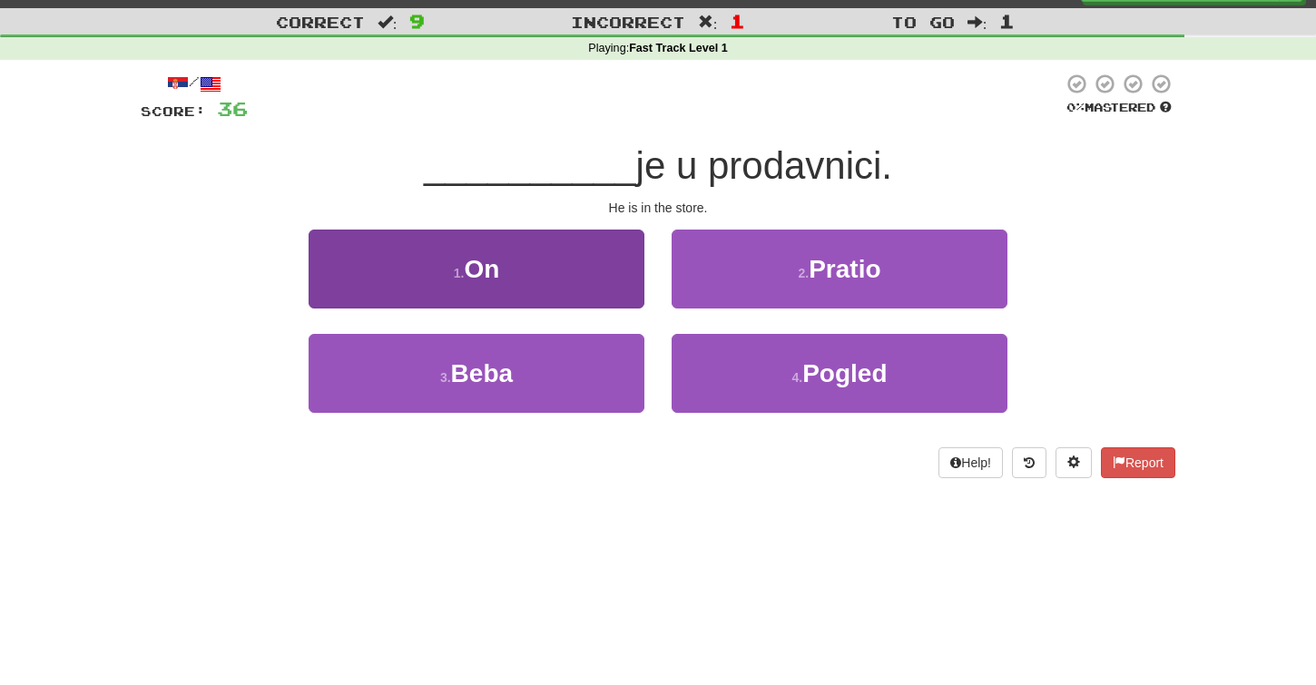
click at [629, 284] on button "1 . On" at bounding box center [477, 269] width 336 height 79
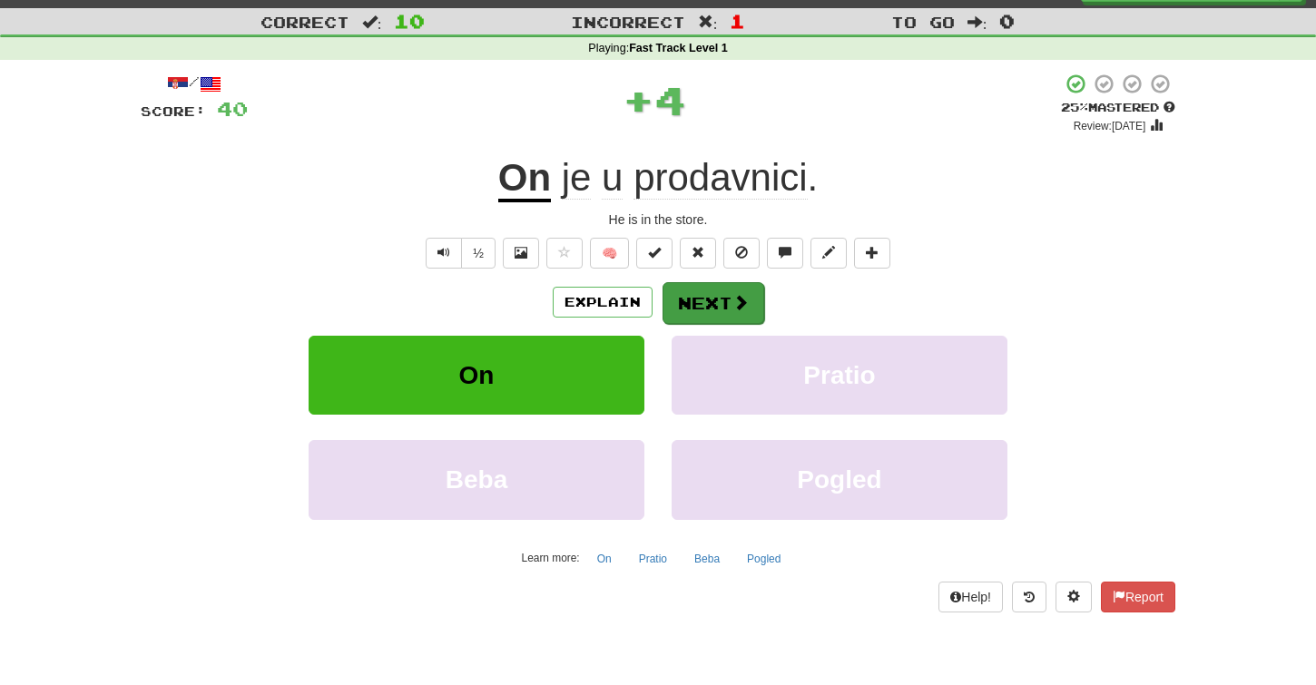
click at [694, 302] on button "Next" at bounding box center [713, 303] width 102 height 42
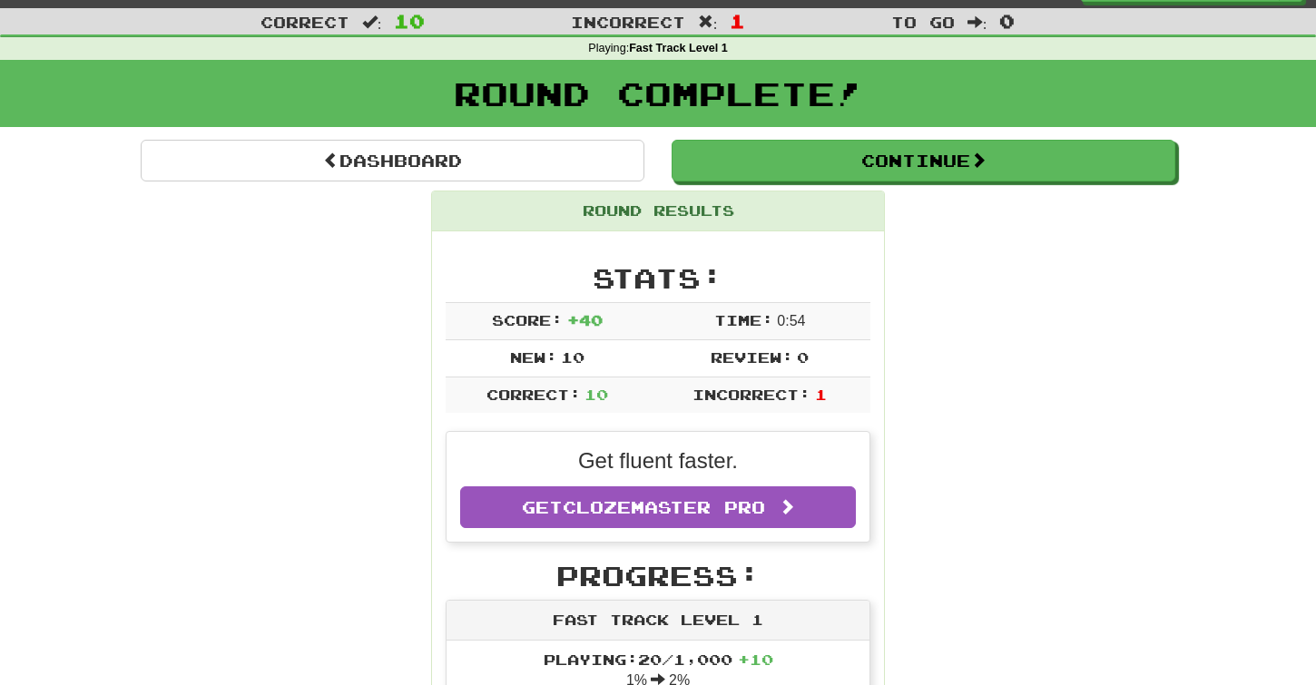
click at [885, 140] on div "Continue" at bounding box center [923, 161] width 531 height 42
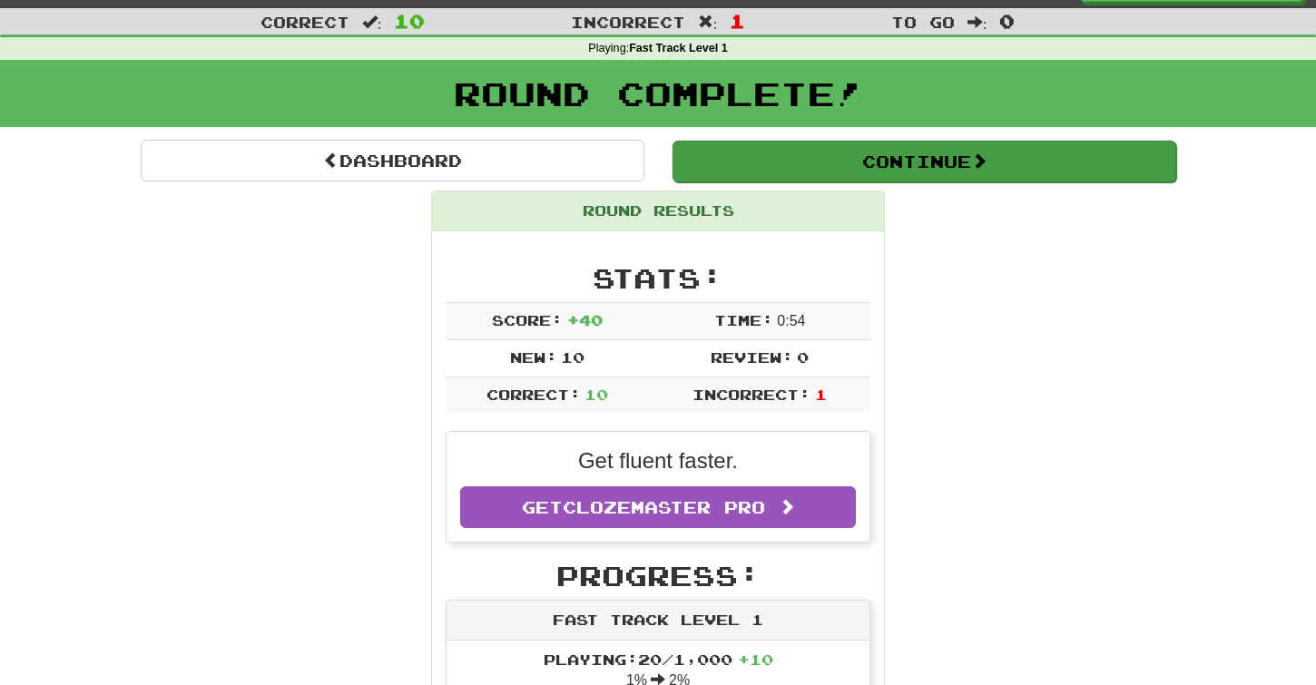
click at [877, 150] on button "Continue" at bounding box center [924, 162] width 504 height 42
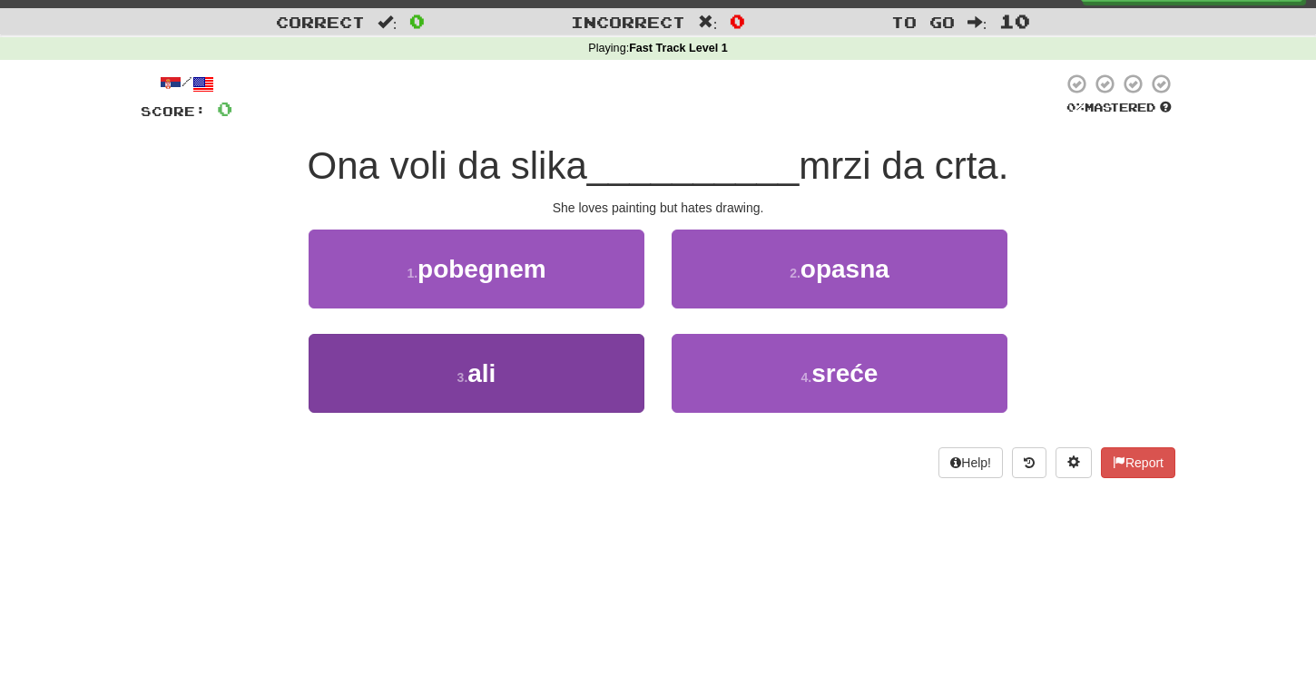
click at [574, 369] on button "3 . ali" at bounding box center [477, 373] width 336 height 79
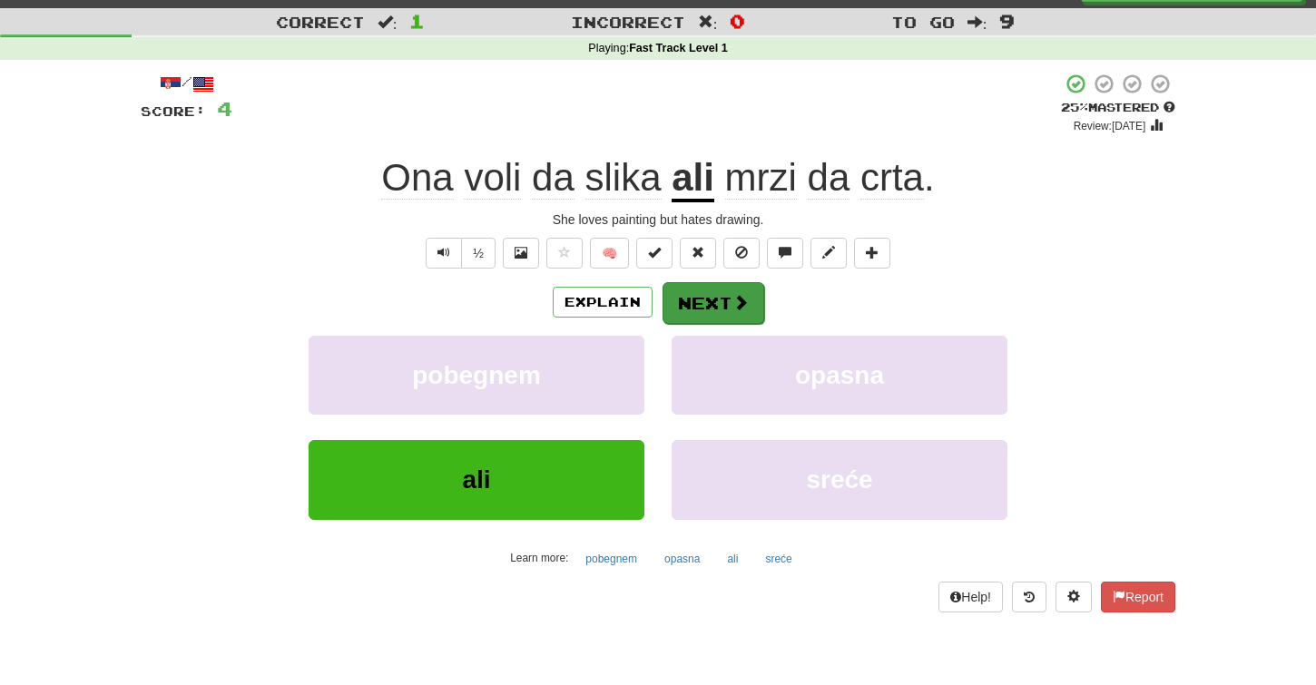
click at [694, 299] on button "Next" at bounding box center [713, 303] width 102 height 42
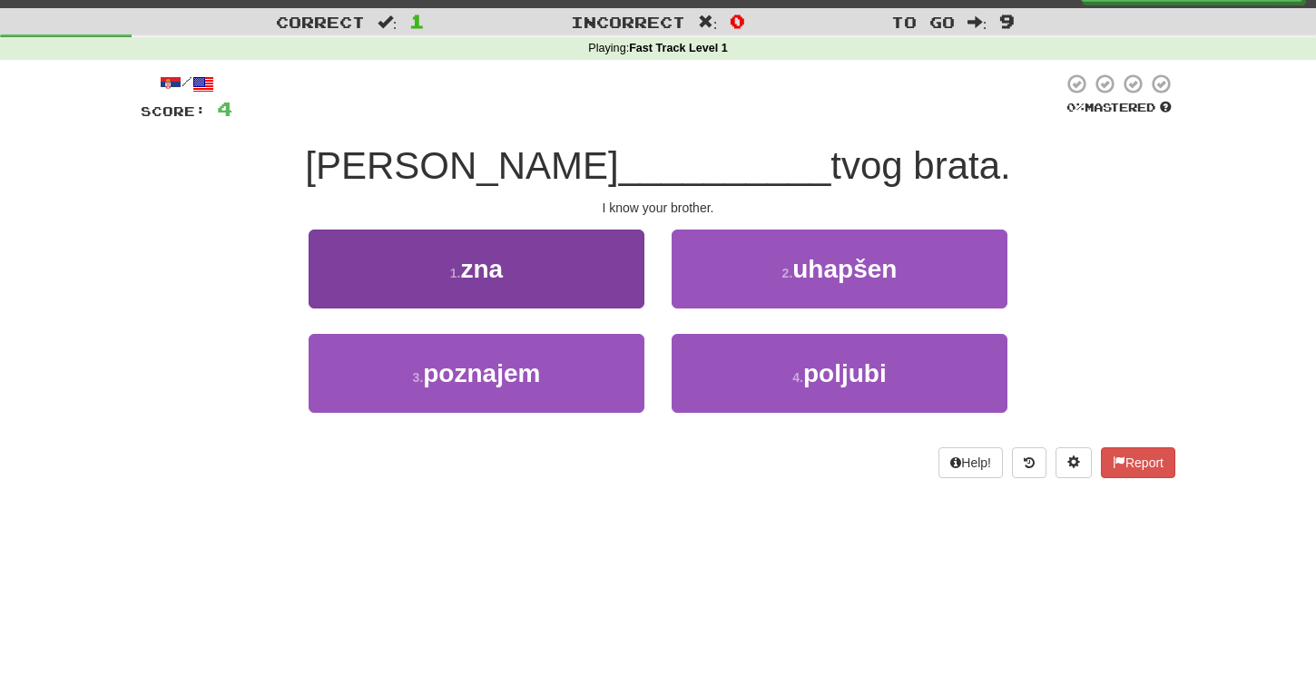
click at [614, 282] on button "1 . zna" at bounding box center [477, 269] width 336 height 79
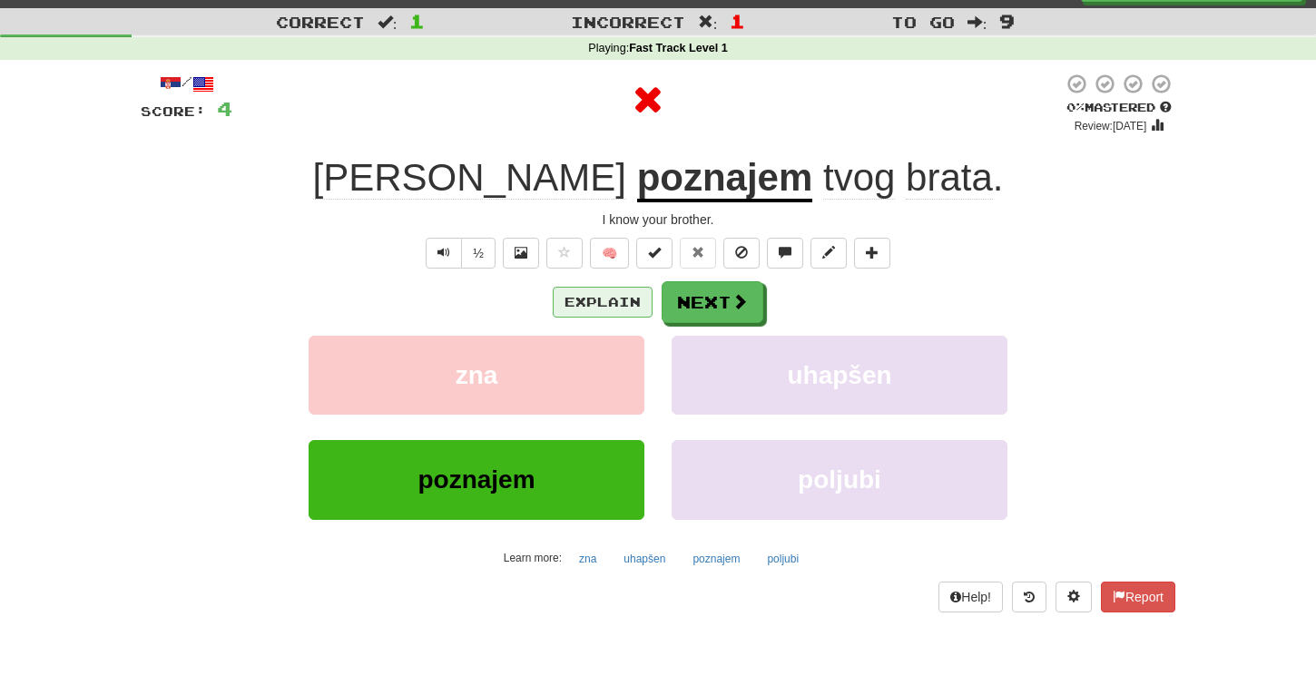
click at [625, 298] on button "Explain" at bounding box center [603, 302] width 100 height 31
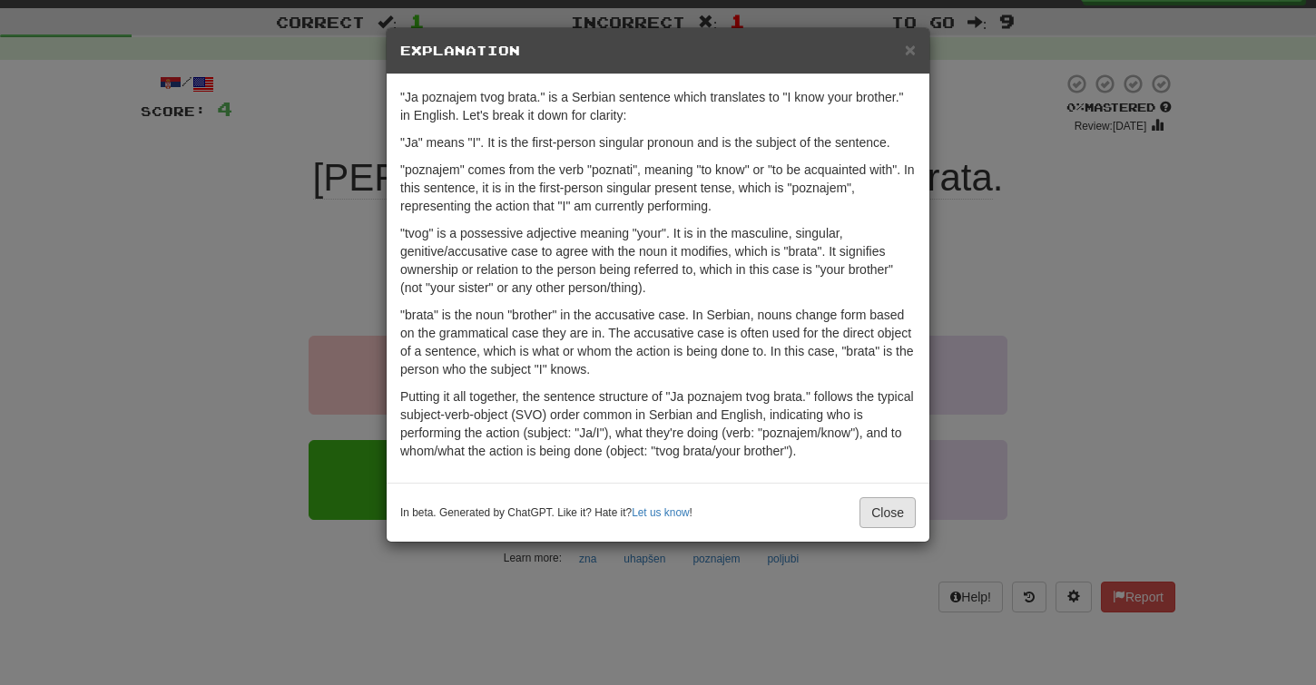
click at [894, 500] on button "Close" at bounding box center [887, 512] width 56 height 31
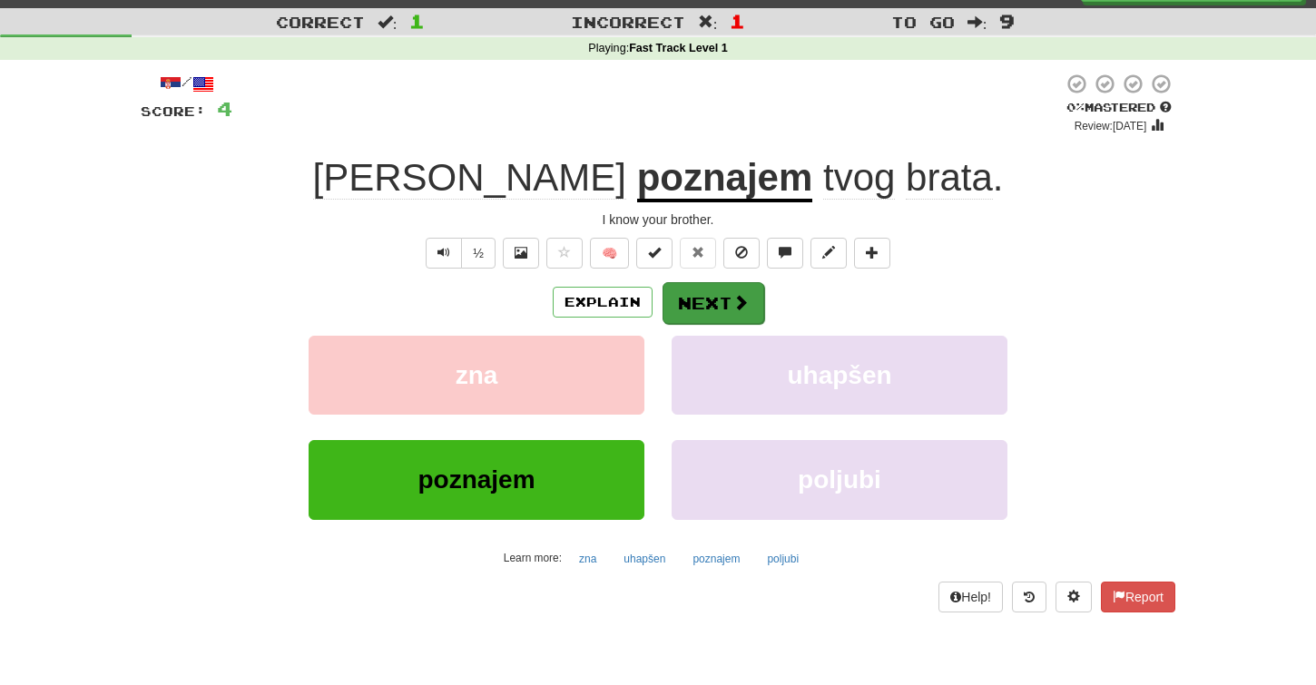
click at [716, 302] on button "Next" at bounding box center [713, 303] width 102 height 42
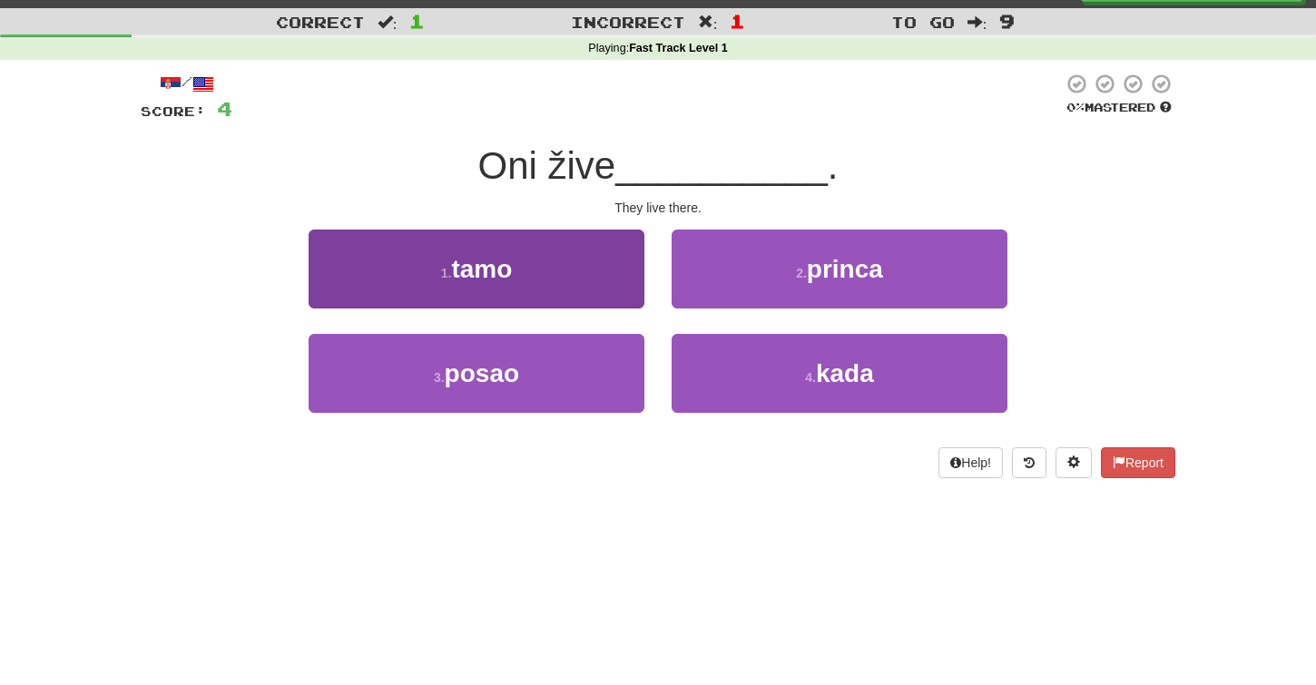
click at [582, 279] on button "1 . tamo" at bounding box center [477, 269] width 336 height 79
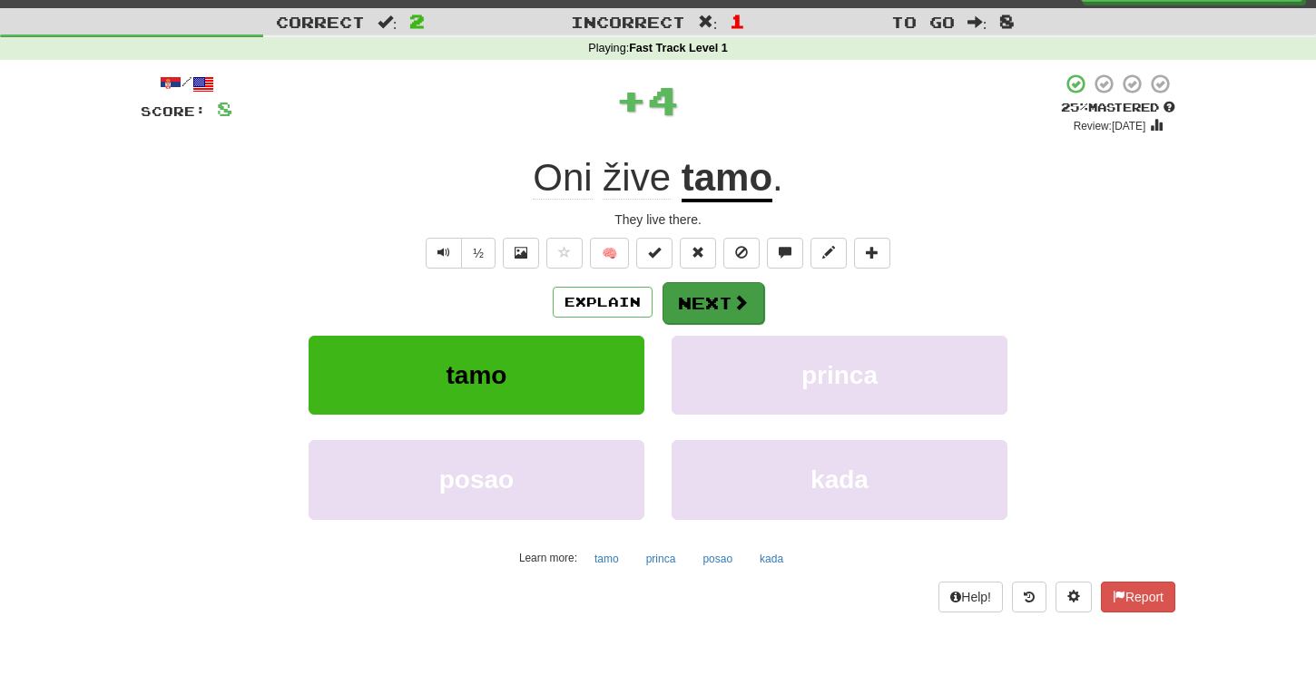
click at [685, 309] on button "Next" at bounding box center [713, 303] width 102 height 42
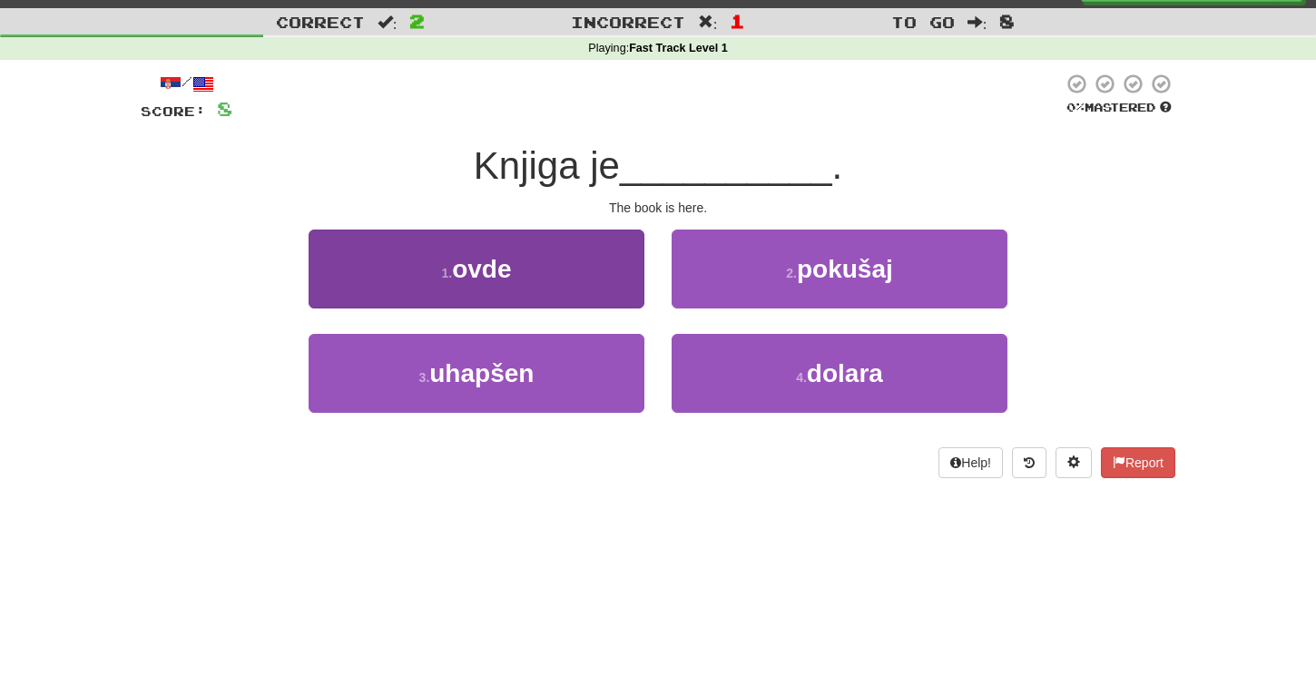
click at [614, 270] on button "1 . ovde" at bounding box center [477, 269] width 336 height 79
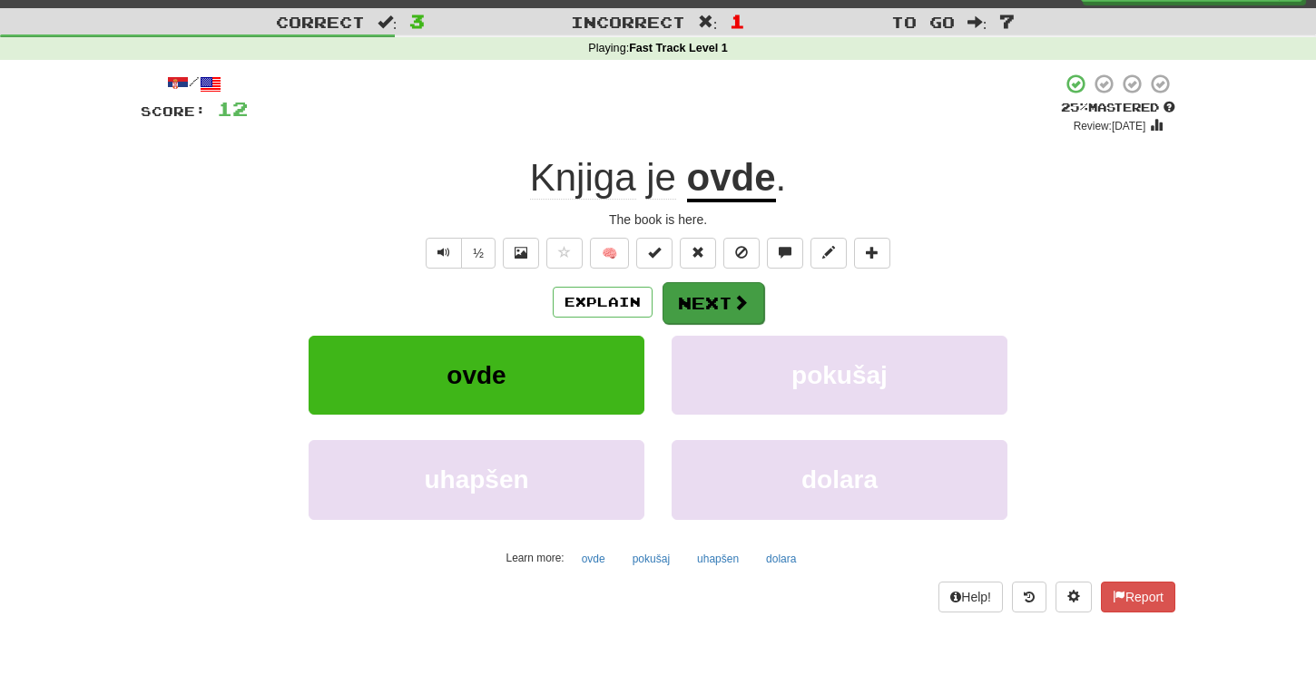
click at [684, 285] on button "Next" at bounding box center [713, 303] width 102 height 42
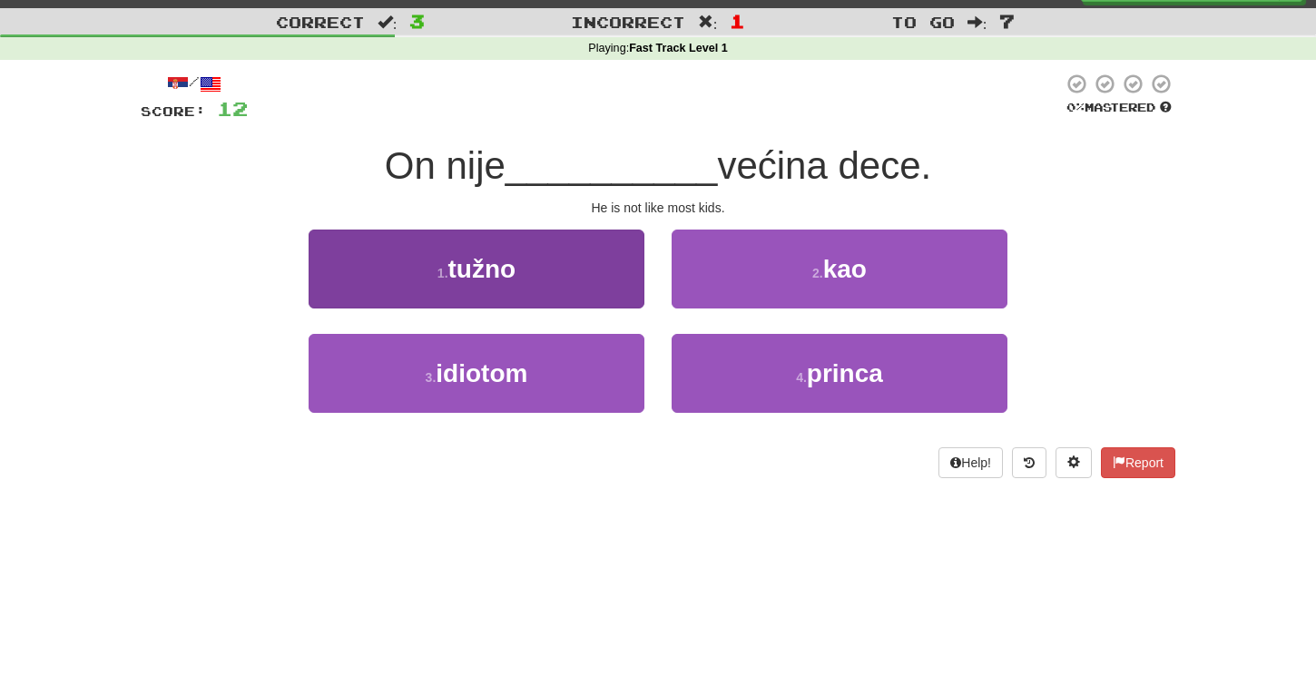
click at [603, 269] on button "1 . tužno" at bounding box center [477, 269] width 336 height 79
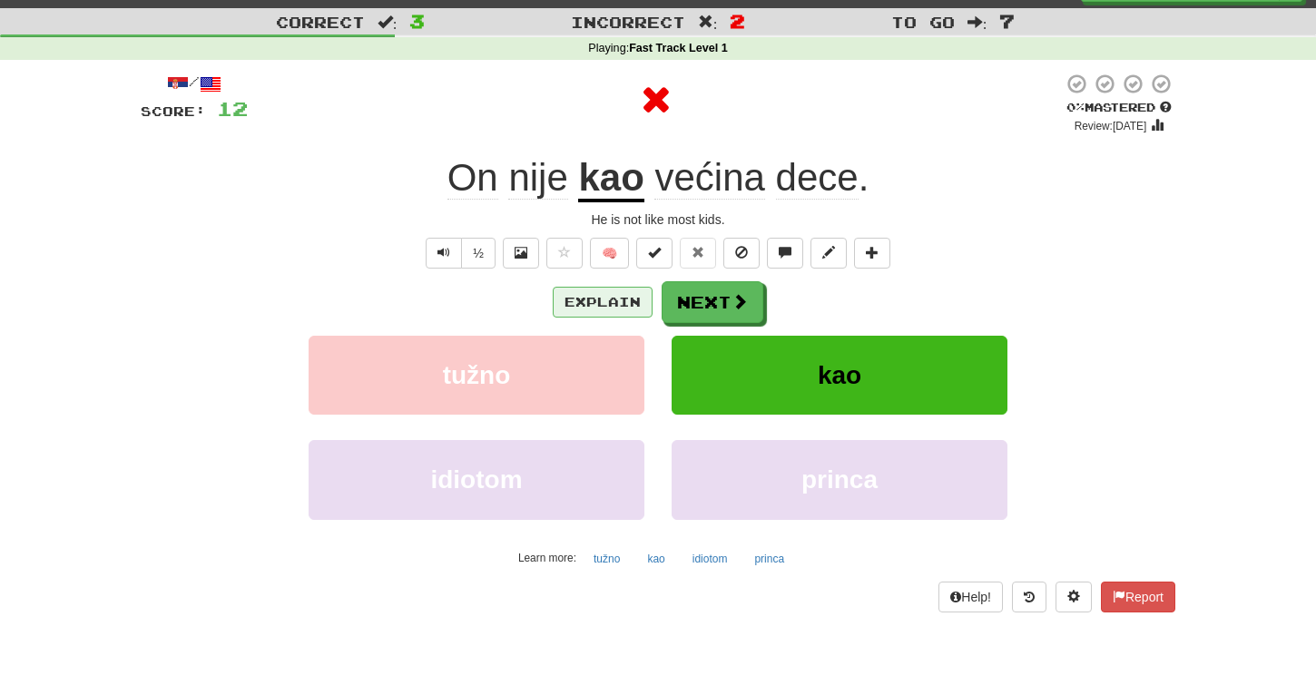
click at [632, 298] on button "Explain" at bounding box center [603, 302] width 100 height 31
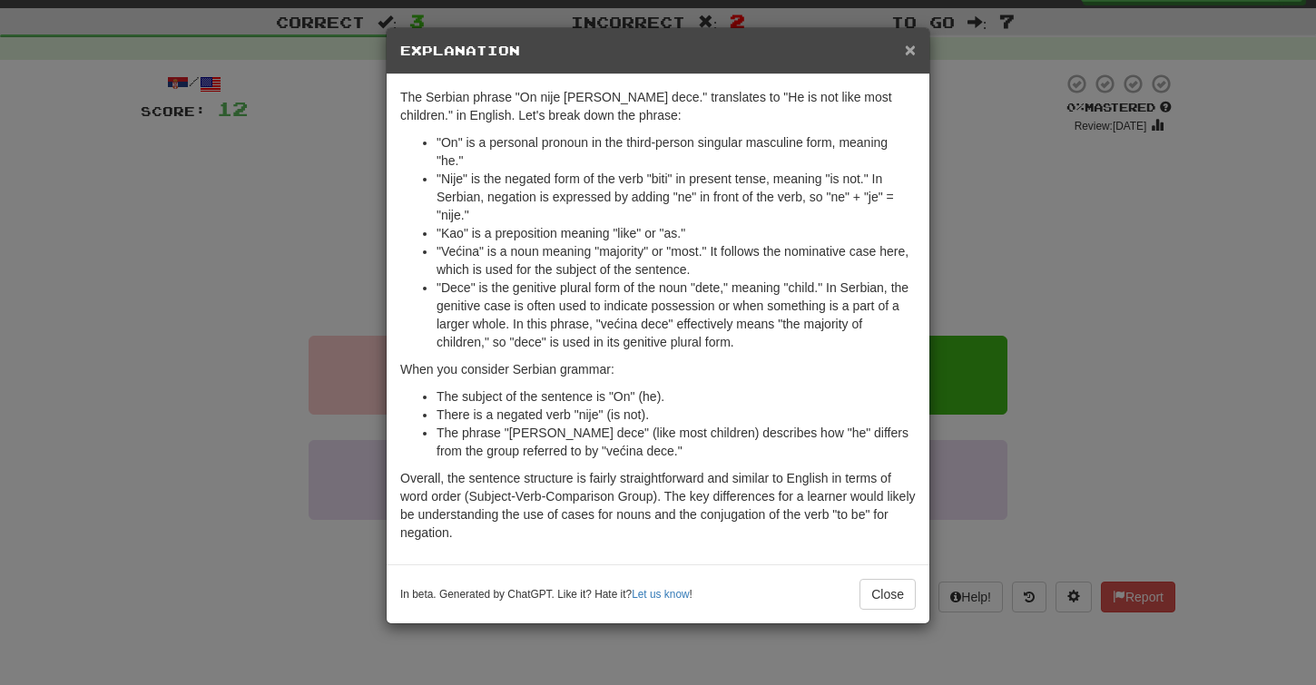
click at [905, 51] on span "×" at bounding box center [910, 49] width 11 height 21
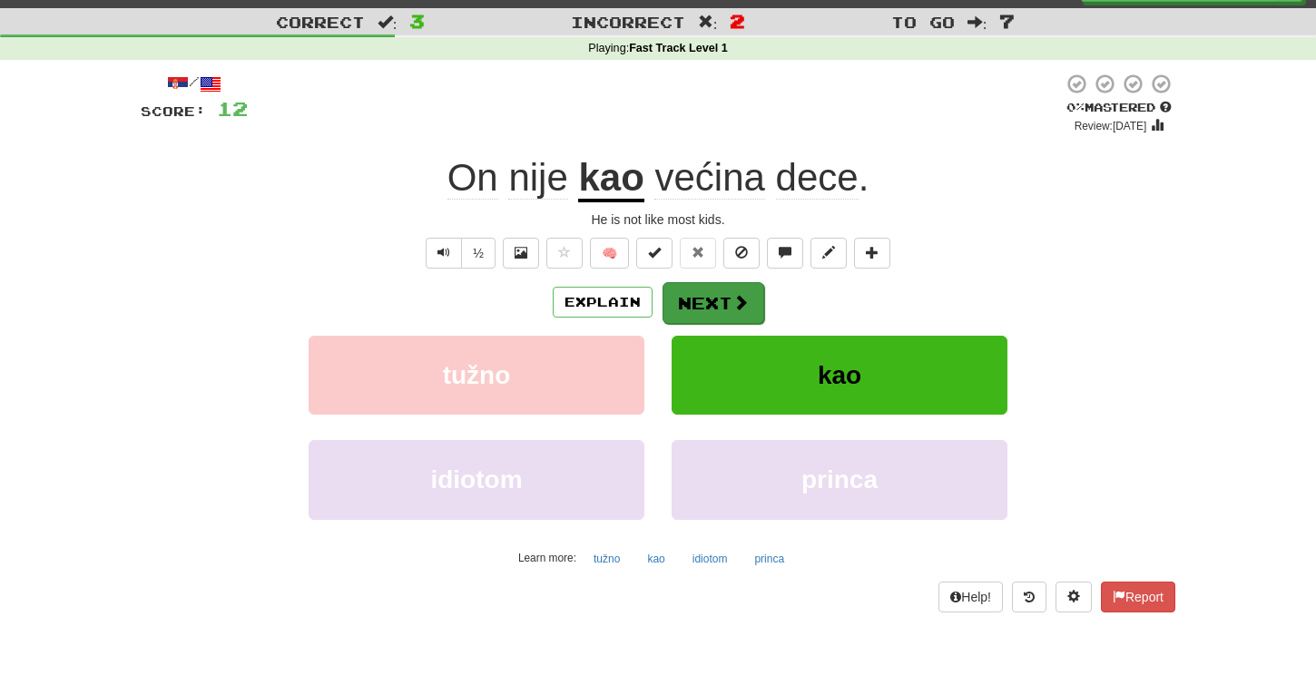
click at [696, 308] on button "Next" at bounding box center [713, 303] width 102 height 42
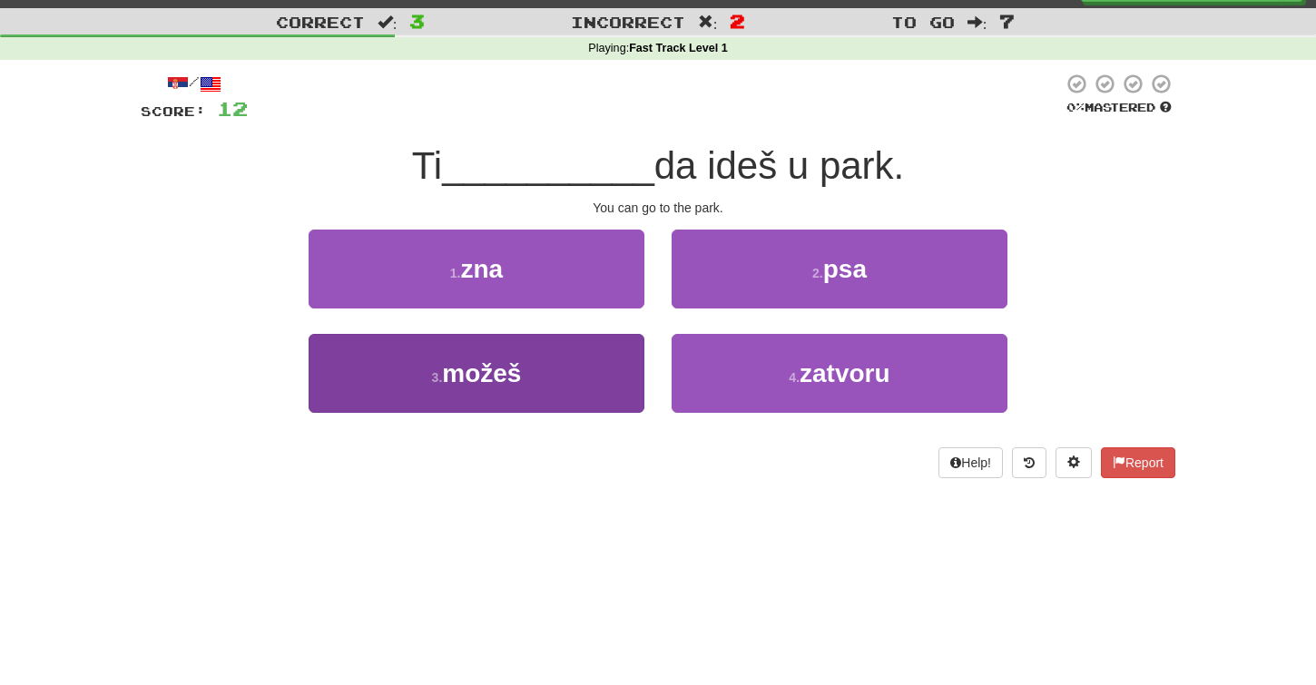
click at [577, 366] on button "3 . možeš" at bounding box center [477, 373] width 336 height 79
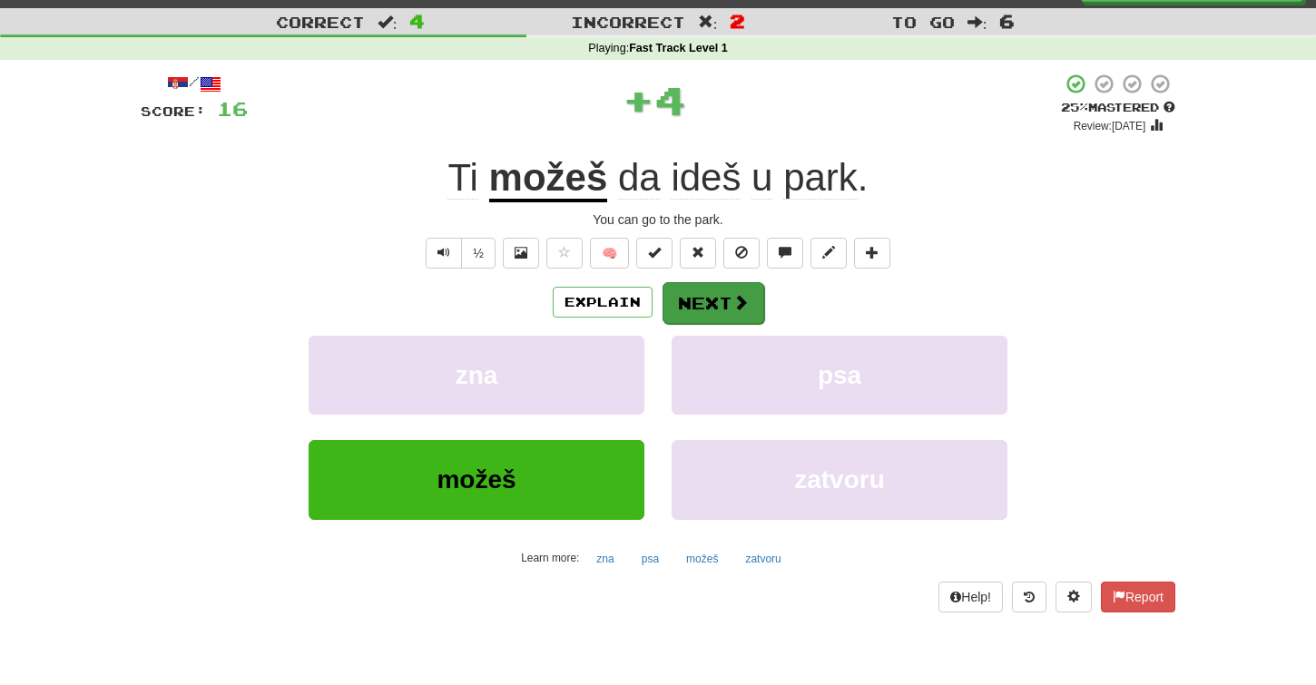
click at [687, 297] on button "Next" at bounding box center [713, 303] width 102 height 42
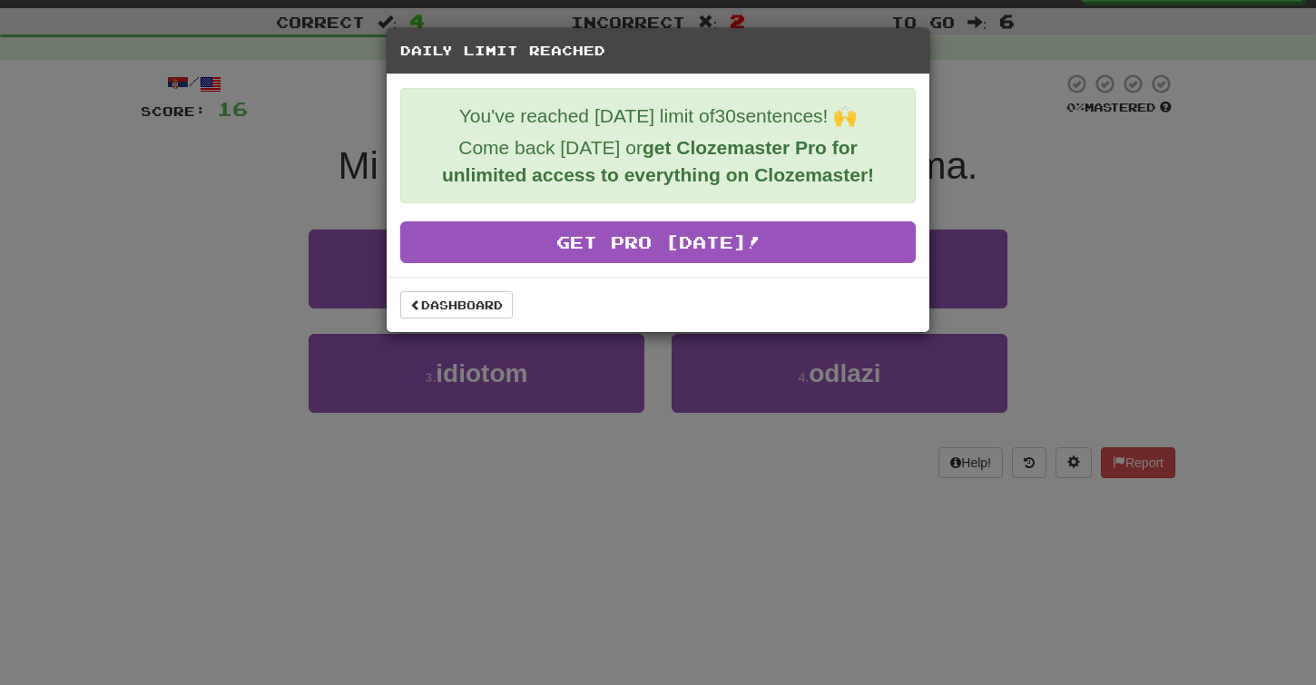
click at [513, 428] on div "Daily Limit Reached You've reached today's limit of 30 sentences! 🙌 Come back t…" at bounding box center [658, 342] width 1316 height 685
click at [452, 299] on link "Dashboard" at bounding box center [456, 304] width 113 height 27
